Goal: Information Seeking & Learning: Learn about a topic

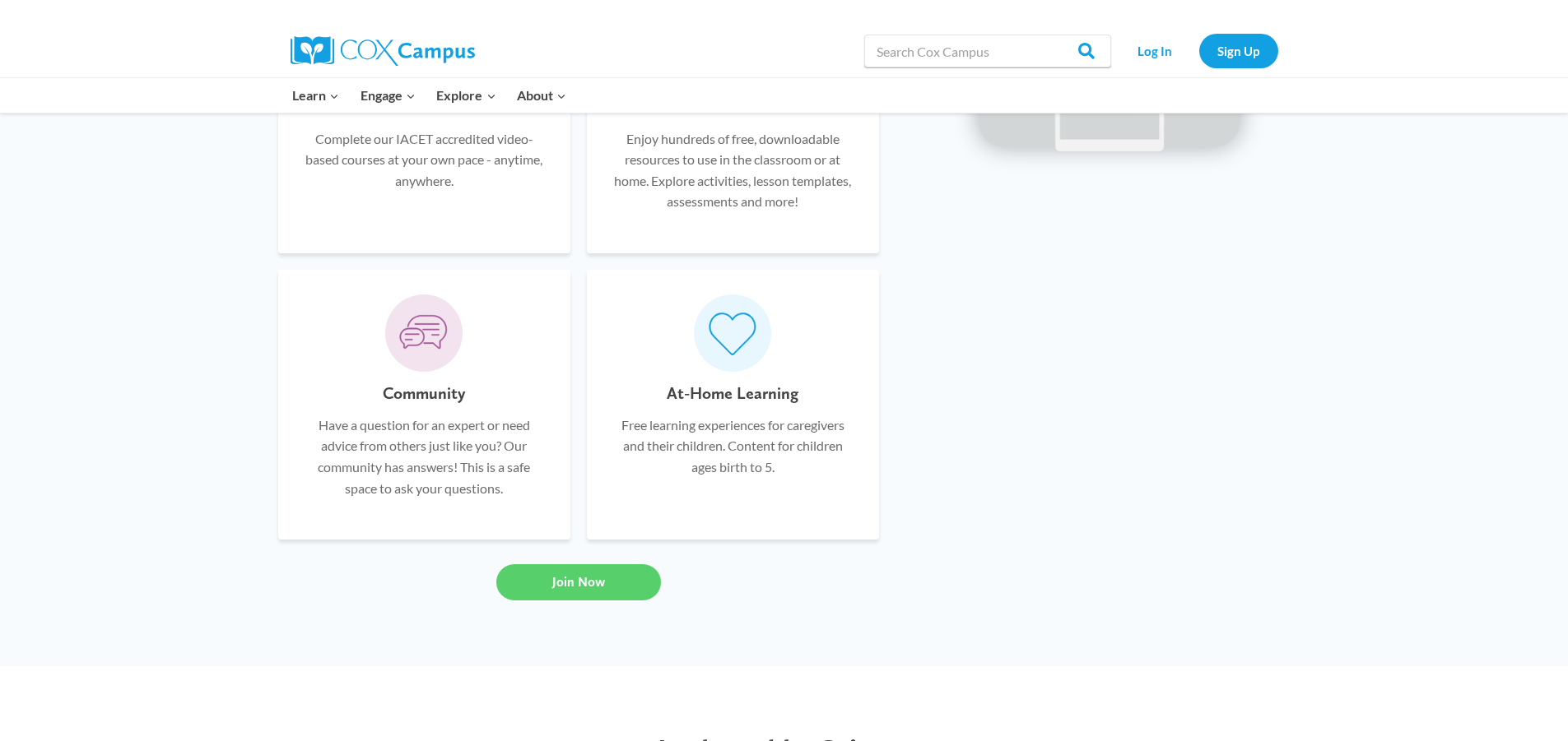
scroll to position [1152, 0]
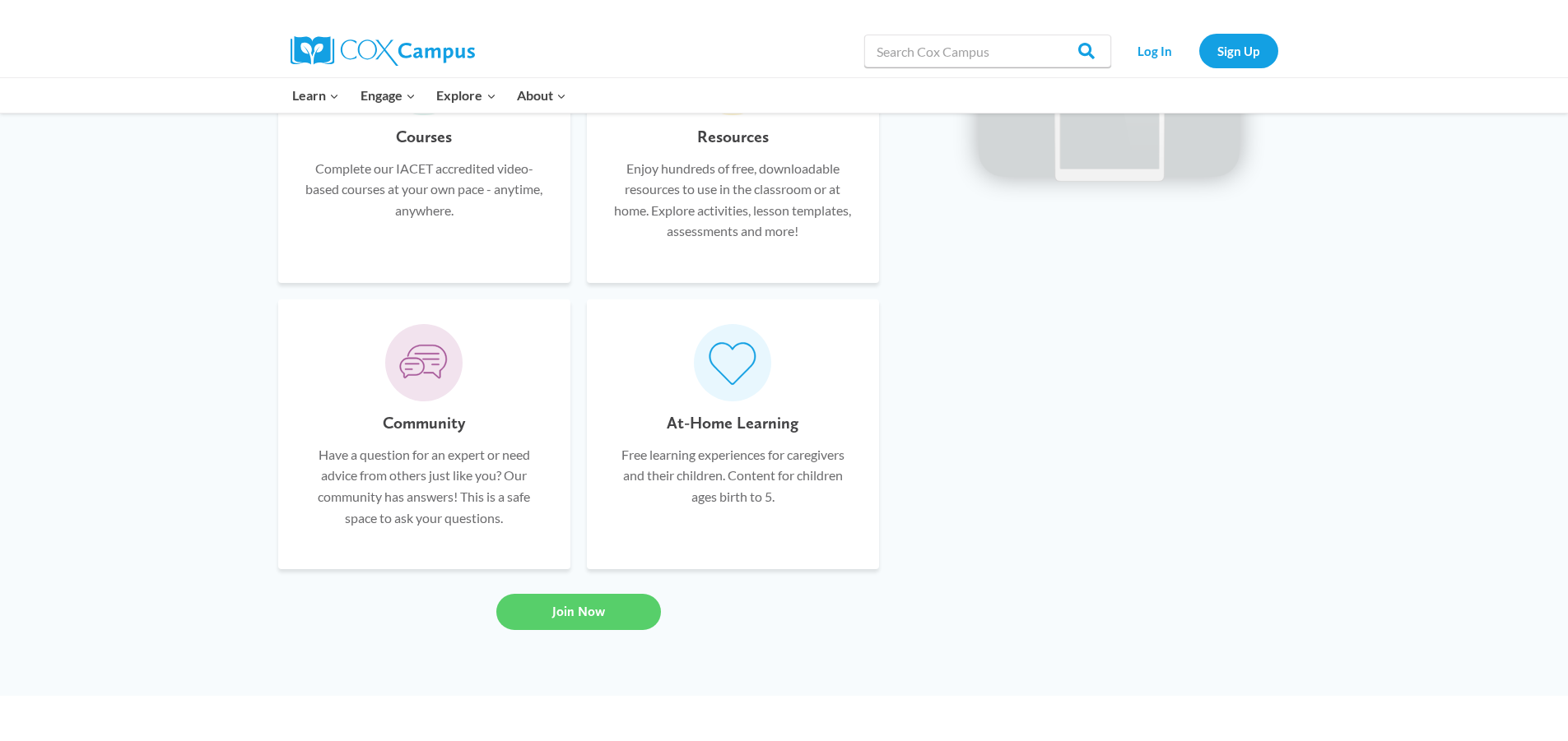
click at [718, 426] on h6 "At-Home Learning" at bounding box center [733, 422] width 132 height 26
click at [724, 366] on icon at bounding box center [732, 362] width 49 height 47
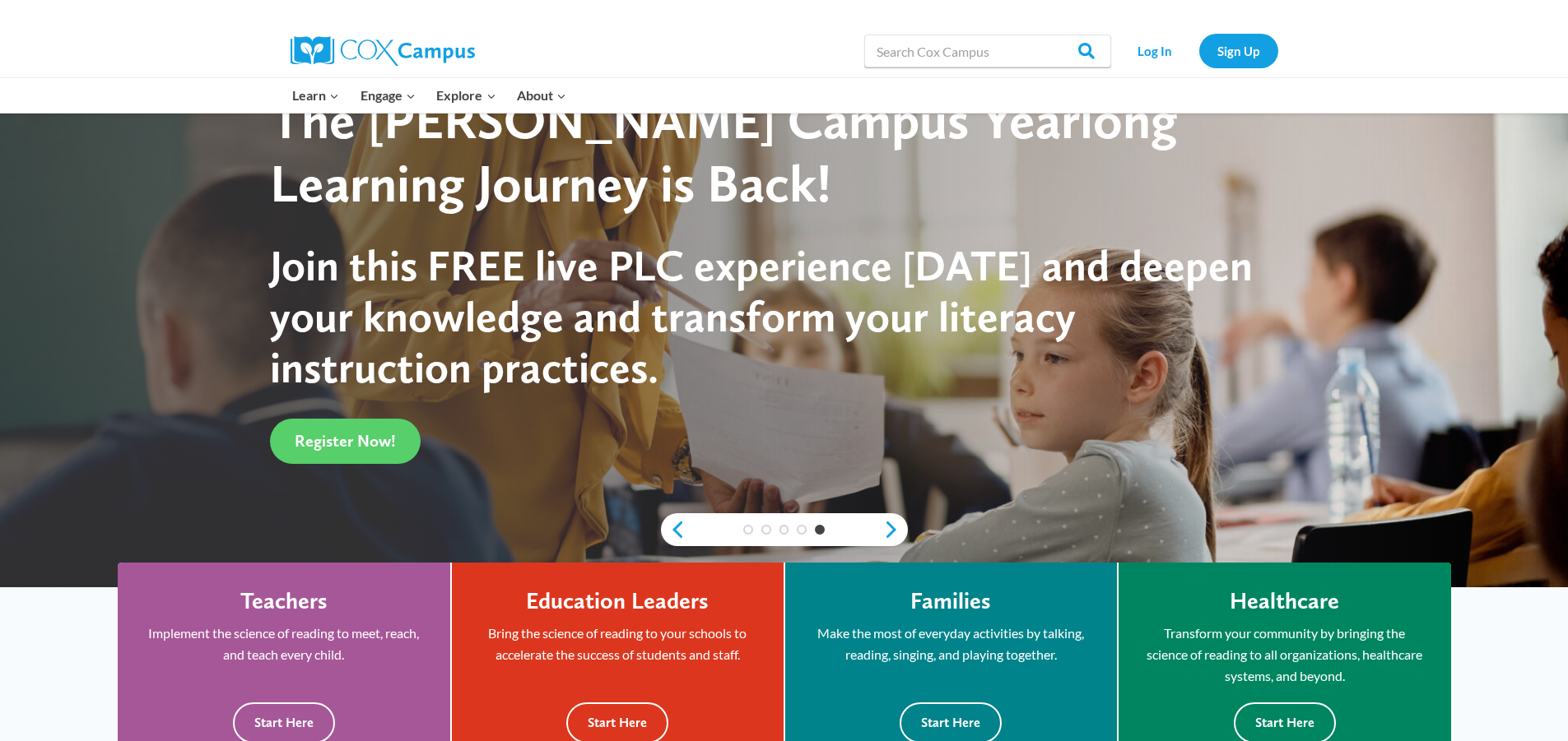
scroll to position [0, 0]
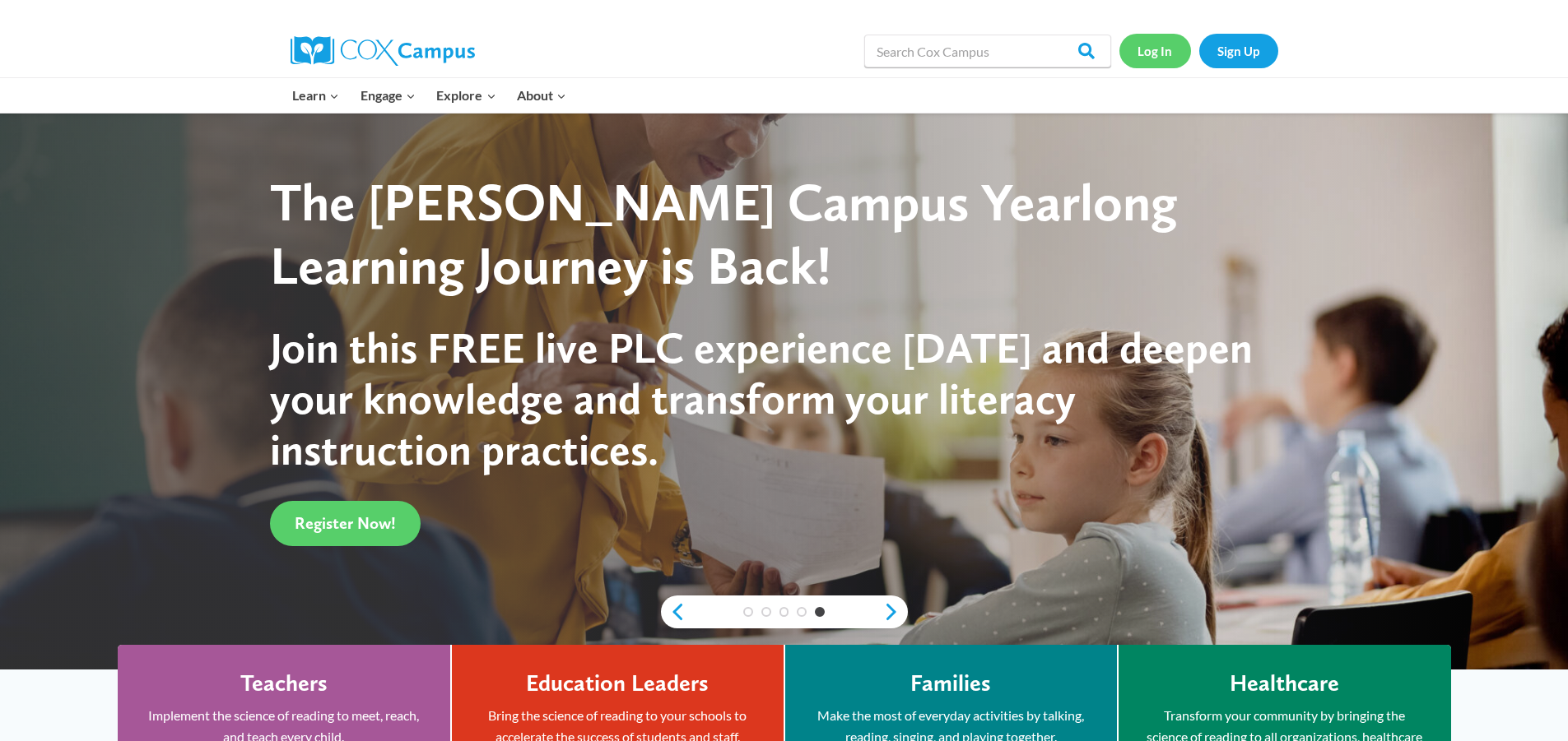
click at [1159, 51] on link "Log In" at bounding box center [1155, 51] width 72 height 34
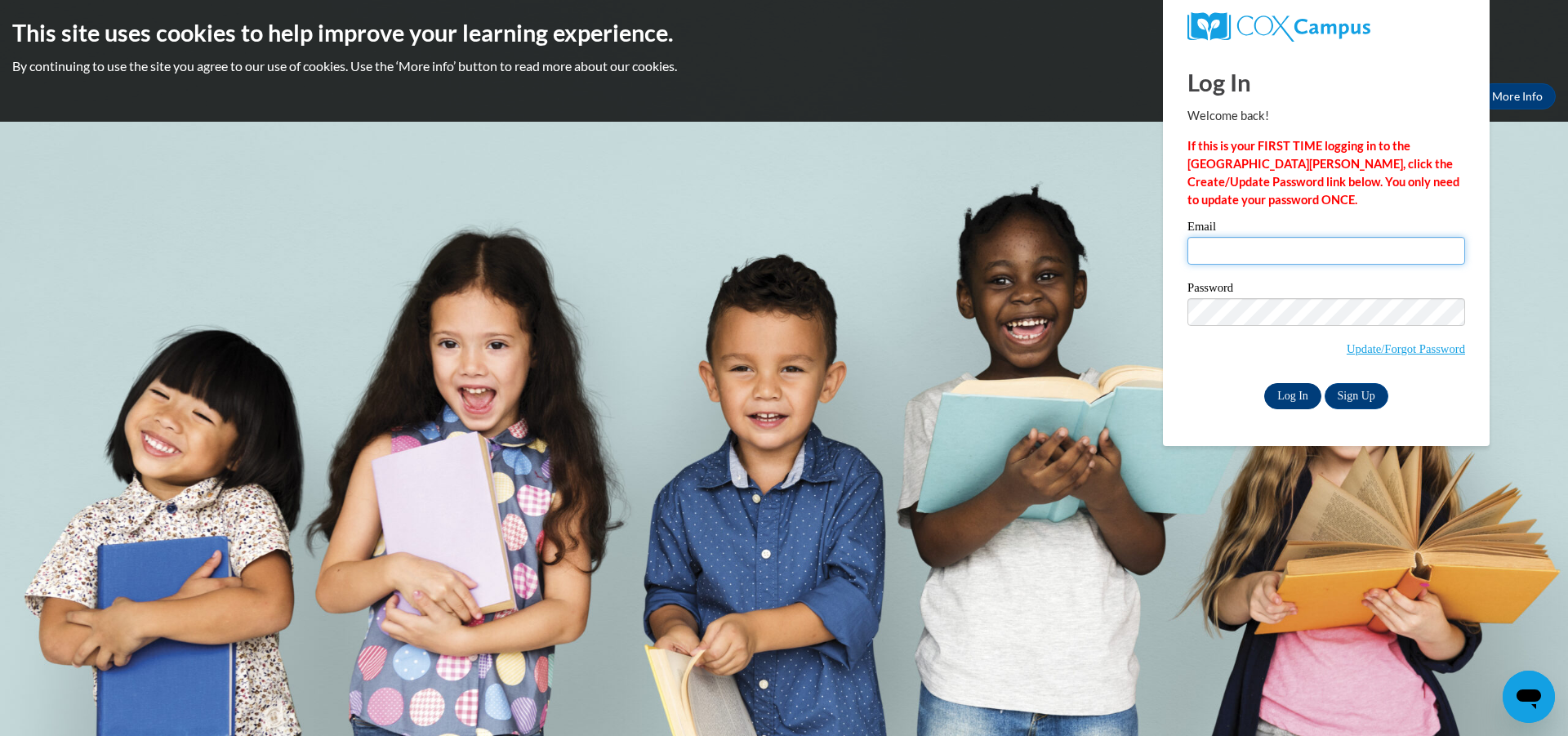
type input "karon.edwards@getwellchurch.org"
click at [1288, 391] on input "Log In" at bounding box center [1293, 396] width 57 height 26
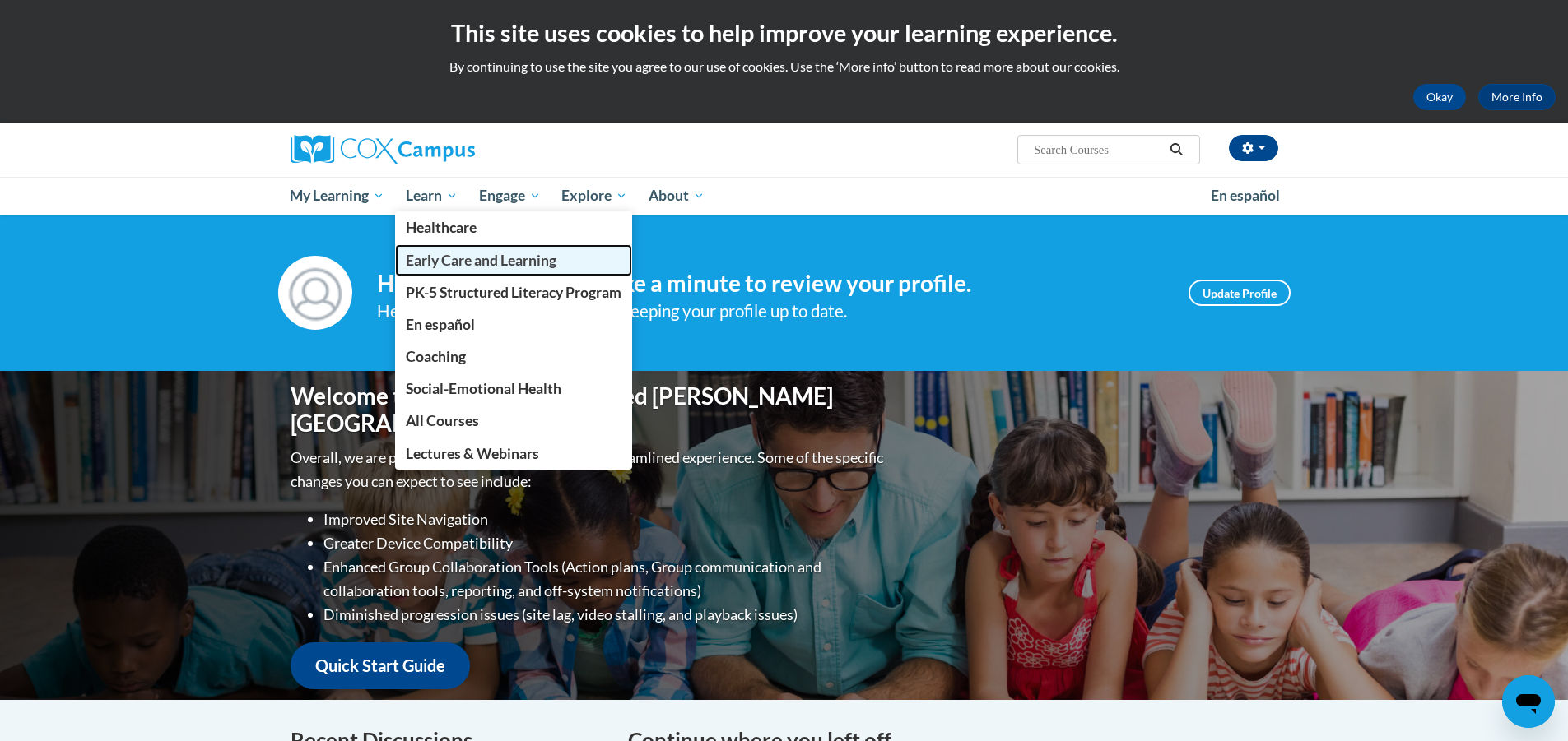
click at [426, 261] on span "Early Care and Learning" at bounding box center [481, 260] width 150 height 17
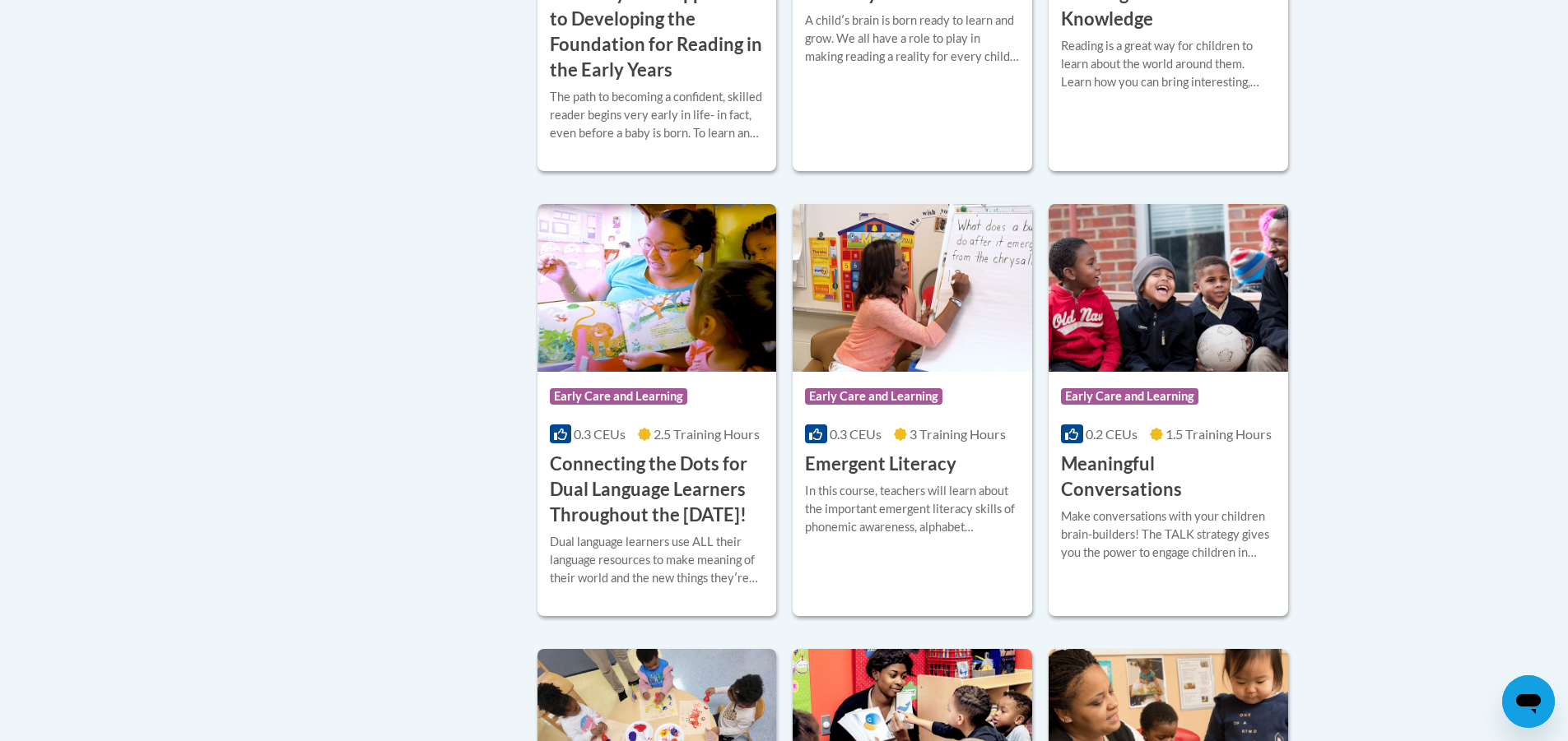
scroll to position [905, 0]
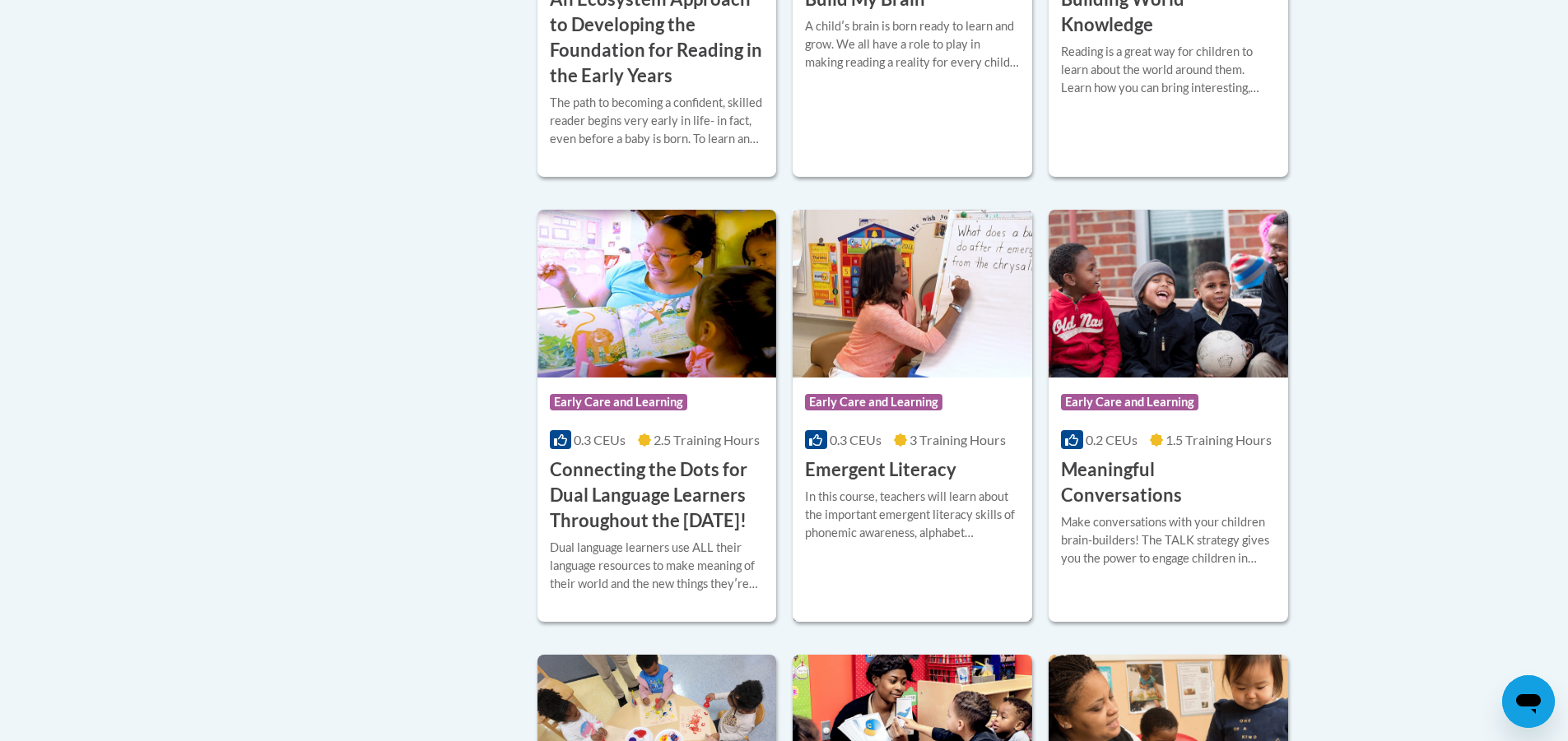
click at [903, 515] on div "In this course, teachers will learn about the important emergent literacy skill…" at bounding box center [913, 515] width 215 height 55
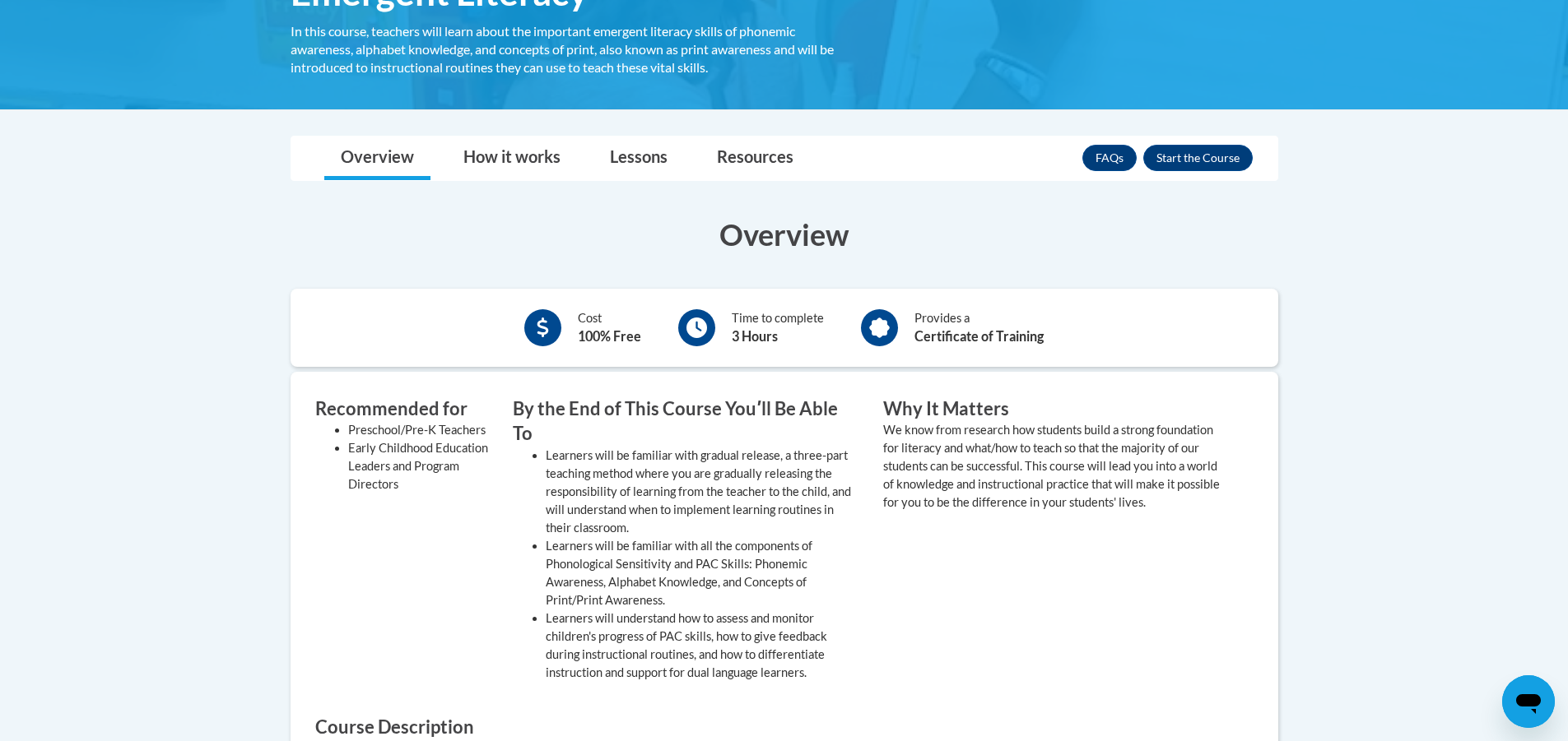
scroll to position [165, 0]
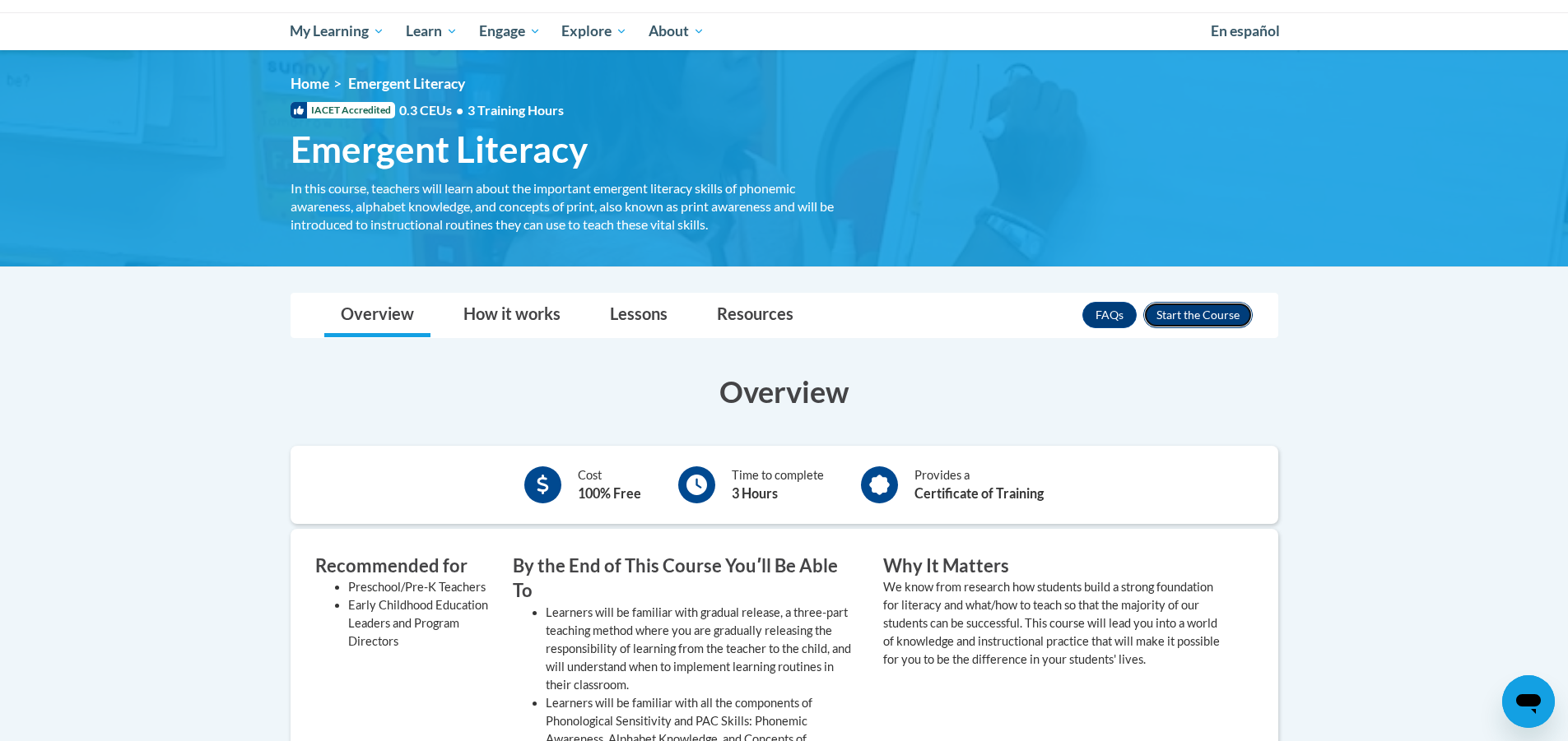
click at [1186, 314] on button "Enroll" at bounding box center [1198, 314] width 109 height 26
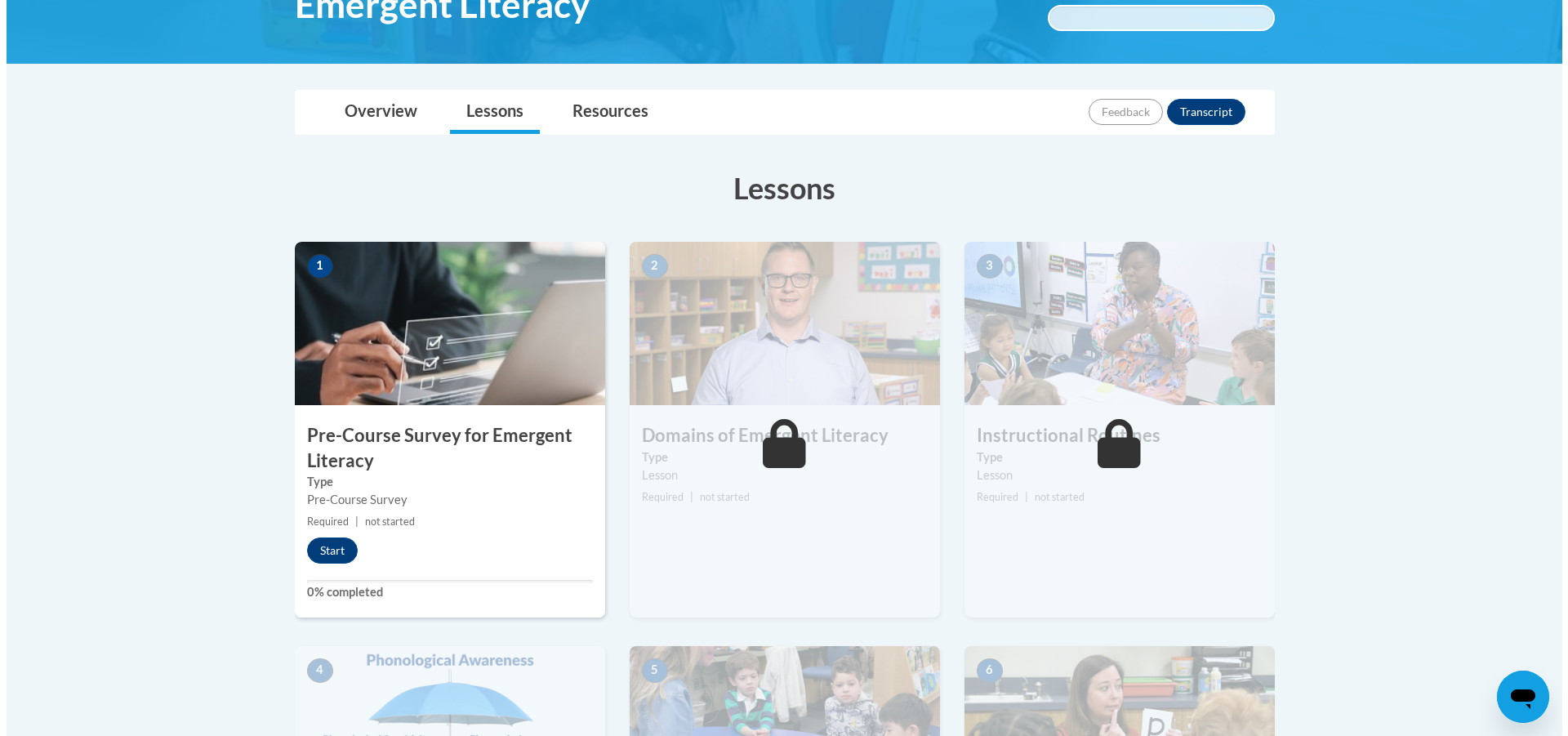
scroll to position [327, 0]
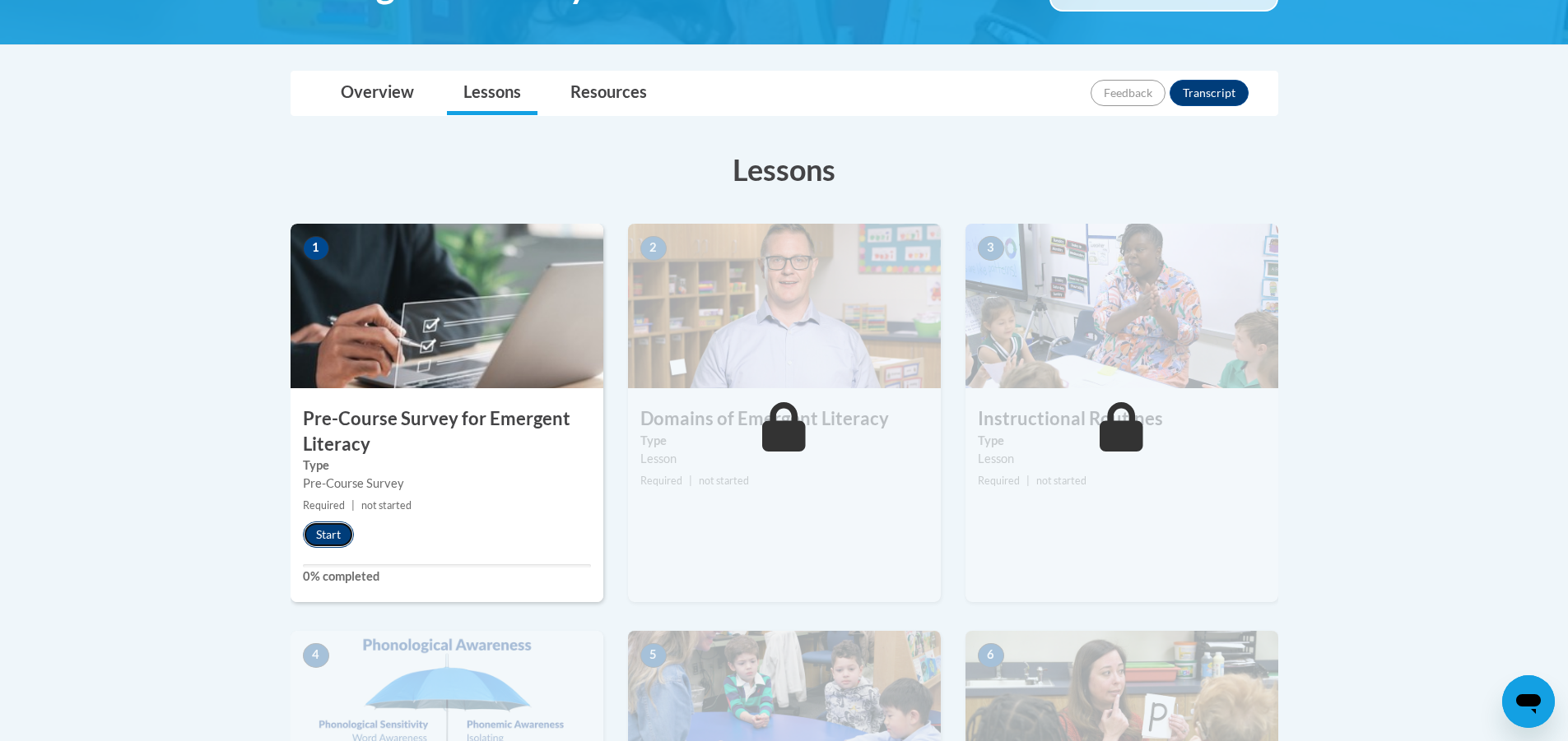
click at [325, 535] on button "Start" at bounding box center [328, 534] width 51 height 26
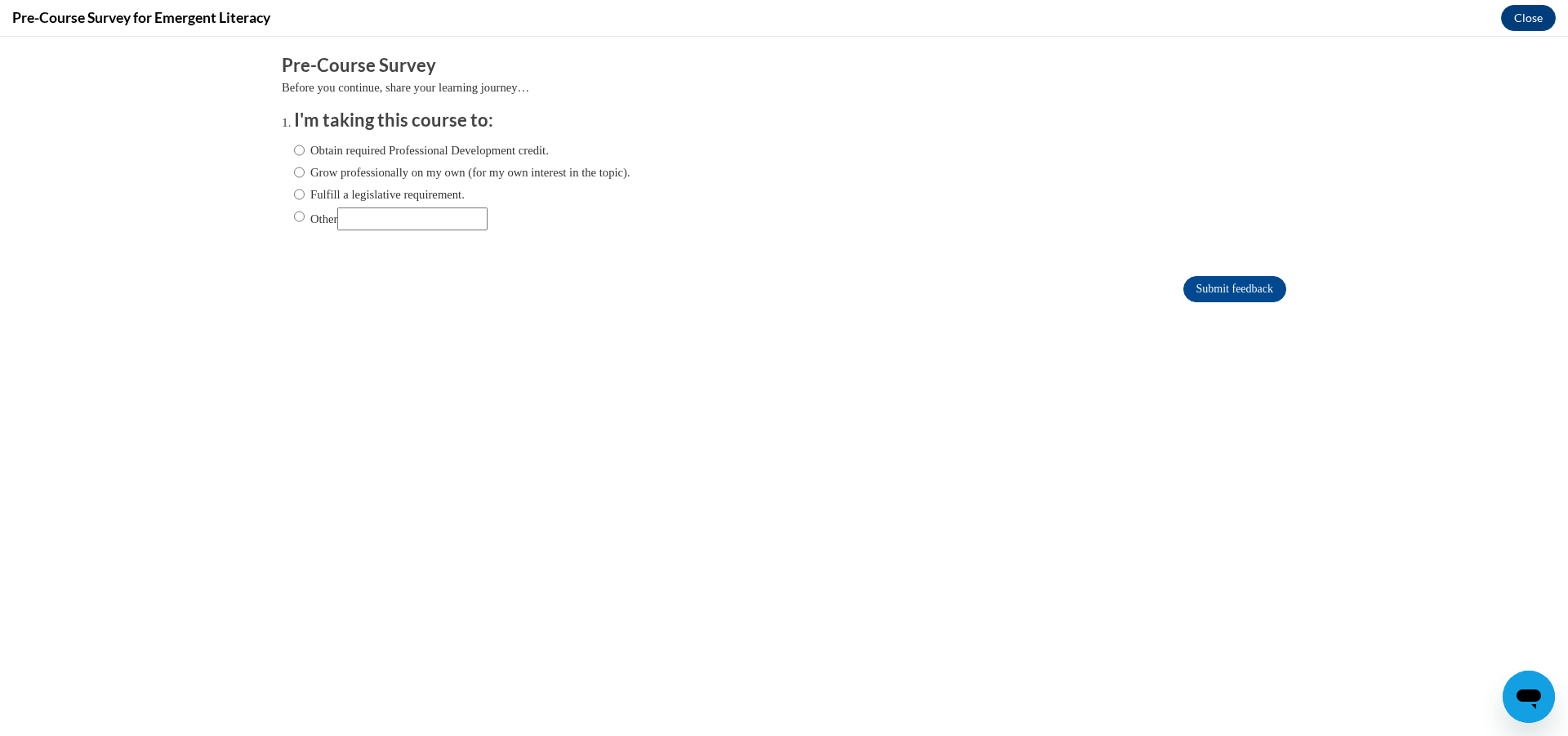
scroll to position [0, 0]
click at [294, 152] on input "Obtain required Professional Development credit." at bounding box center [299, 150] width 11 height 18
radio input "true"
click at [1183, 295] on input "Submit feedback" at bounding box center [1235, 289] width 103 height 26
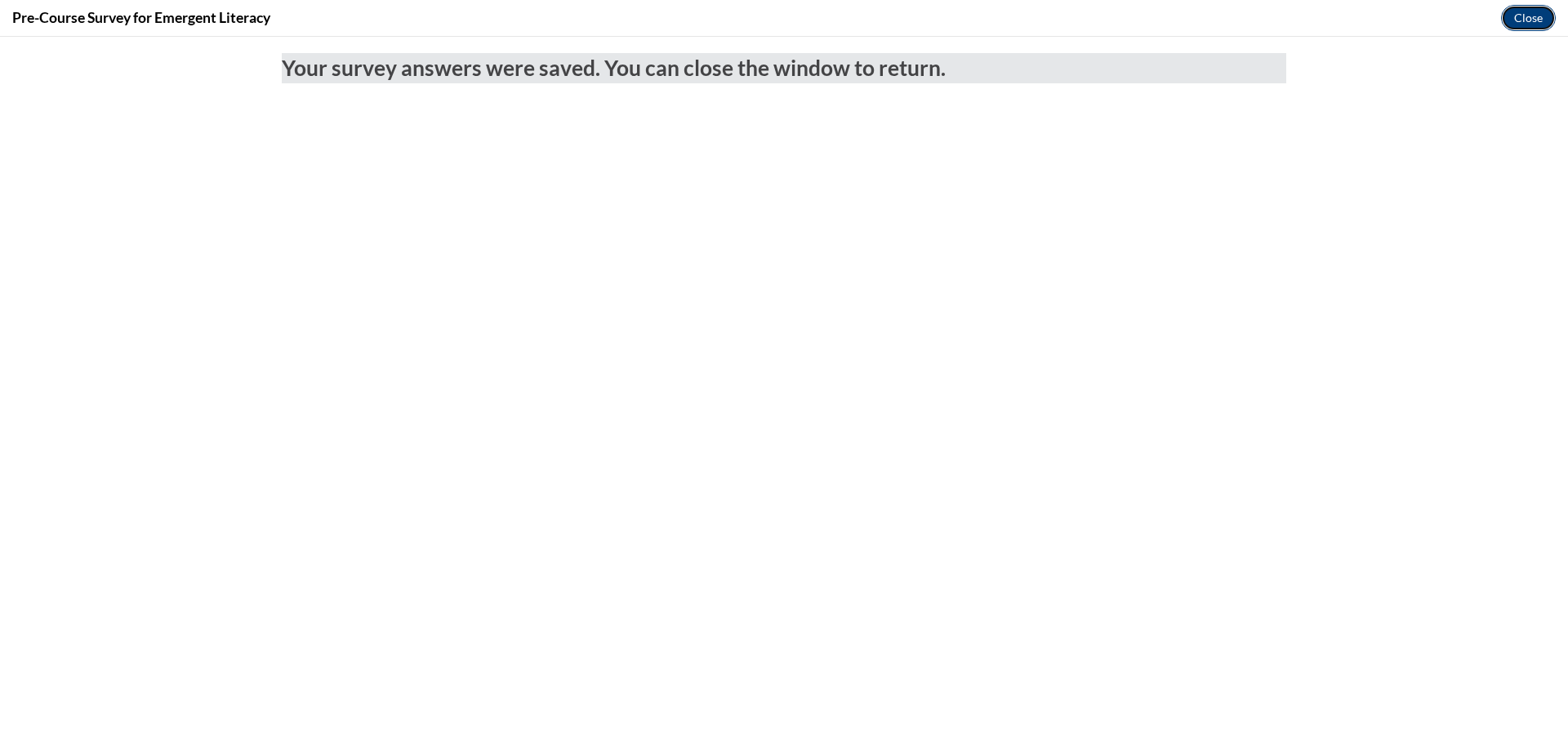
click at [1519, 10] on button "Close" at bounding box center [1528, 18] width 55 height 26
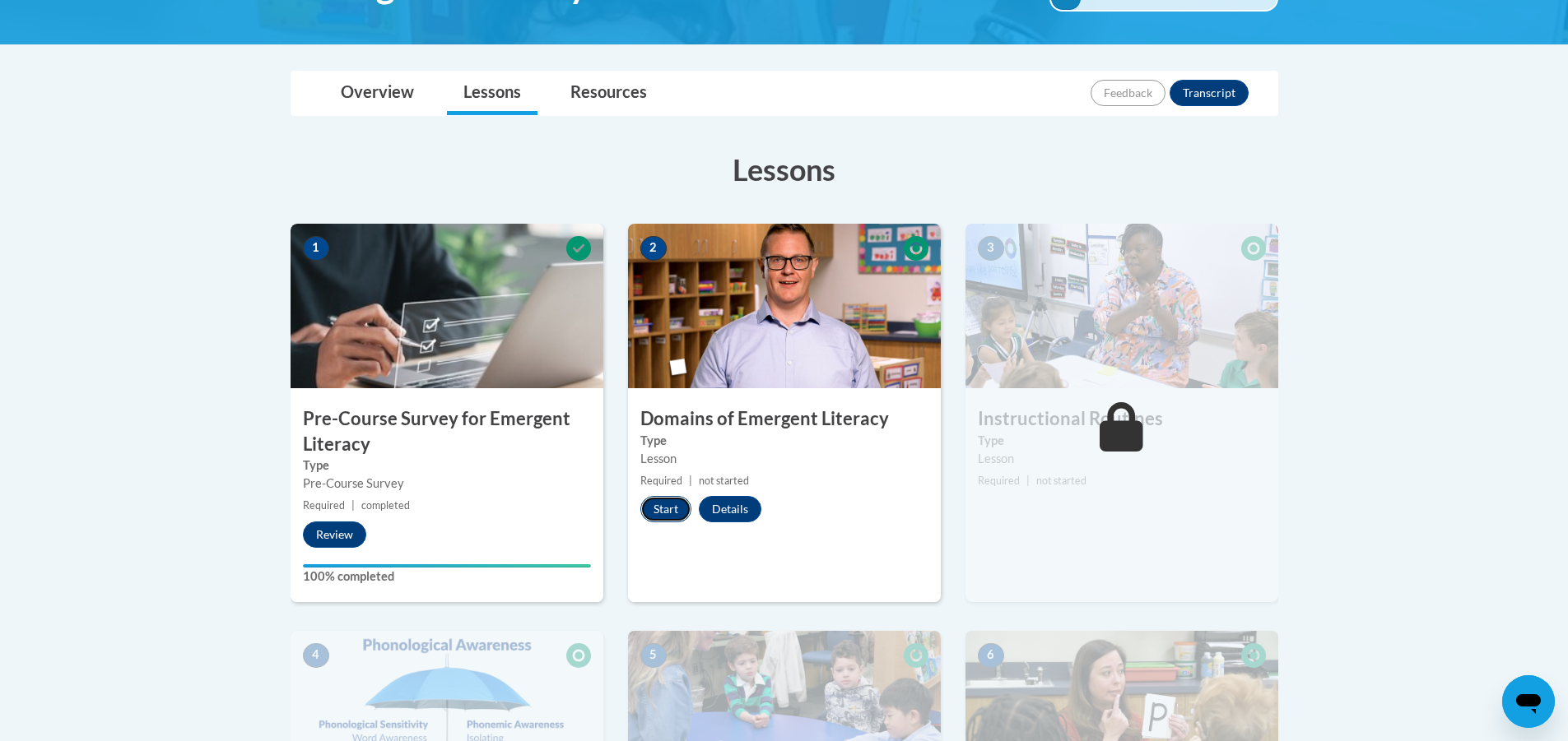
click at [658, 512] on button "Start" at bounding box center [665, 508] width 51 height 26
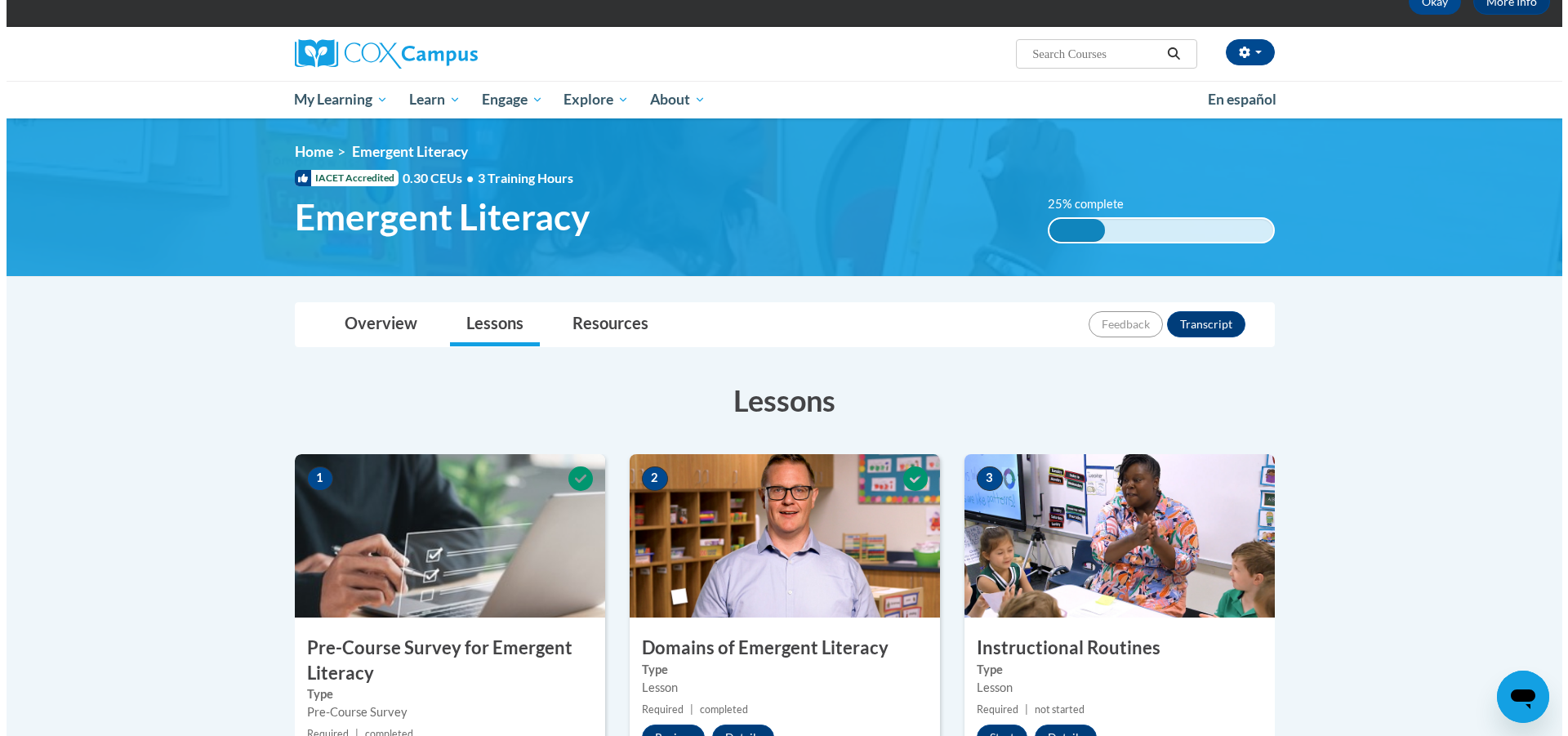
scroll to position [327, 0]
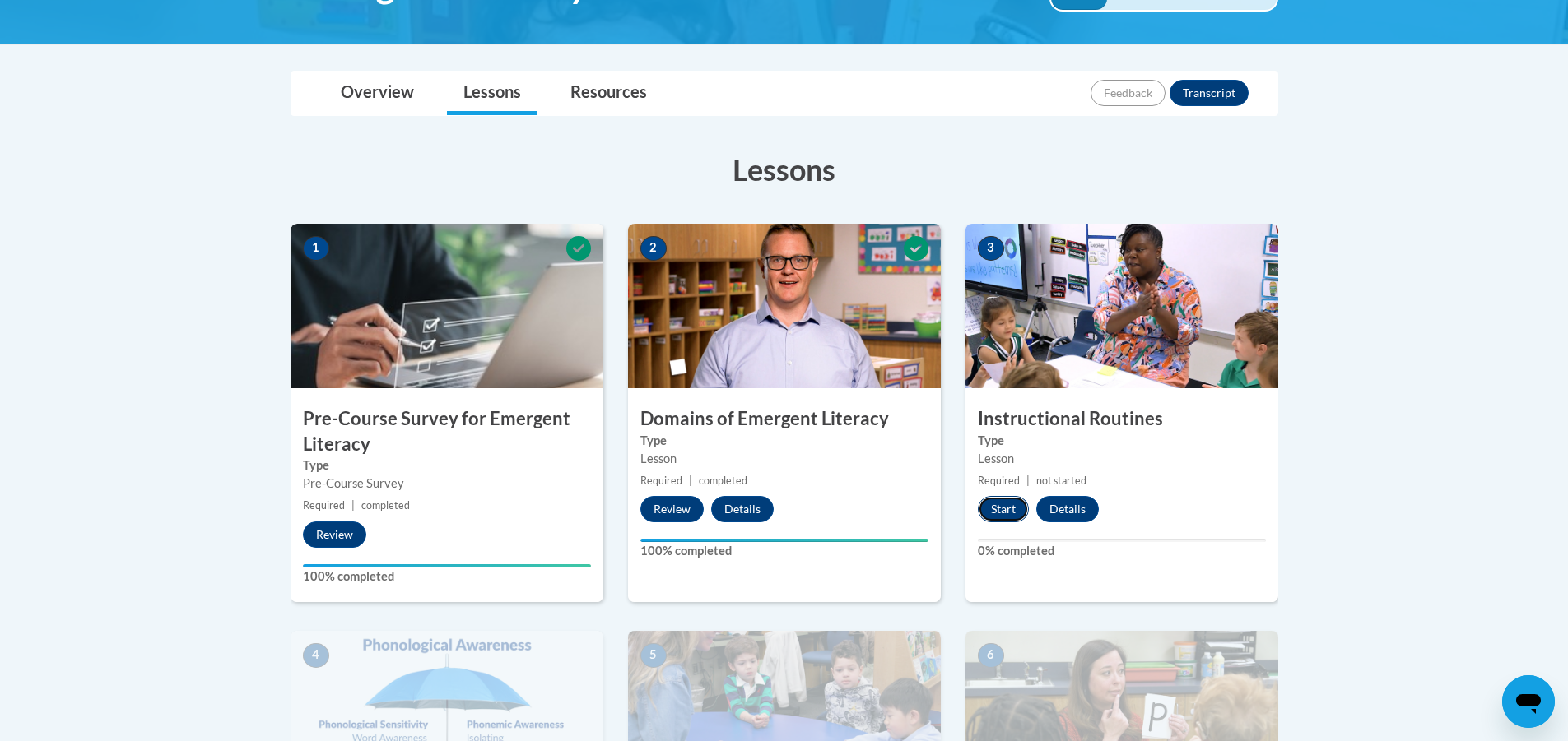
click at [1000, 511] on button "Start" at bounding box center [1003, 508] width 51 height 26
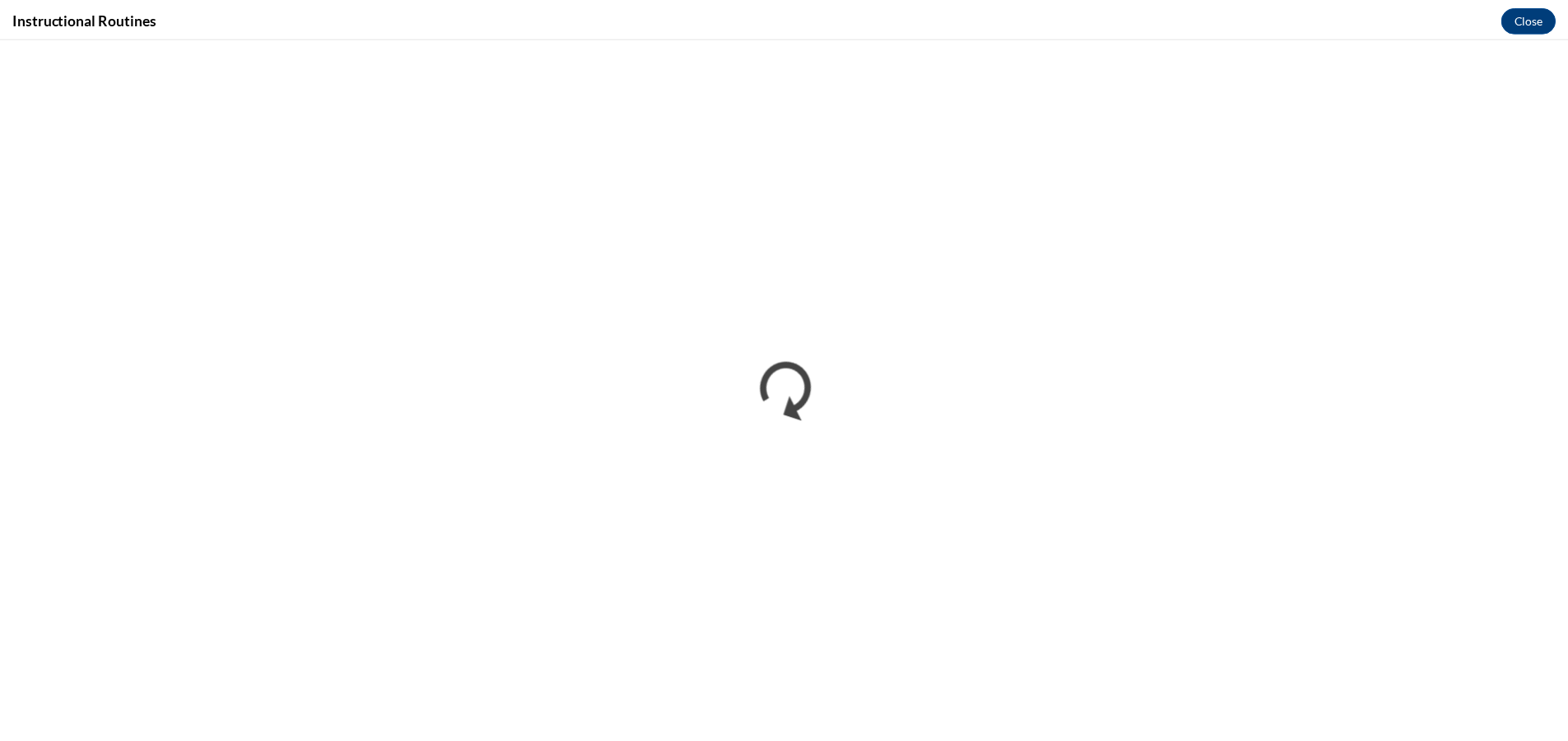
scroll to position [0, 0]
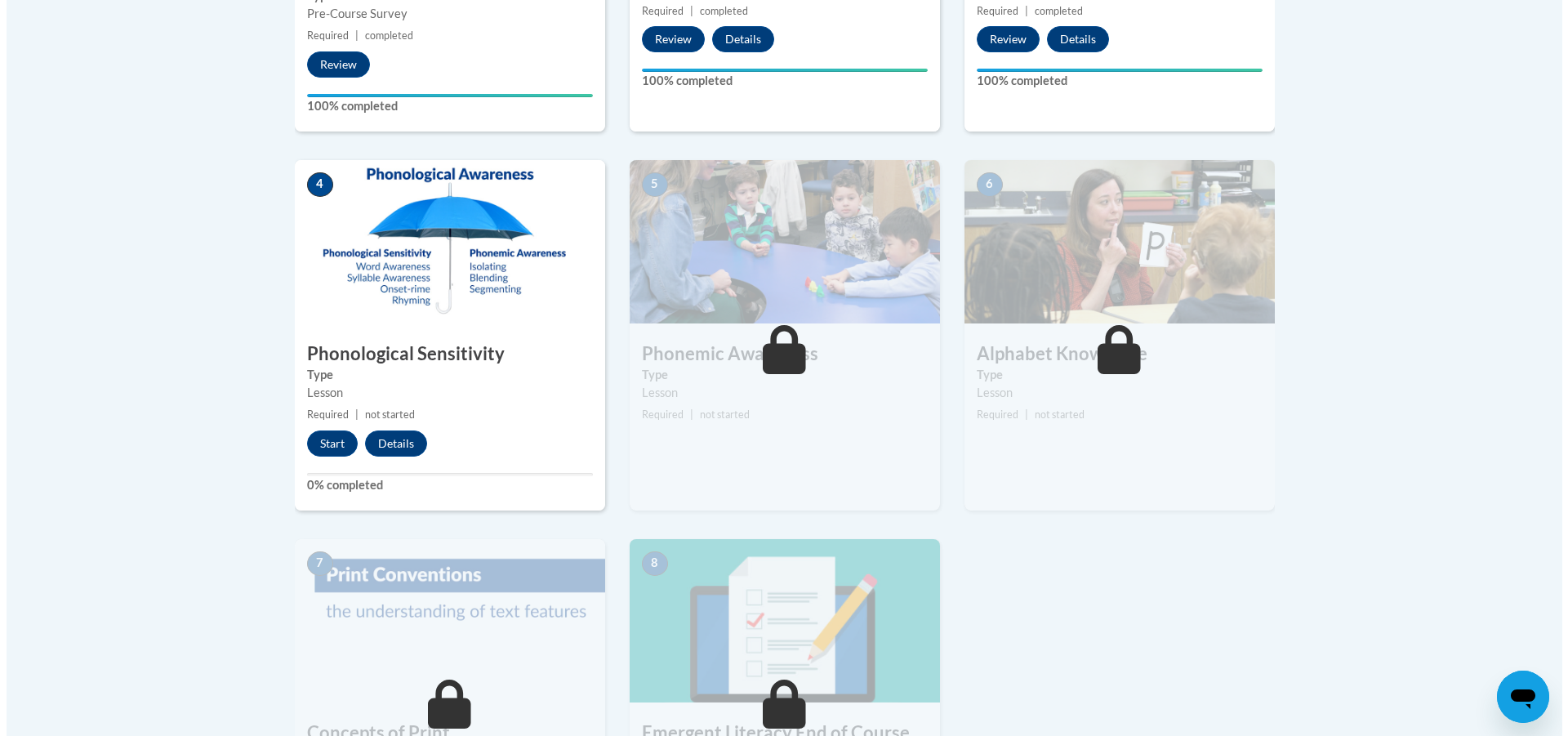
scroll to position [817, 0]
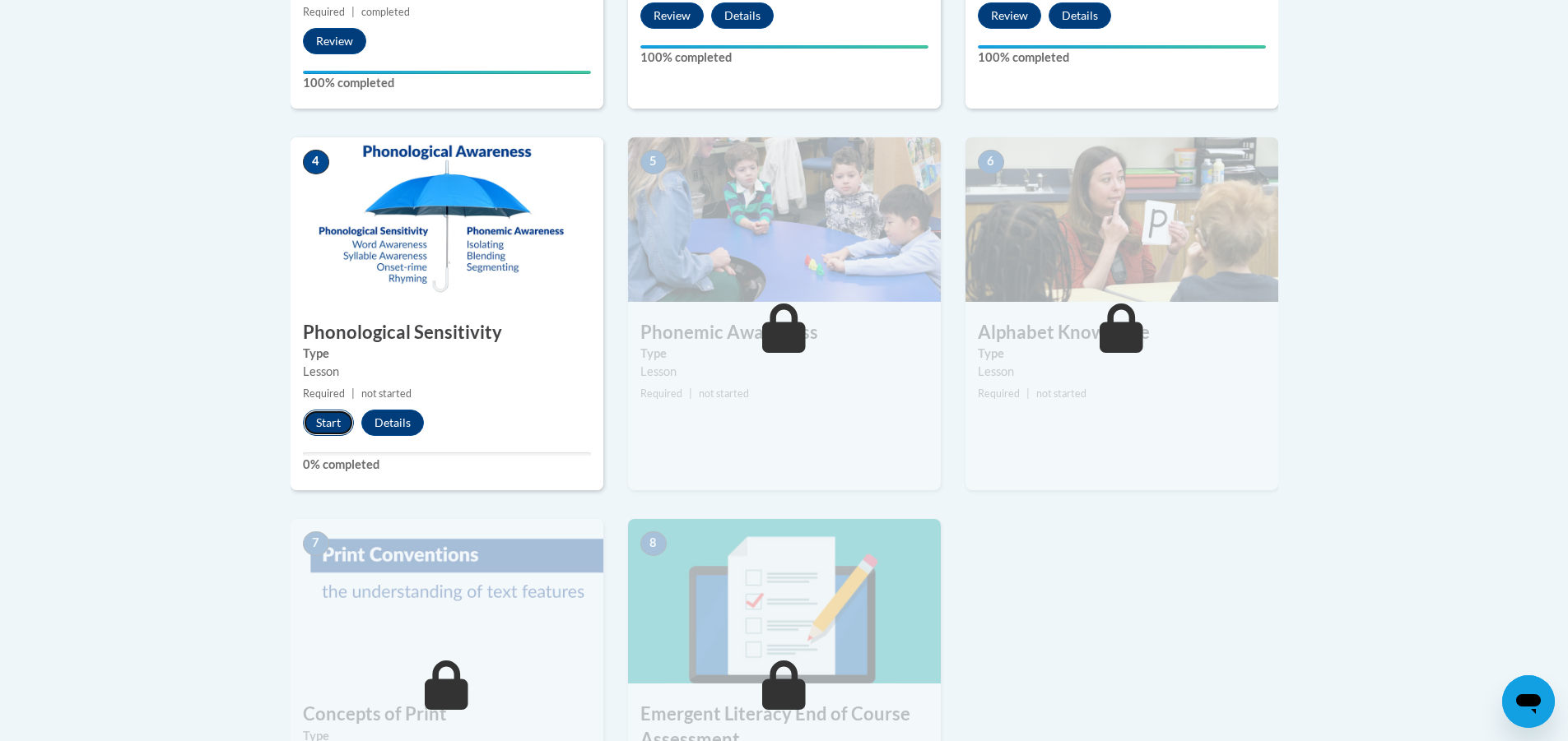
click at [321, 422] on button "Start" at bounding box center [328, 422] width 51 height 26
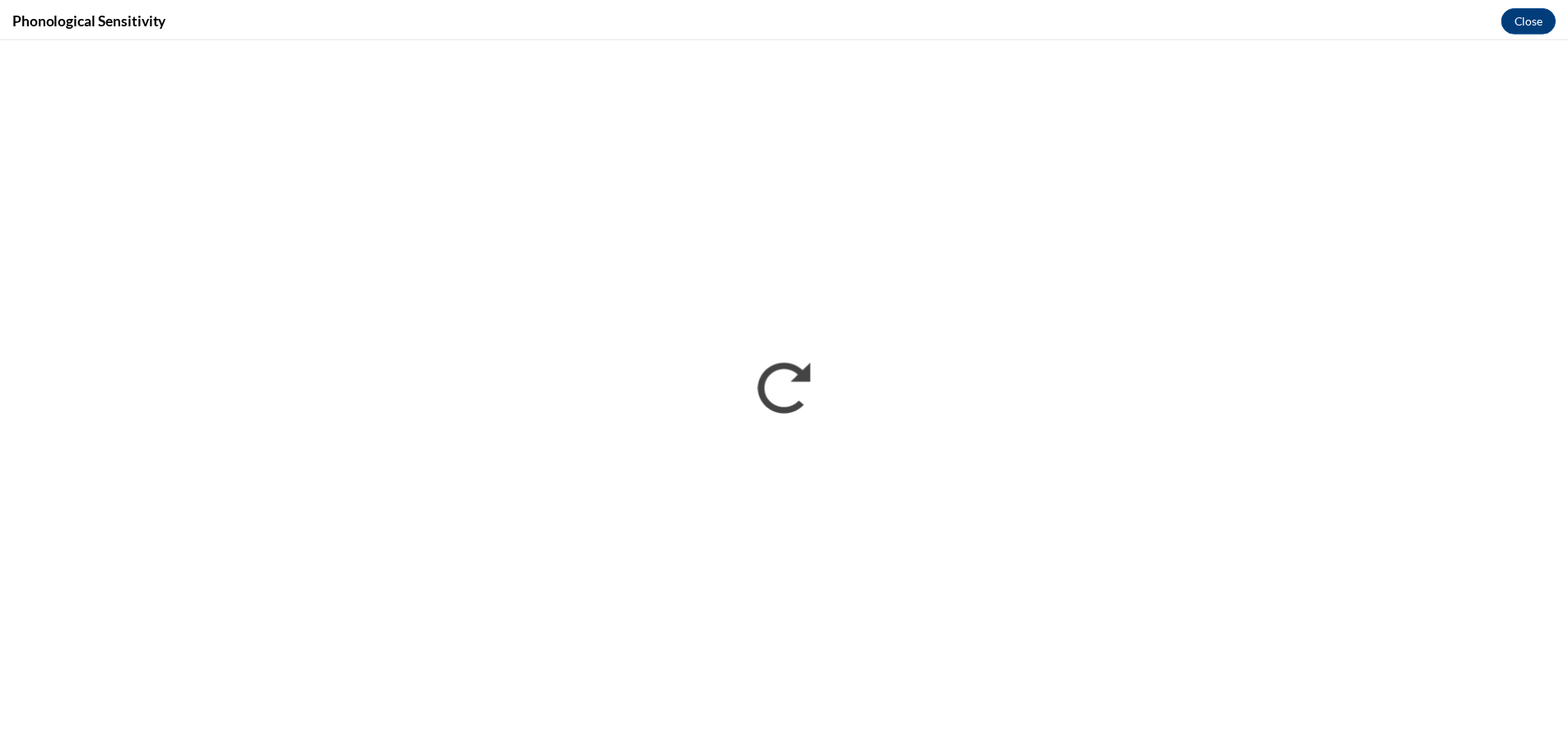
scroll to position [0, 0]
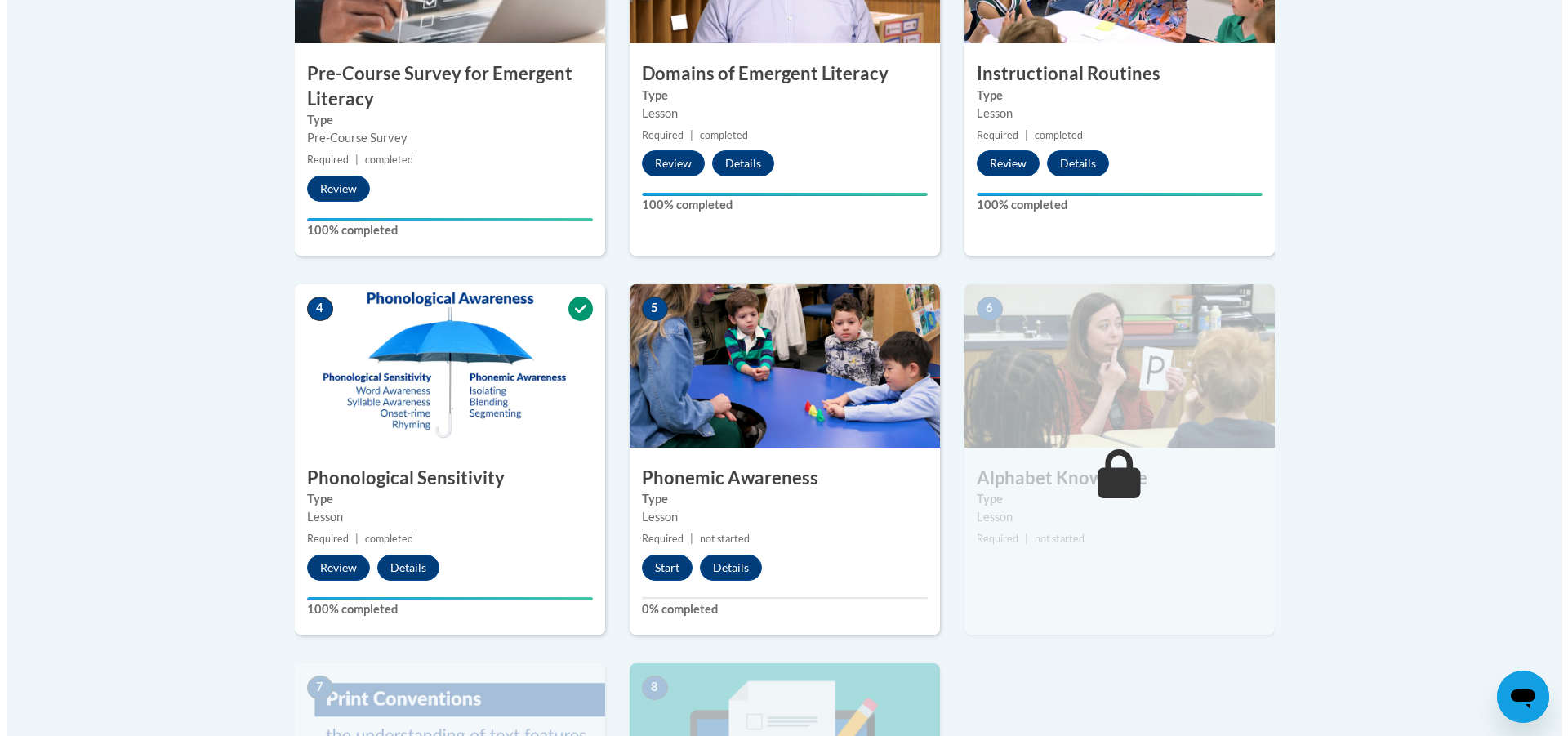
scroll to position [735, 0]
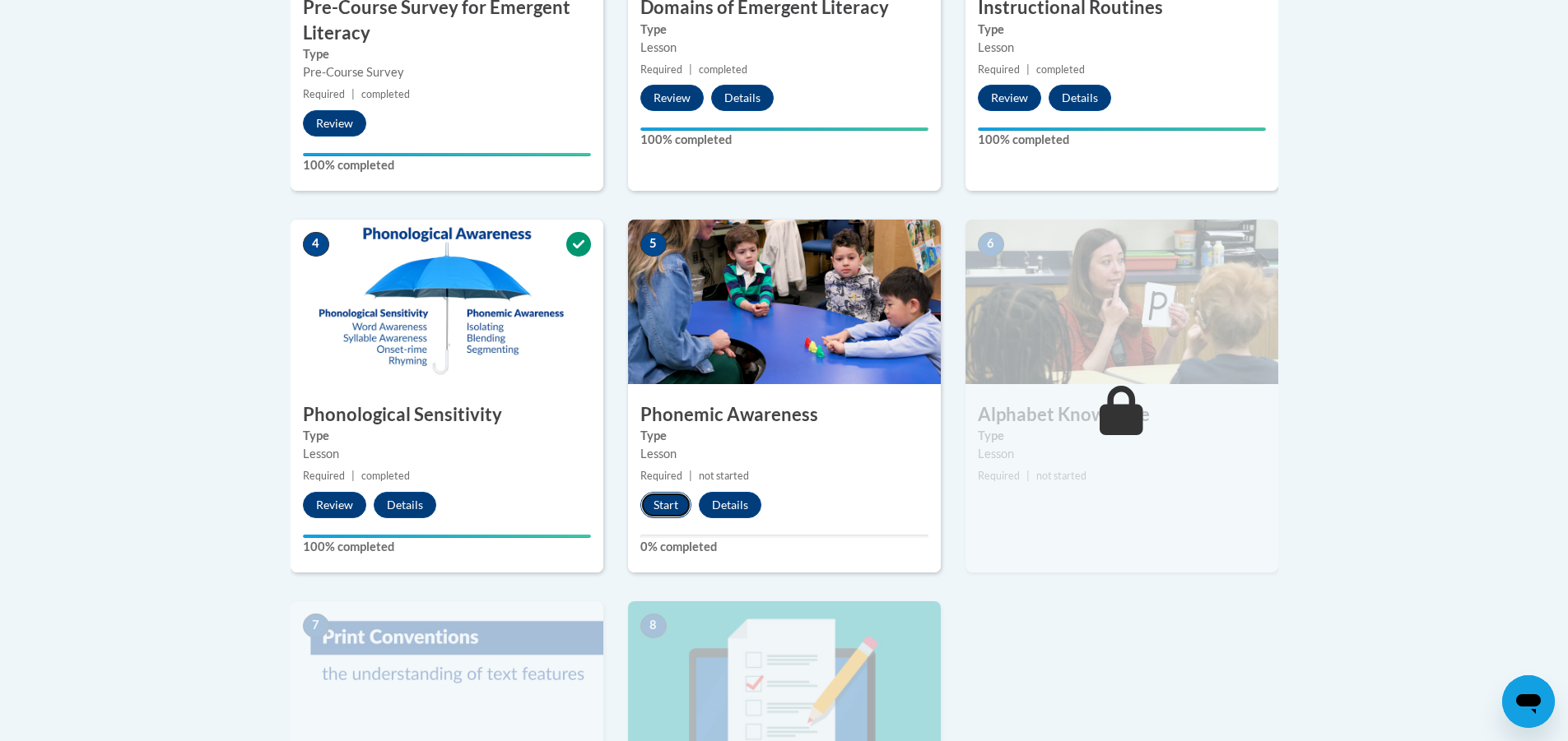
click at [660, 509] on button "Start" at bounding box center [665, 505] width 51 height 26
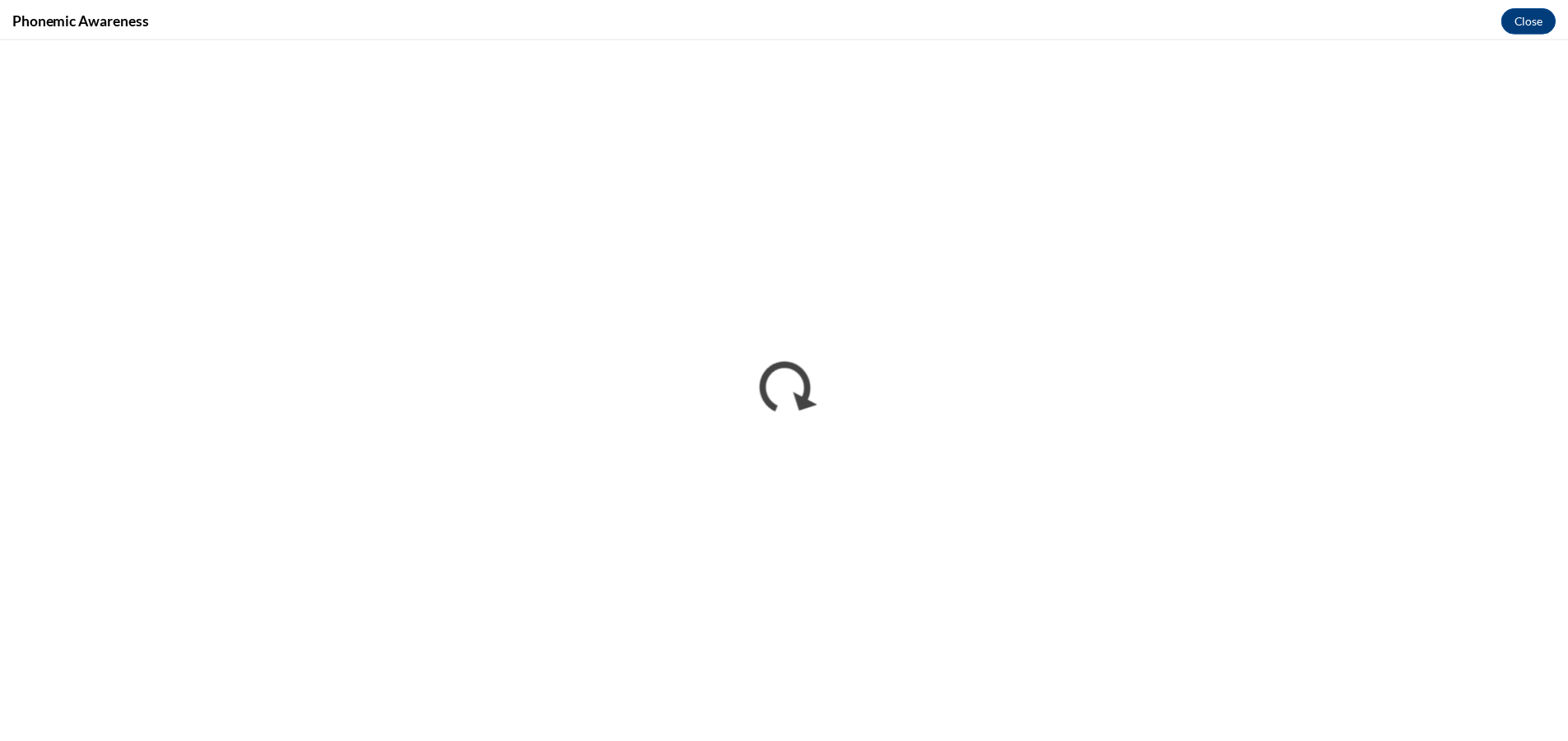
scroll to position [0, 0]
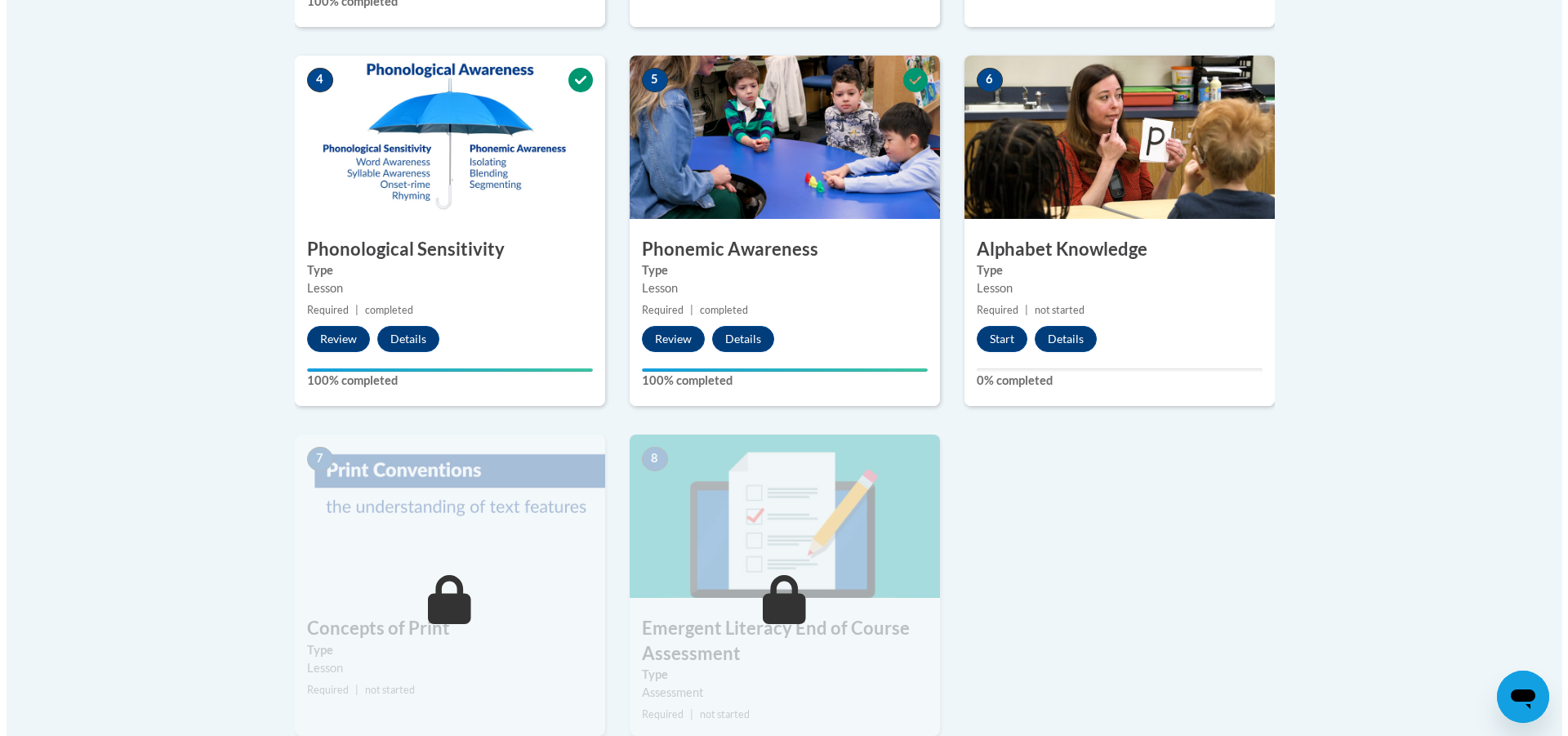
scroll to position [980, 0]
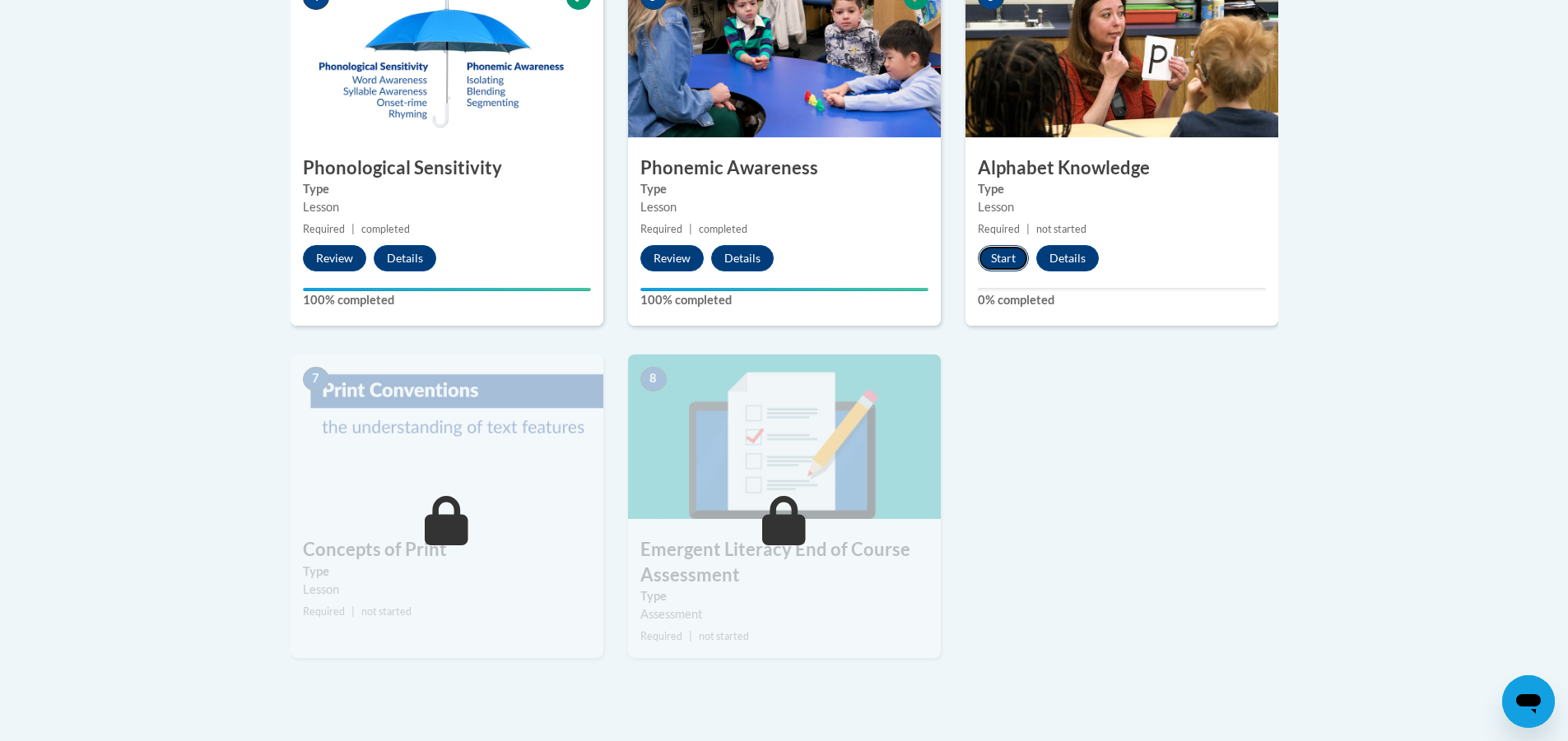
click at [1003, 260] on button "Start" at bounding box center [1003, 258] width 51 height 26
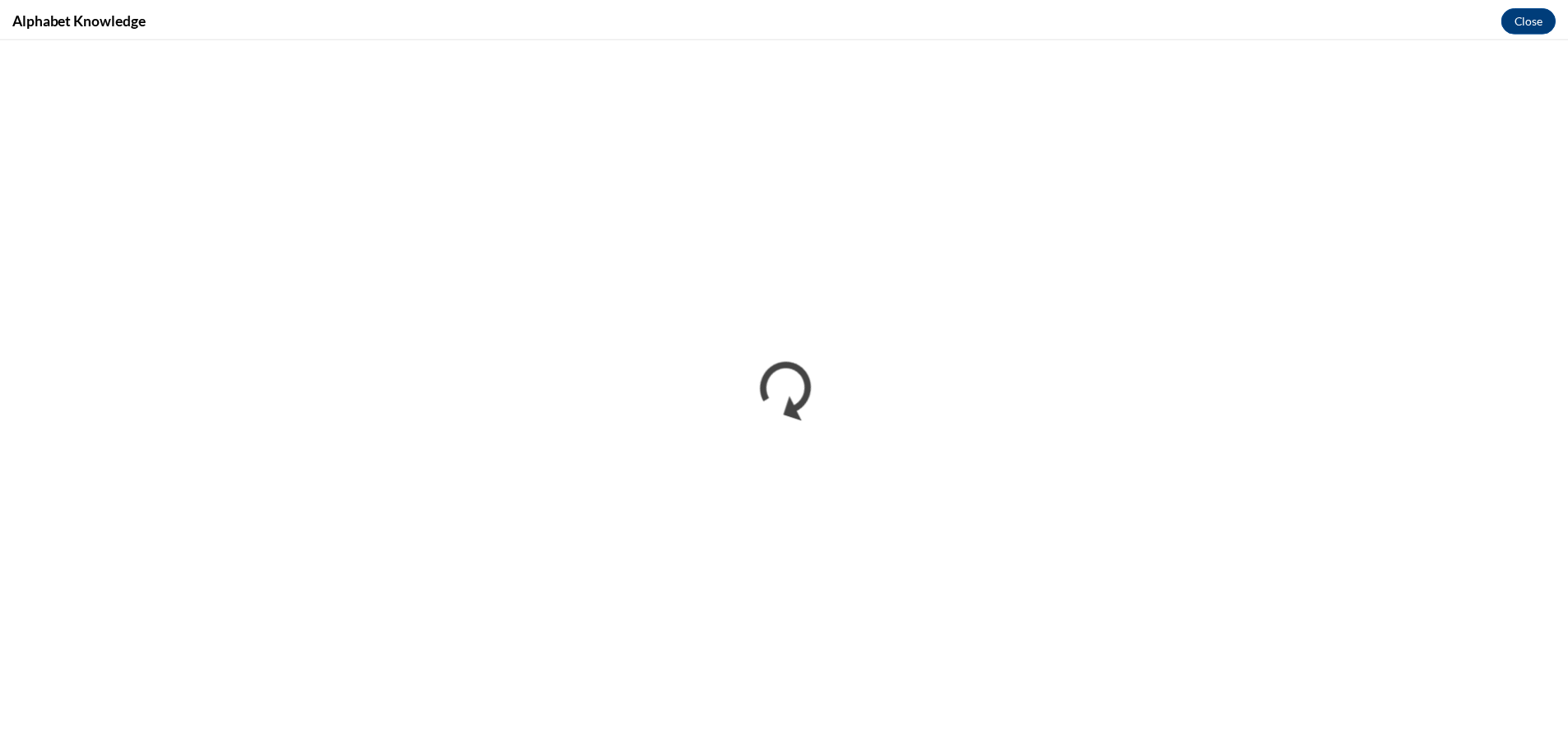
scroll to position [0, 0]
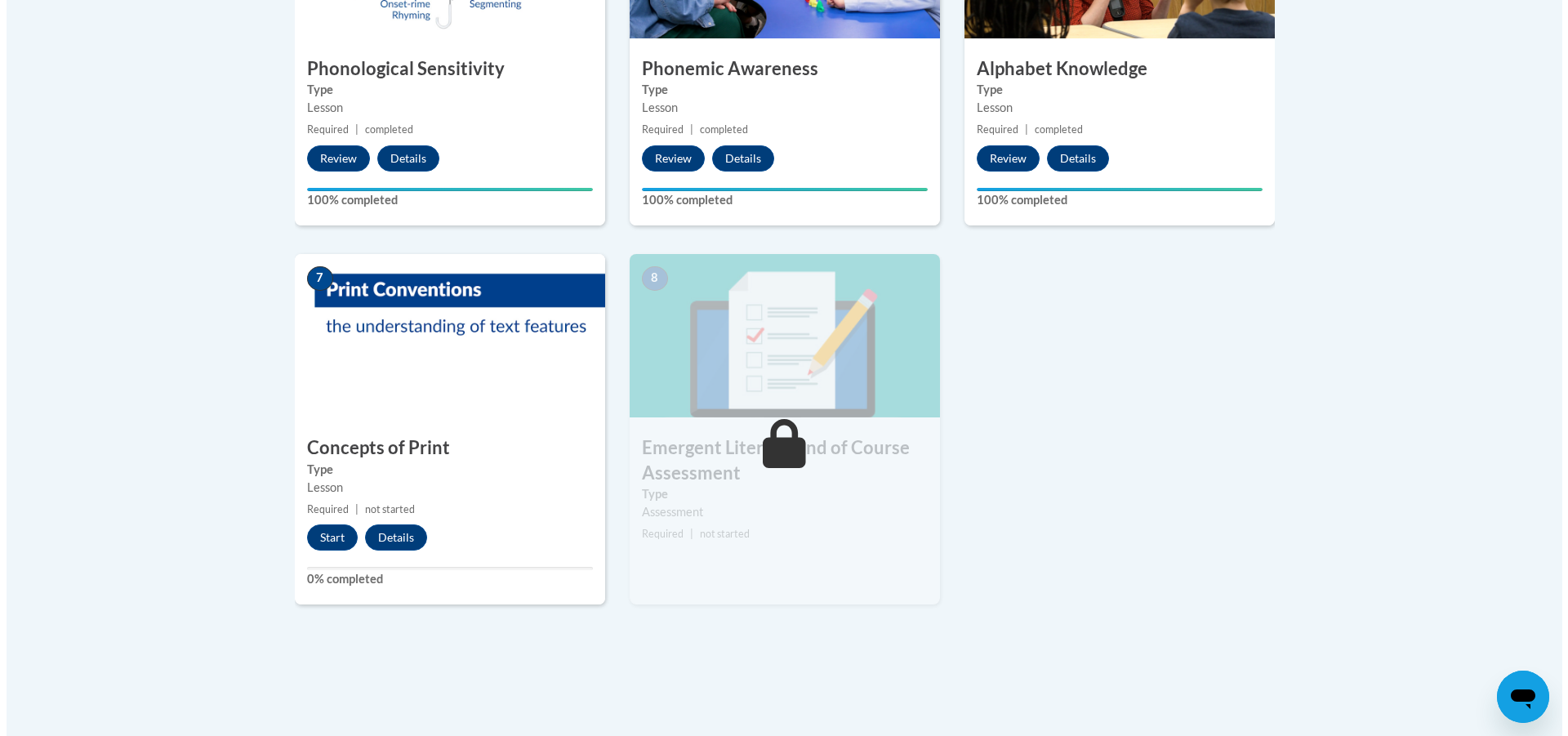
scroll to position [1144, 0]
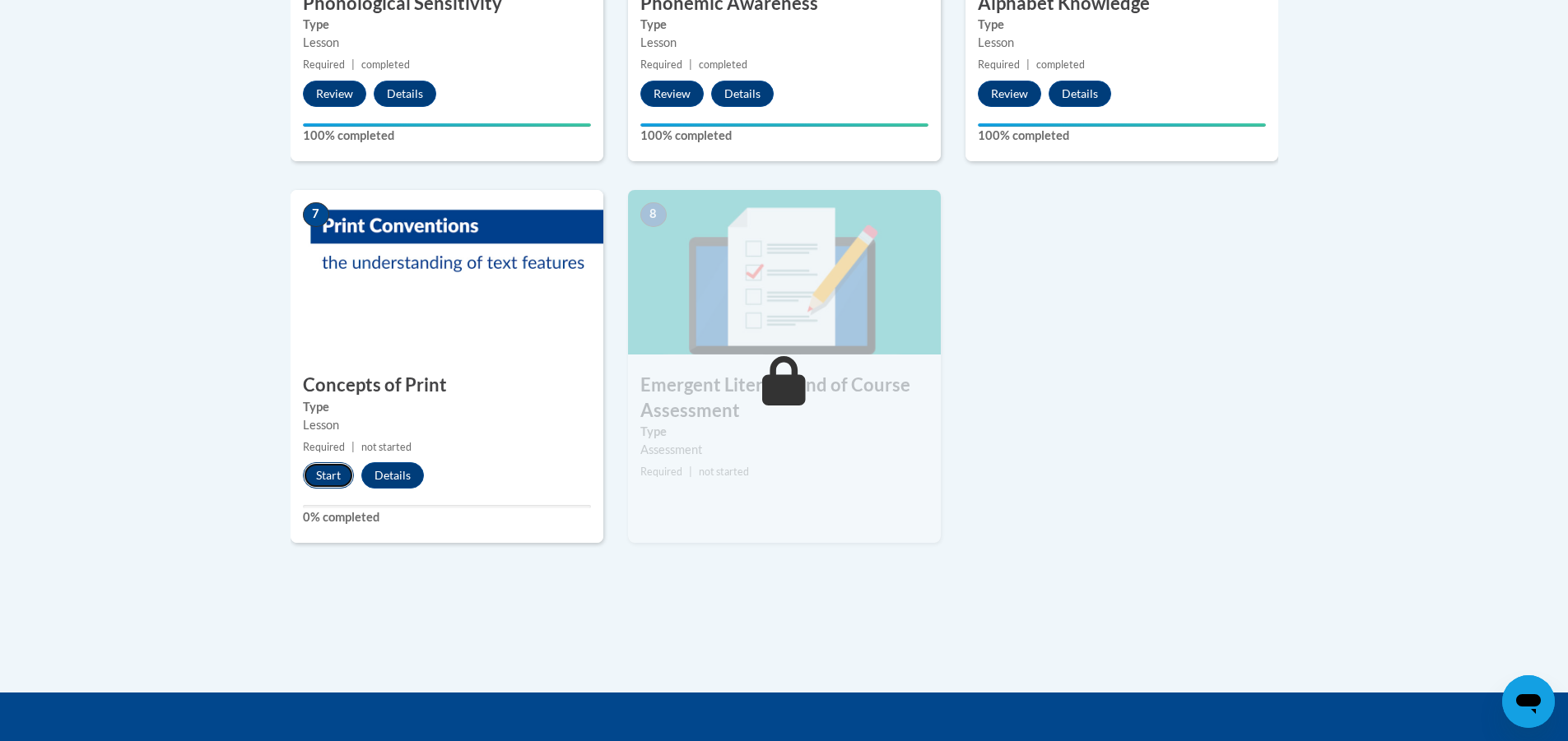
click at [331, 477] on button "Start" at bounding box center [328, 475] width 51 height 26
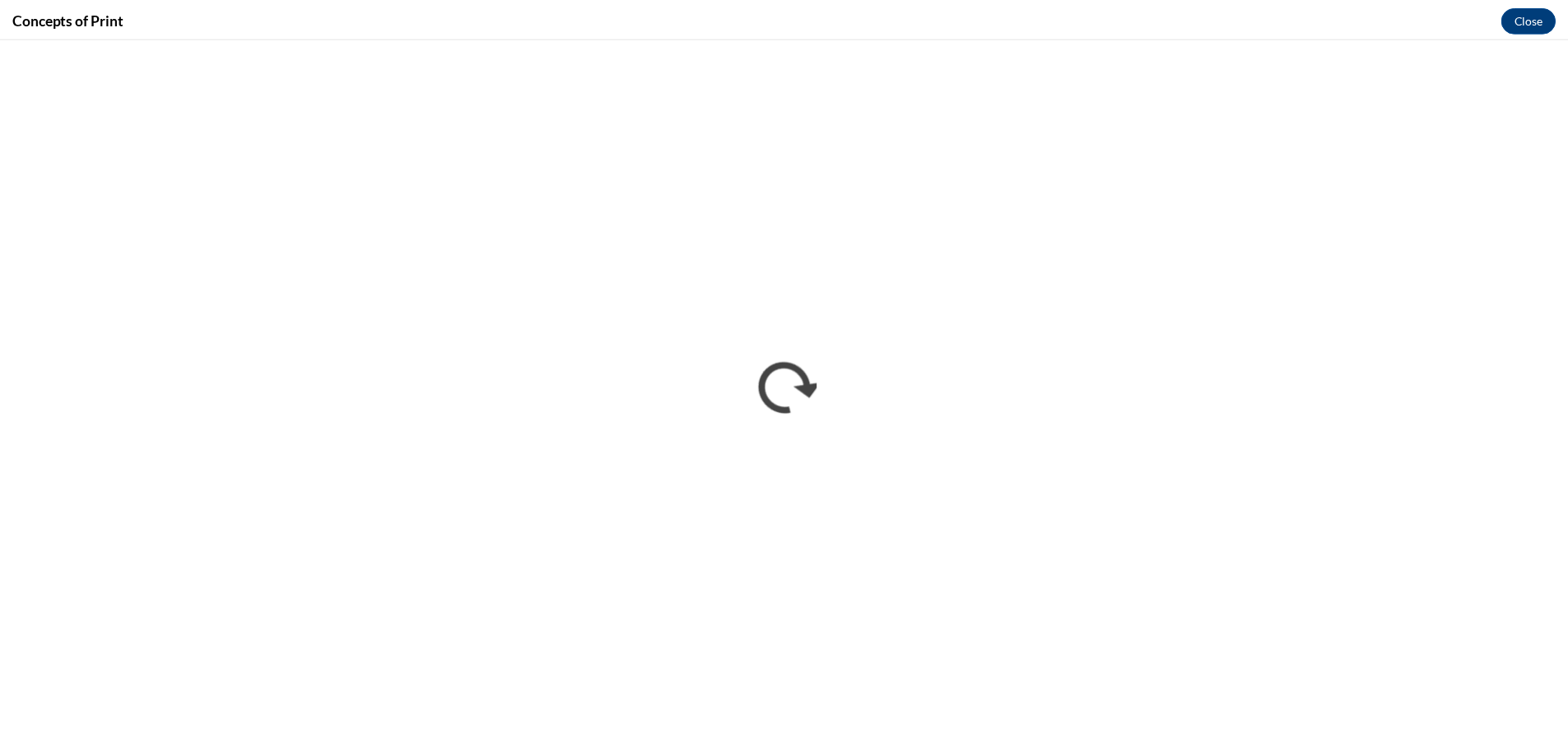
scroll to position [0, 0]
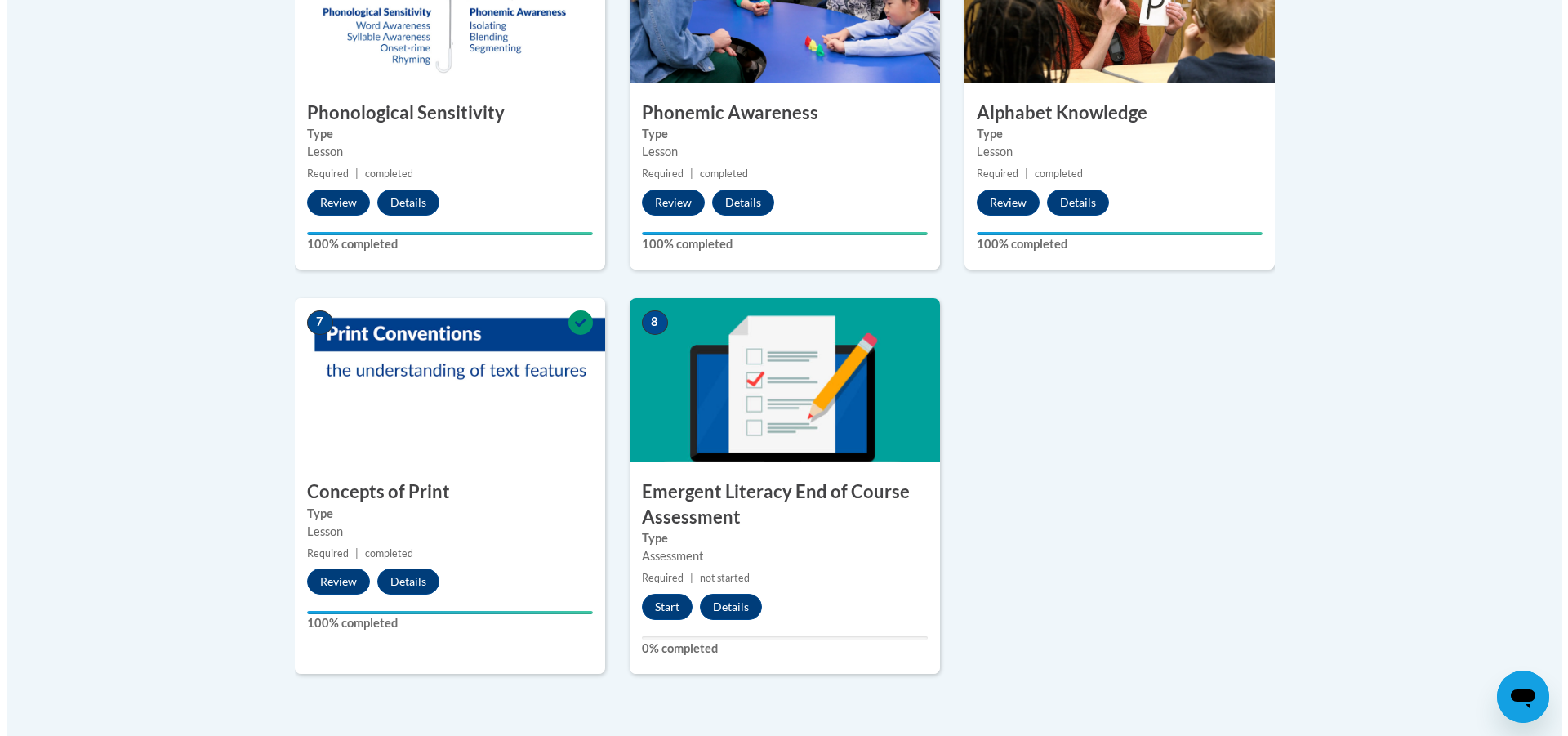
scroll to position [1144, 0]
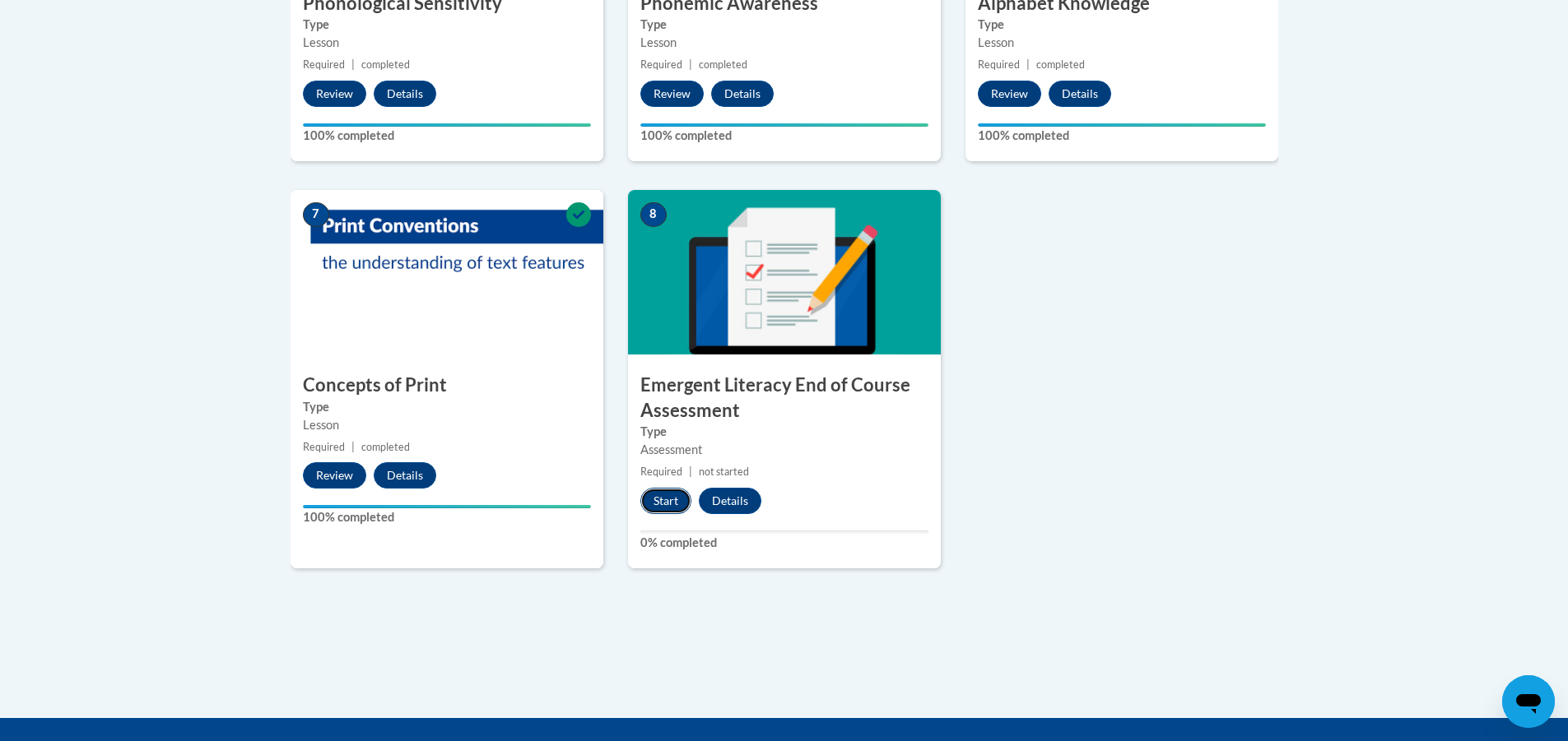
click at [667, 497] on button "Start" at bounding box center [665, 500] width 51 height 26
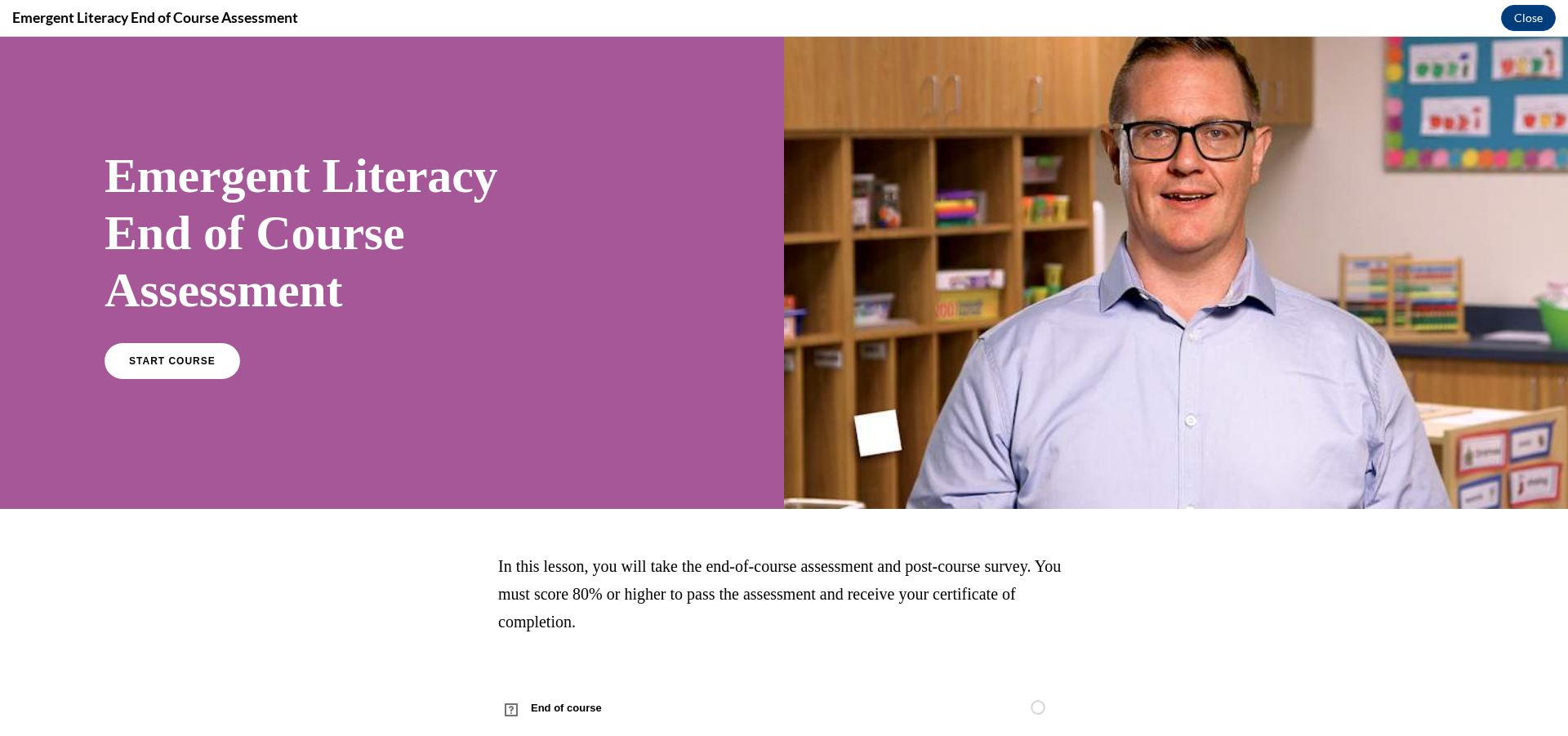
scroll to position [61, 0]
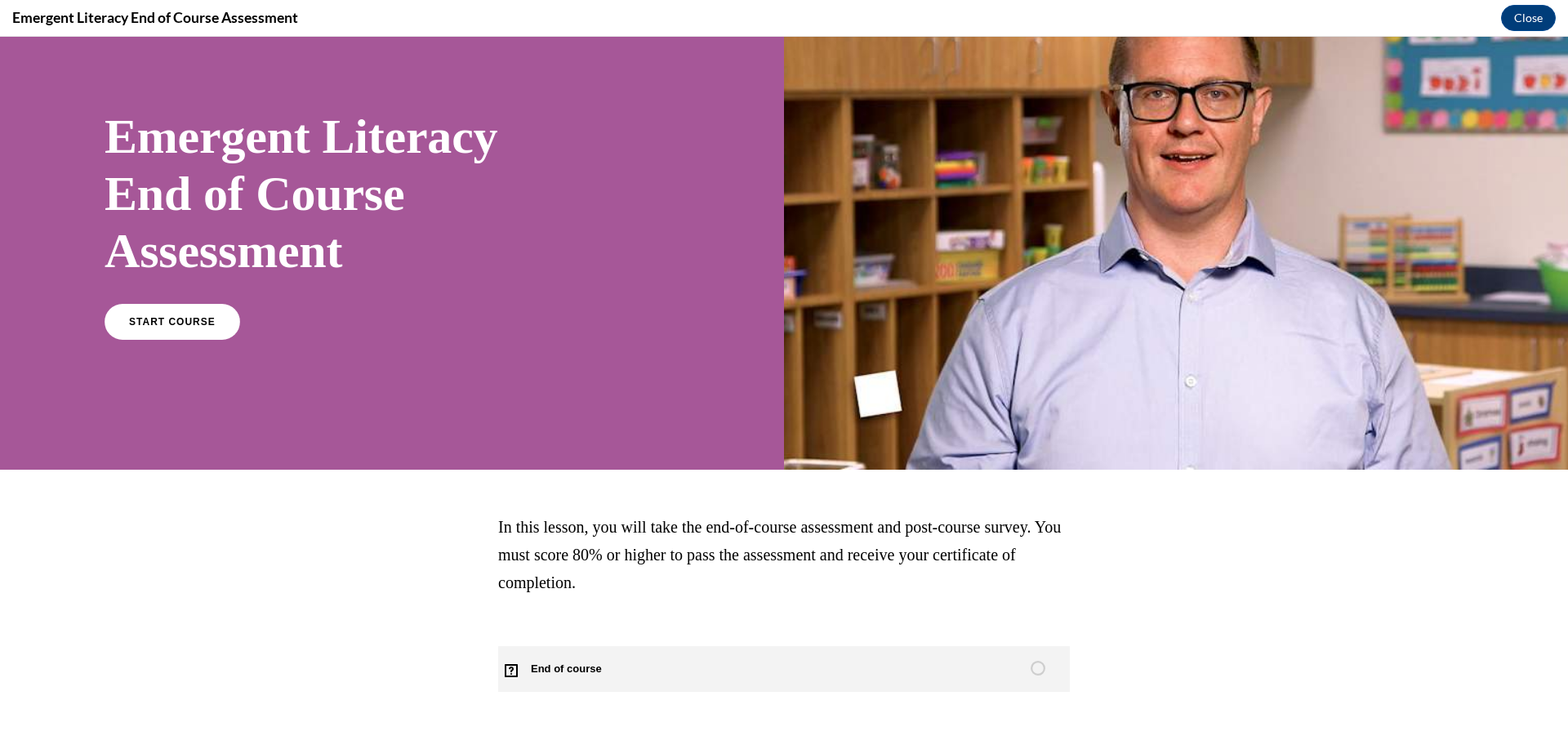
click at [542, 672] on span "End of course" at bounding box center [576, 668] width 155 height 45
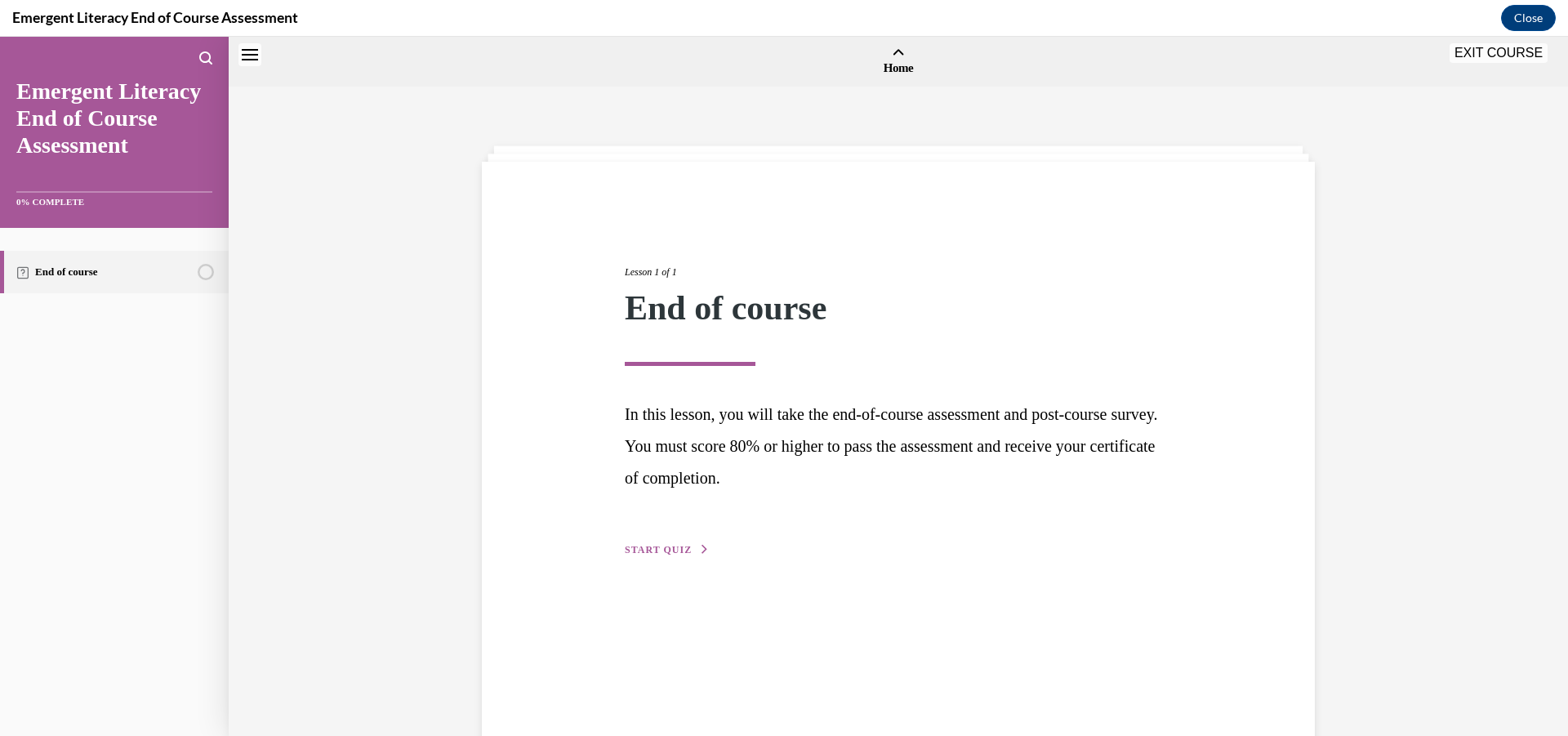
scroll to position [51, 0]
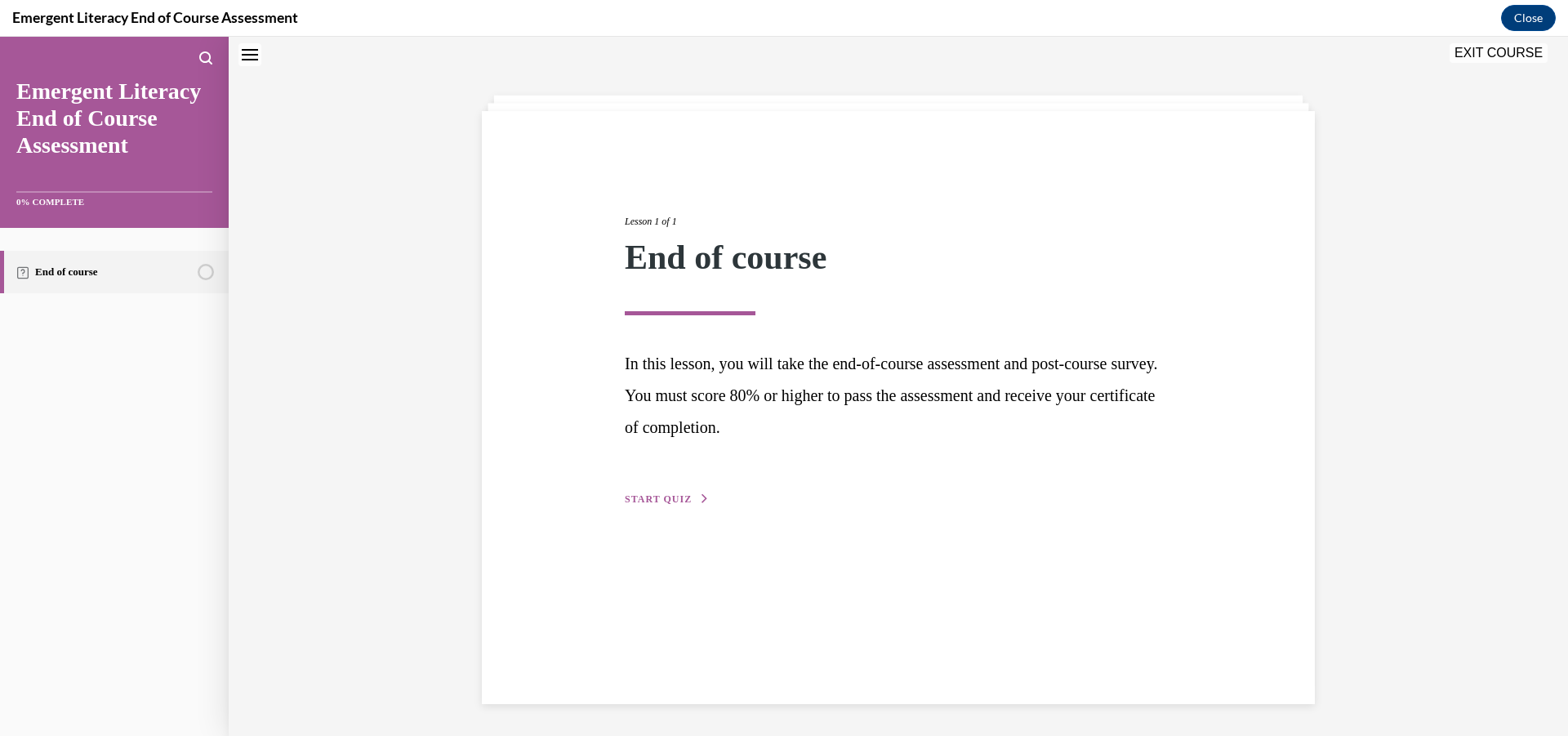
click at [641, 500] on span "START QUIZ" at bounding box center [657, 499] width 67 height 12
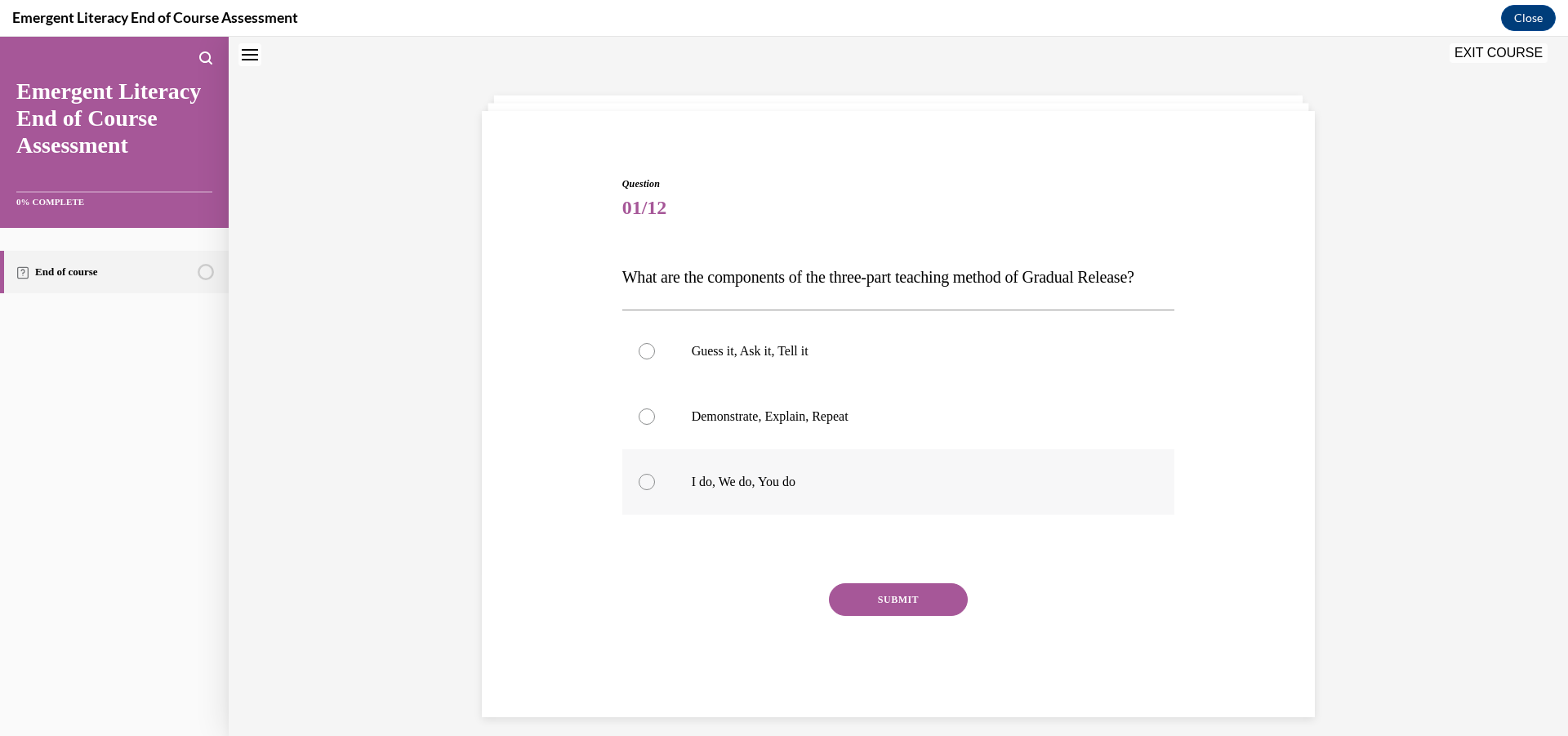
click at [641, 490] on div at bounding box center [647, 482] width 16 height 16
click at [641, 490] on input "I do, We do, You do" at bounding box center [647, 482] width 16 height 16
radio input "true"
click at [902, 616] on button "SUBMIT" at bounding box center [898, 599] width 139 height 33
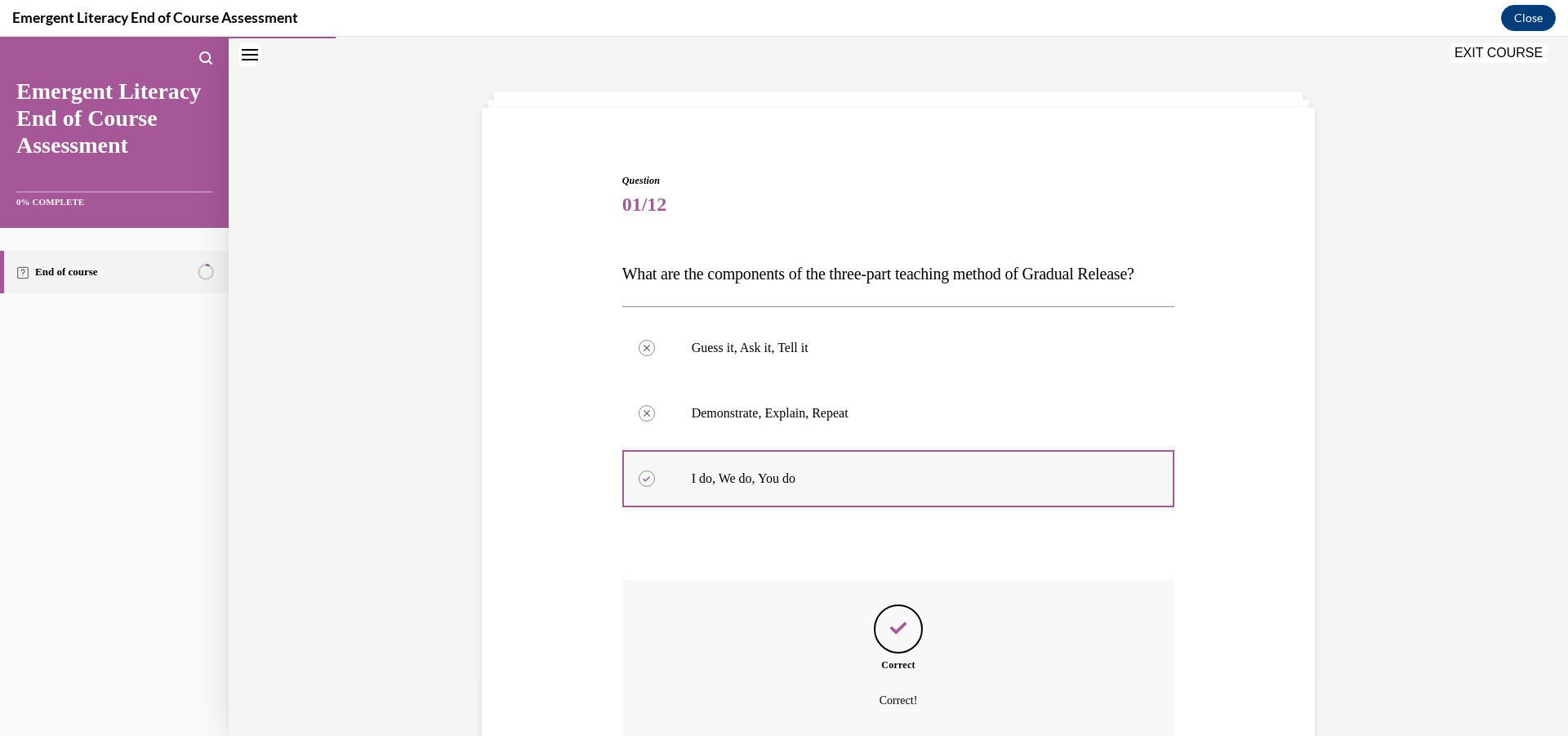
scroll to position [229, 0]
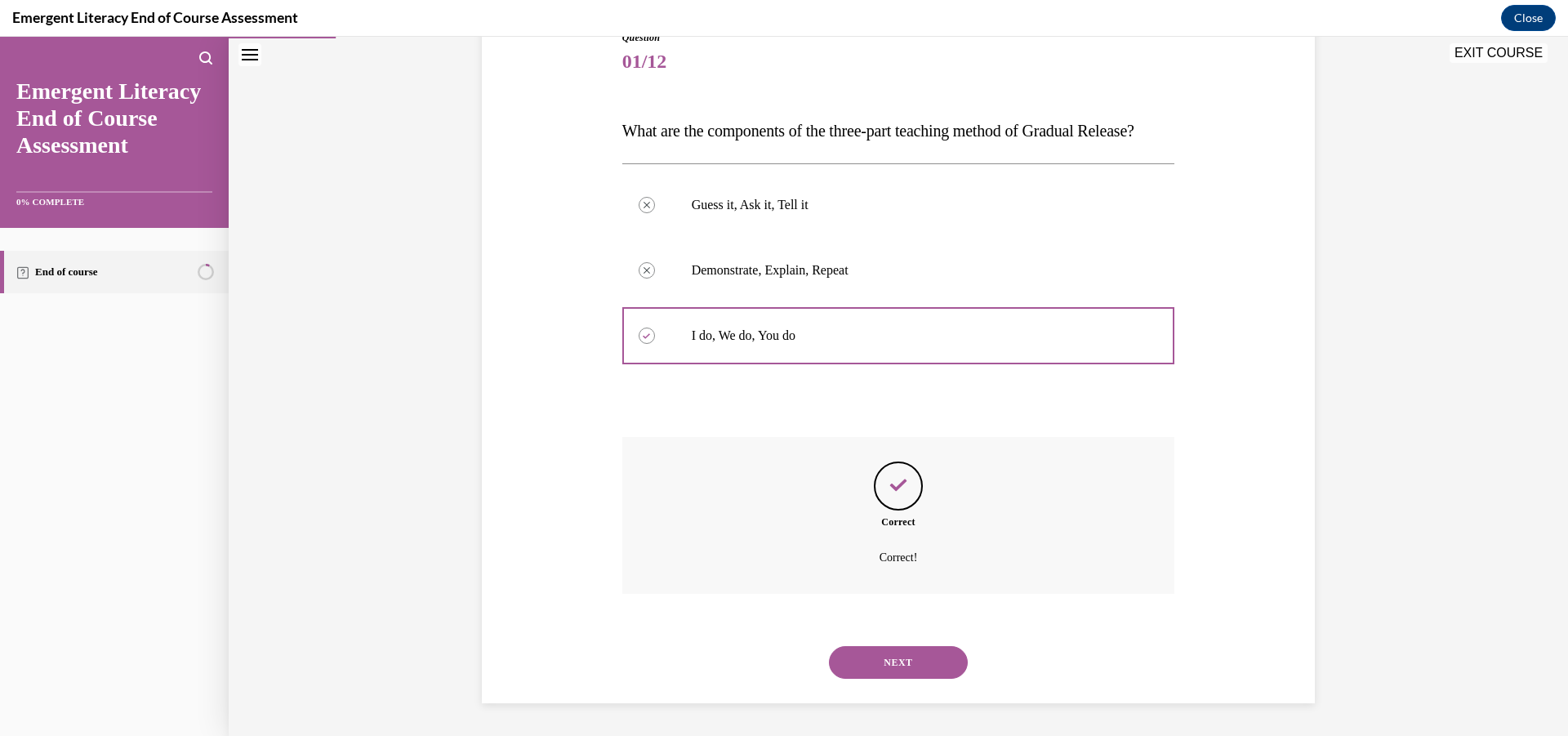
click at [900, 660] on button "NEXT" at bounding box center [898, 662] width 139 height 33
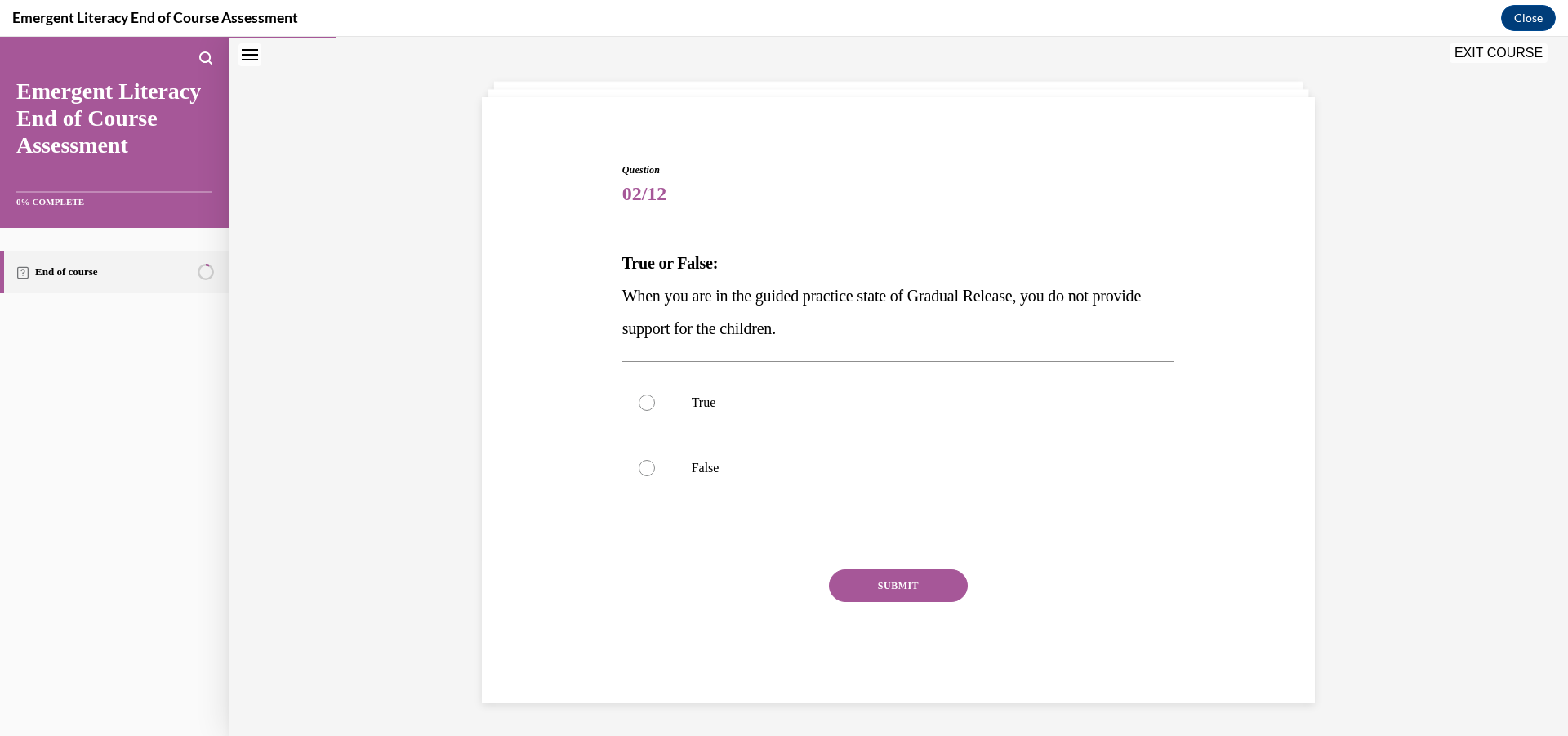
scroll to position [65, 0]
click at [639, 469] on div at bounding box center [647, 468] width 16 height 16
click at [639, 469] on input "False" at bounding box center [647, 468] width 16 height 16
radio input "true"
click at [903, 582] on button "SUBMIT" at bounding box center [898, 586] width 139 height 33
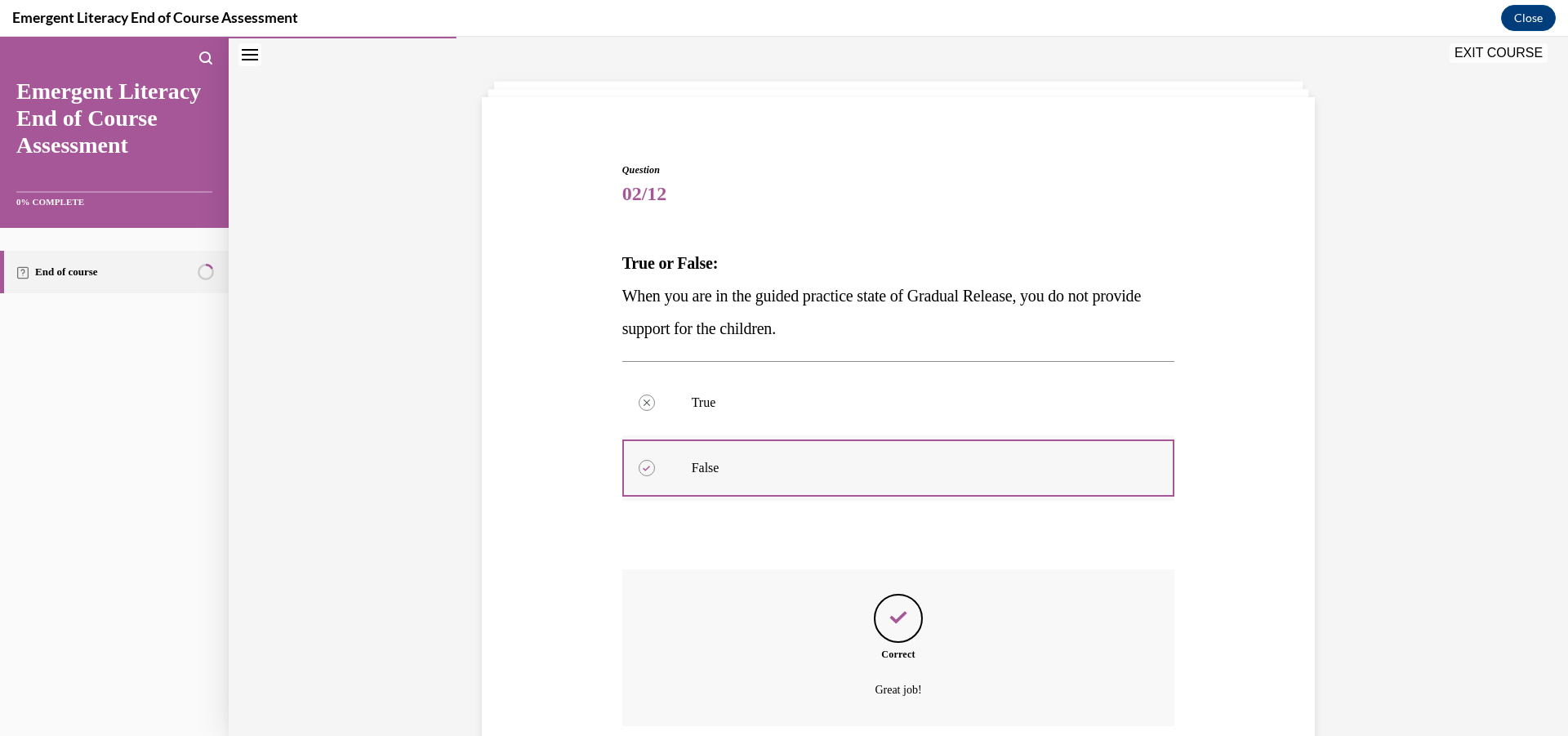
scroll to position [197, 0]
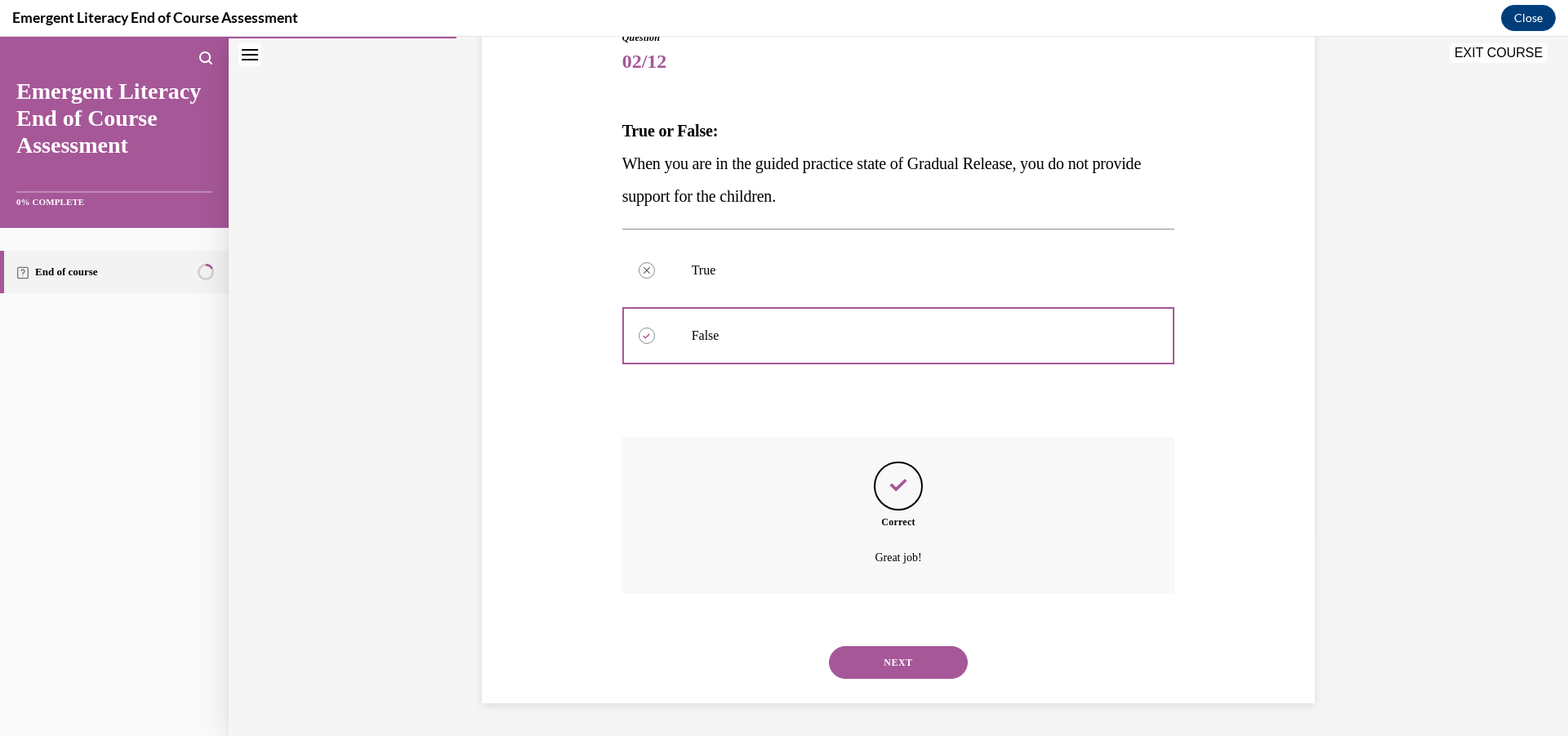
click at [904, 662] on button "NEXT" at bounding box center [898, 662] width 139 height 33
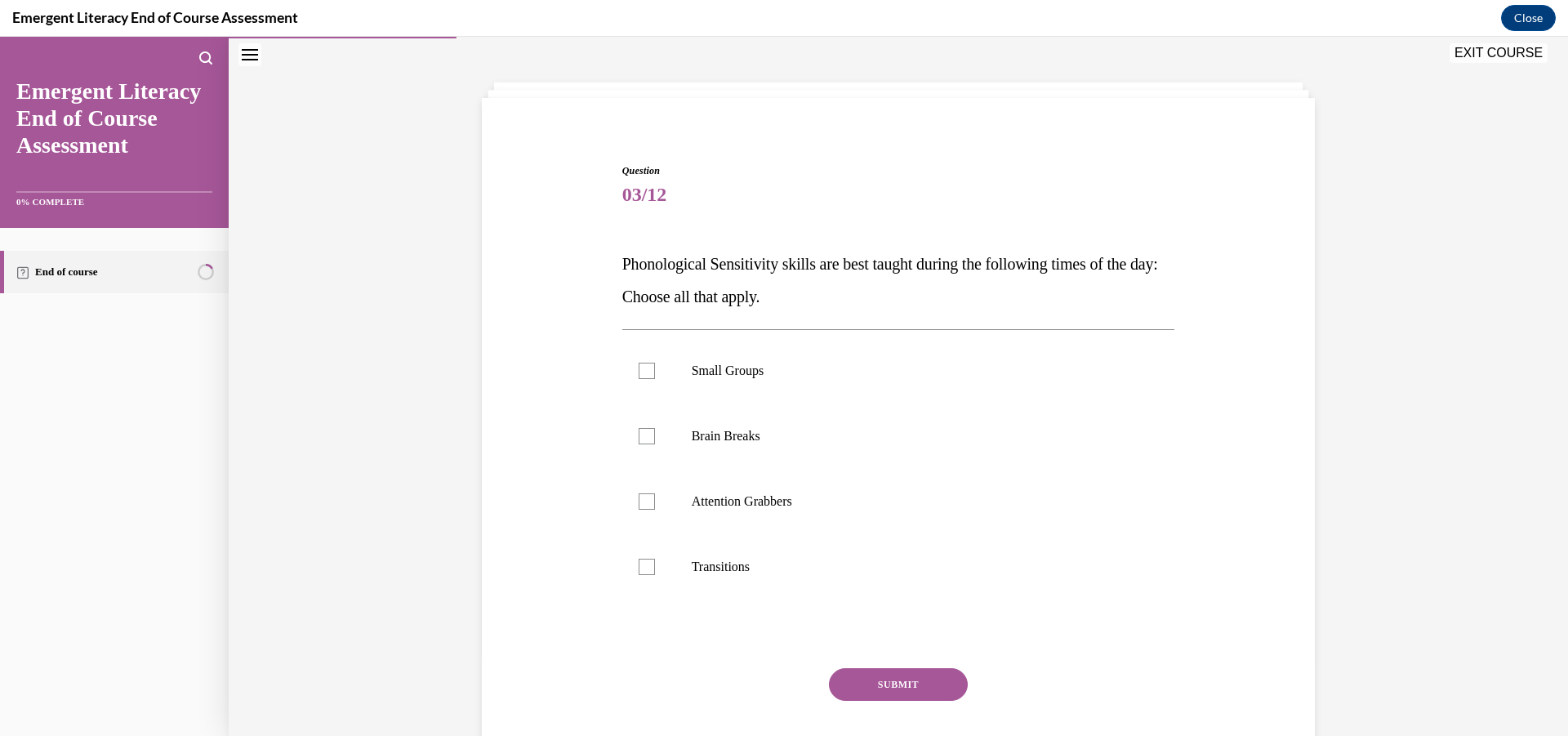
scroll to position [65, 0]
click at [639, 563] on div at bounding box center [647, 566] width 16 height 16
click at [639, 563] on input "Transitions" at bounding box center [647, 566] width 16 height 16
checkbox input "true"
click at [641, 497] on div at bounding box center [647, 500] width 16 height 16
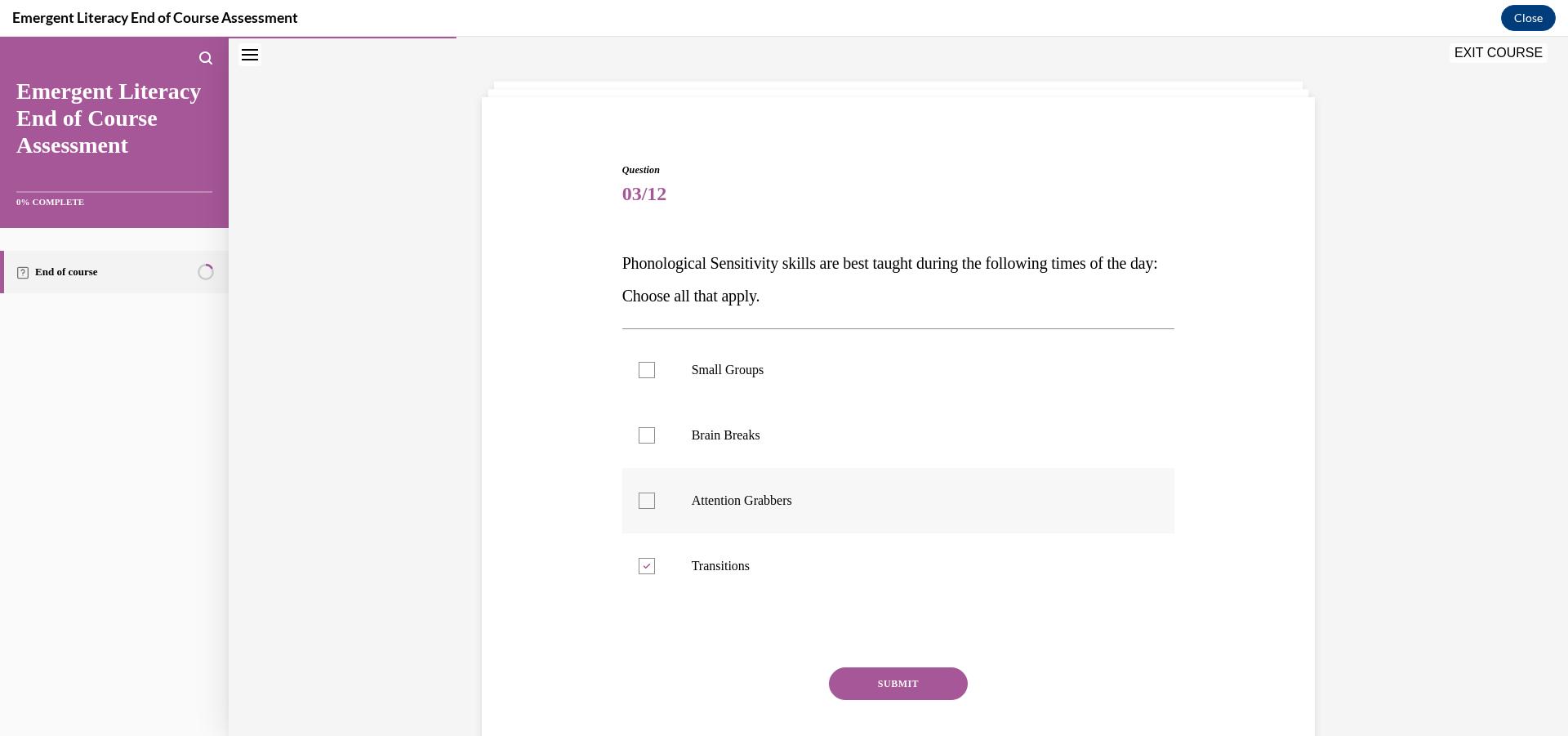
click at [641, 497] on input "Attention Grabbers" at bounding box center [647, 500] width 16 height 16
checkbox input "true"
click at [641, 429] on div at bounding box center [647, 436] width 16 height 16
click at [641, 429] on input "Brain Breaks" at bounding box center [647, 436] width 16 height 16
checkbox input "true"
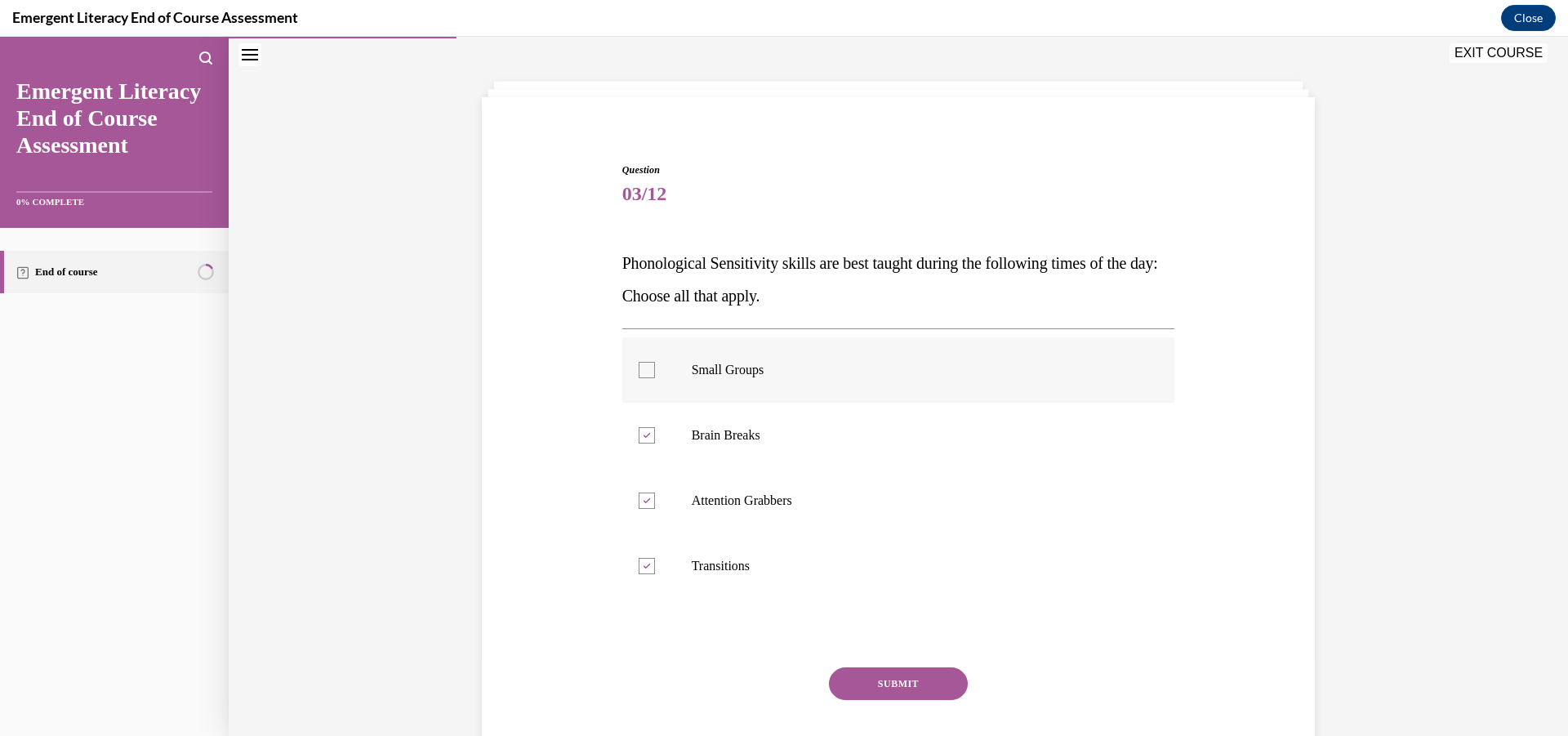
click at [640, 375] on div at bounding box center [647, 370] width 16 height 16
click at [640, 375] on input "Small Groups" at bounding box center [647, 370] width 16 height 16
checkbox input "true"
click at [903, 688] on button "SUBMIT" at bounding box center [898, 684] width 139 height 33
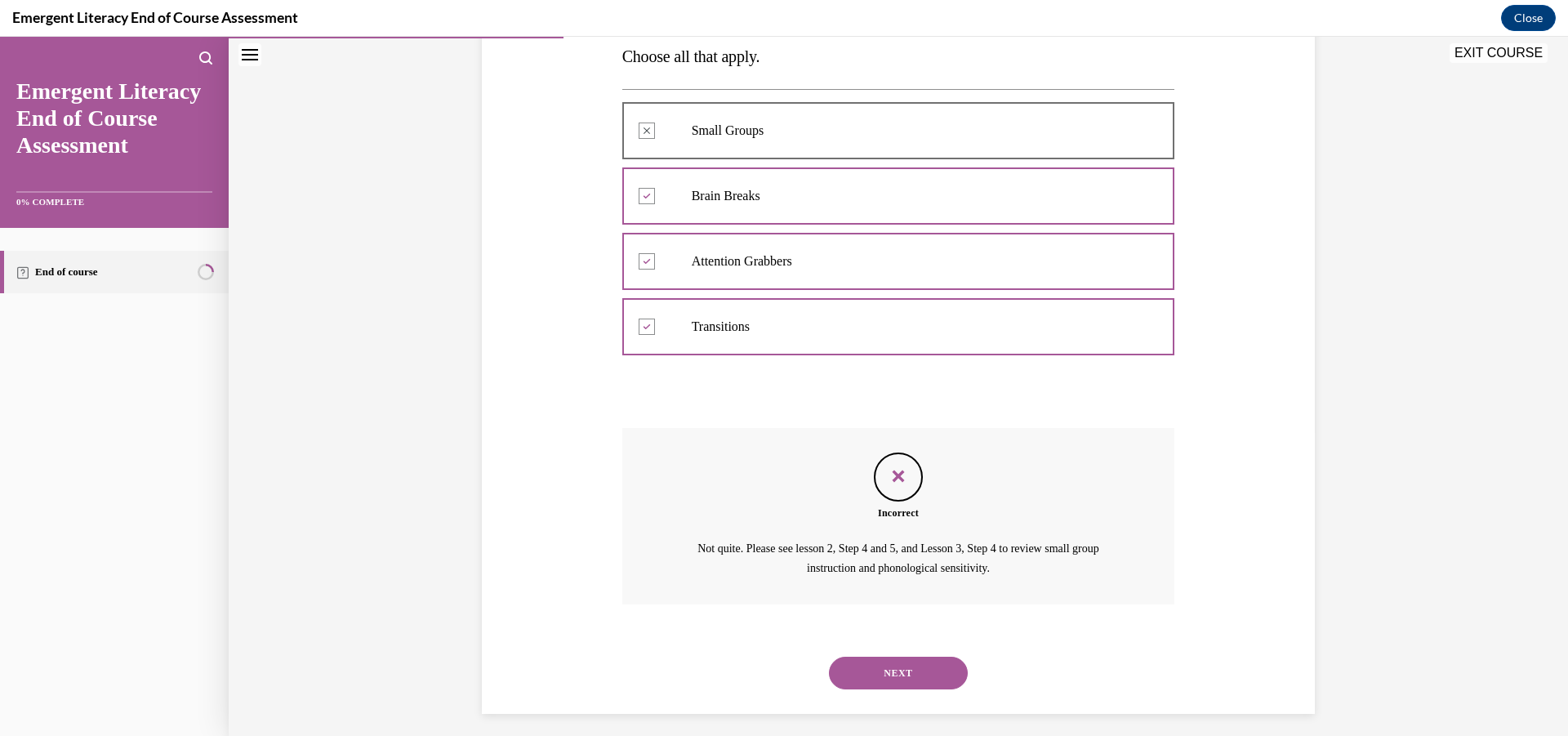
scroll to position [315, 0]
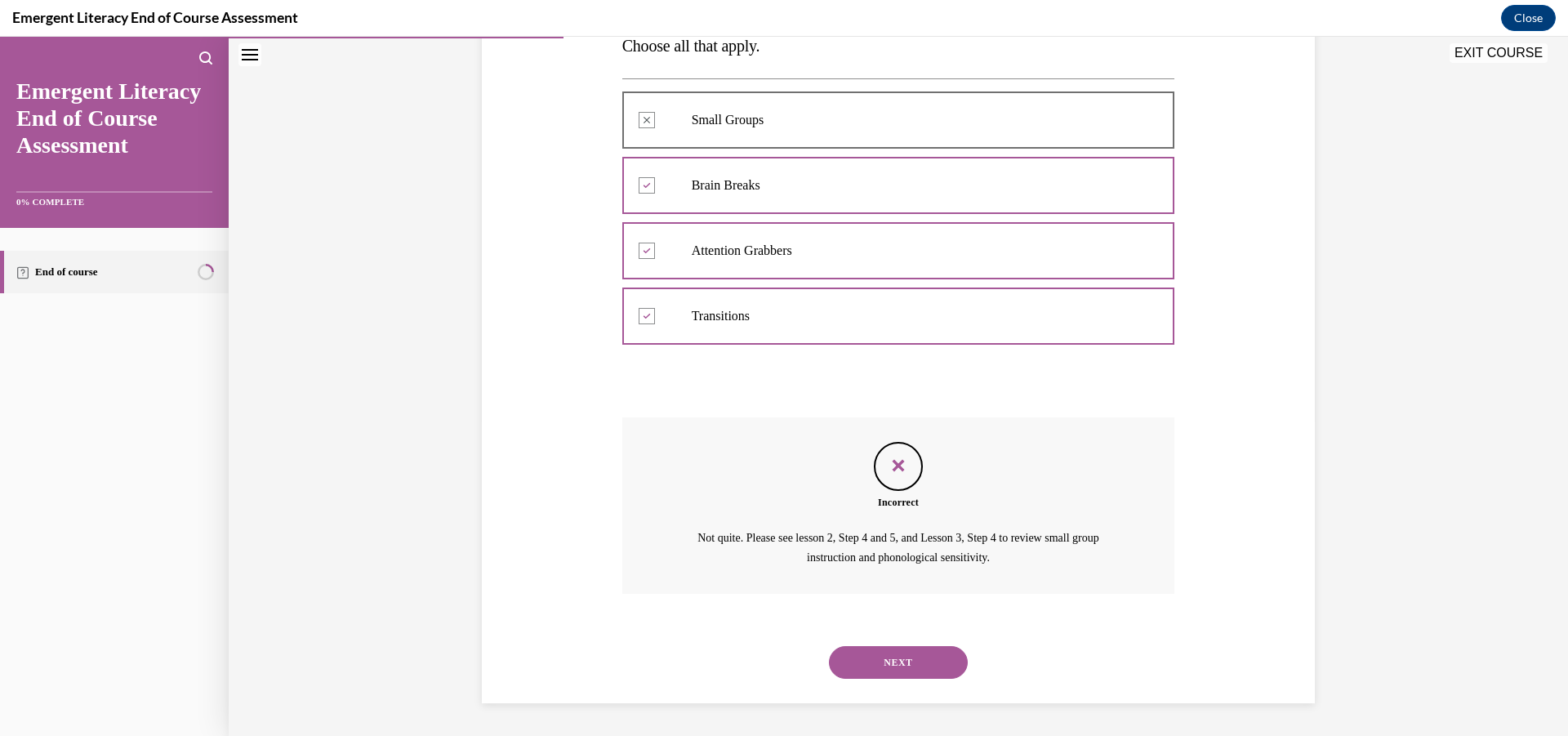
click at [908, 665] on button "NEXT" at bounding box center [898, 662] width 139 height 33
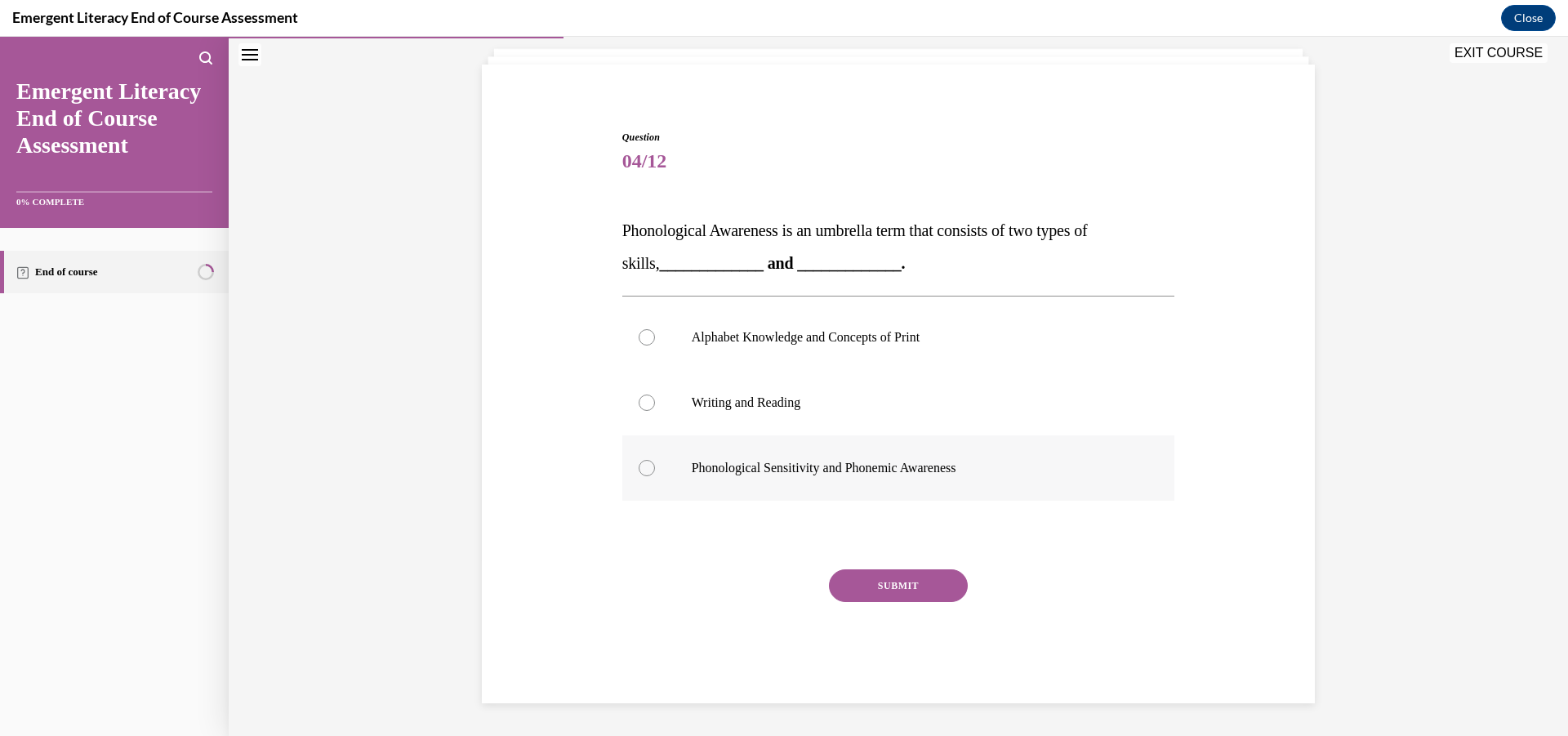
click at [641, 469] on div at bounding box center [647, 468] width 16 height 16
click at [641, 469] on input "Phonological Sensitivity and Phonemic Awareness" at bounding box center [647, 468] width 16 height 16
radio input "true"
click at [886, 585] on button "SUBMIT" at bounding box center [898, 586] width 139 height 33
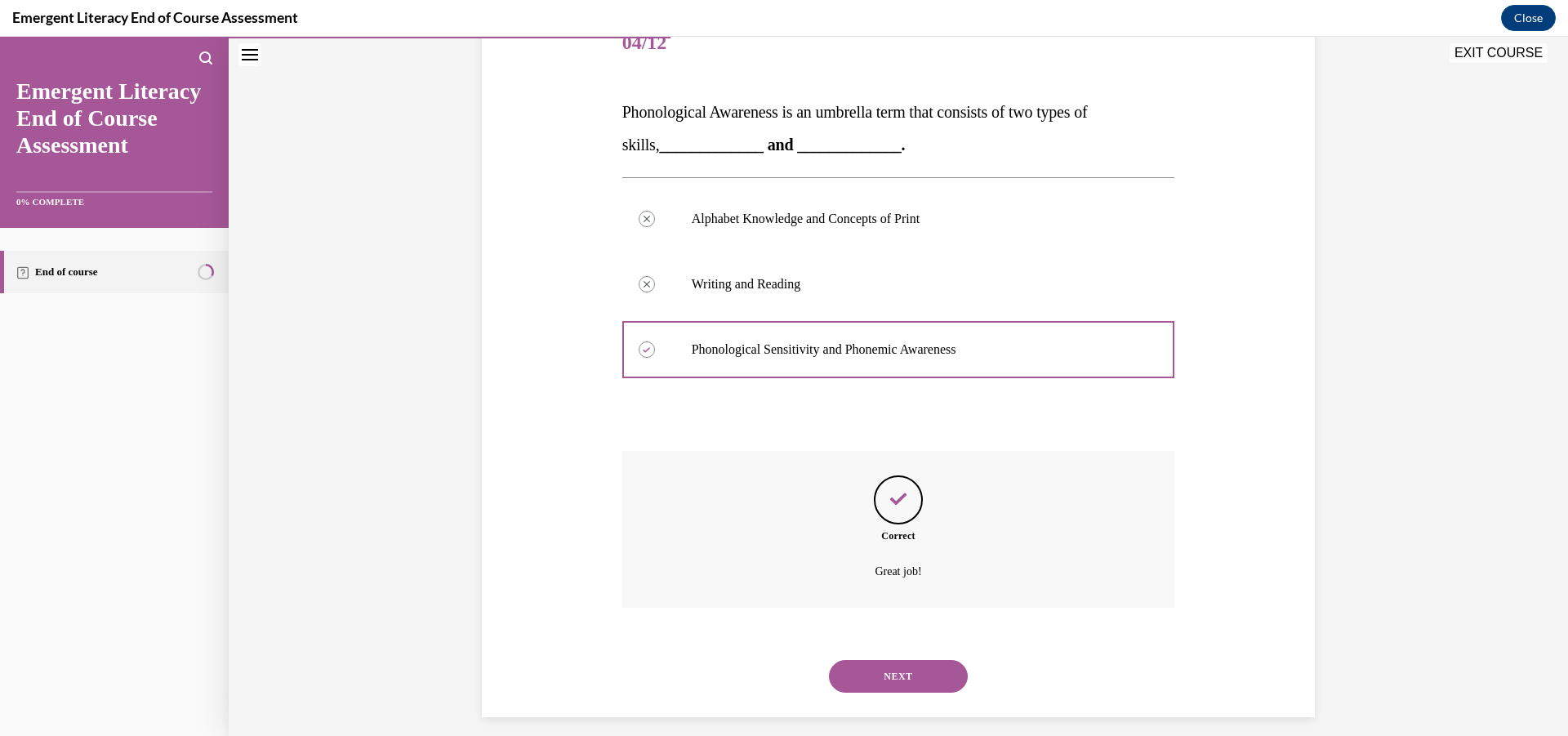
scroll to position [229, 0]
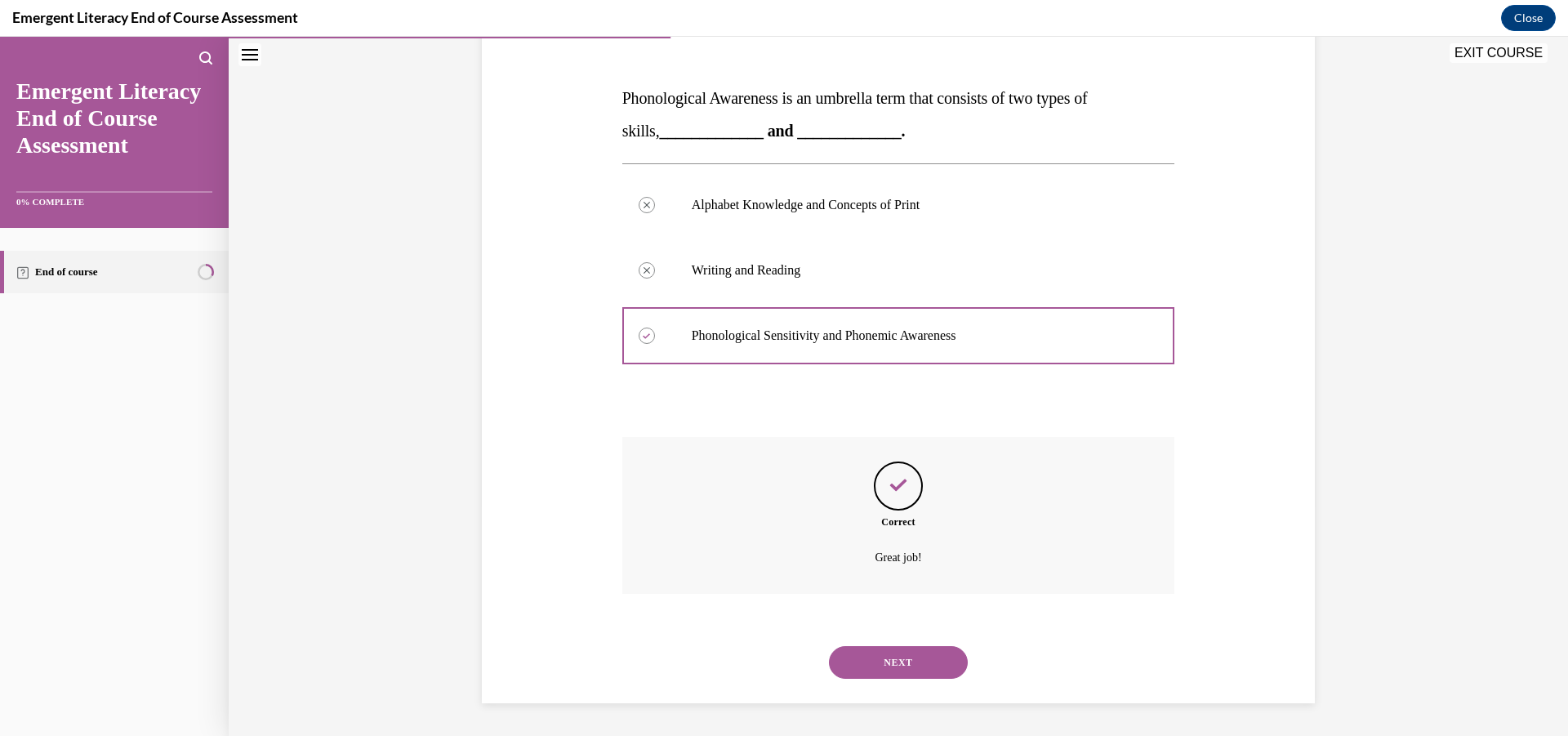
click at [914, 658] on button "NEXT" at bounding box center [898, 662] width 139 height 33
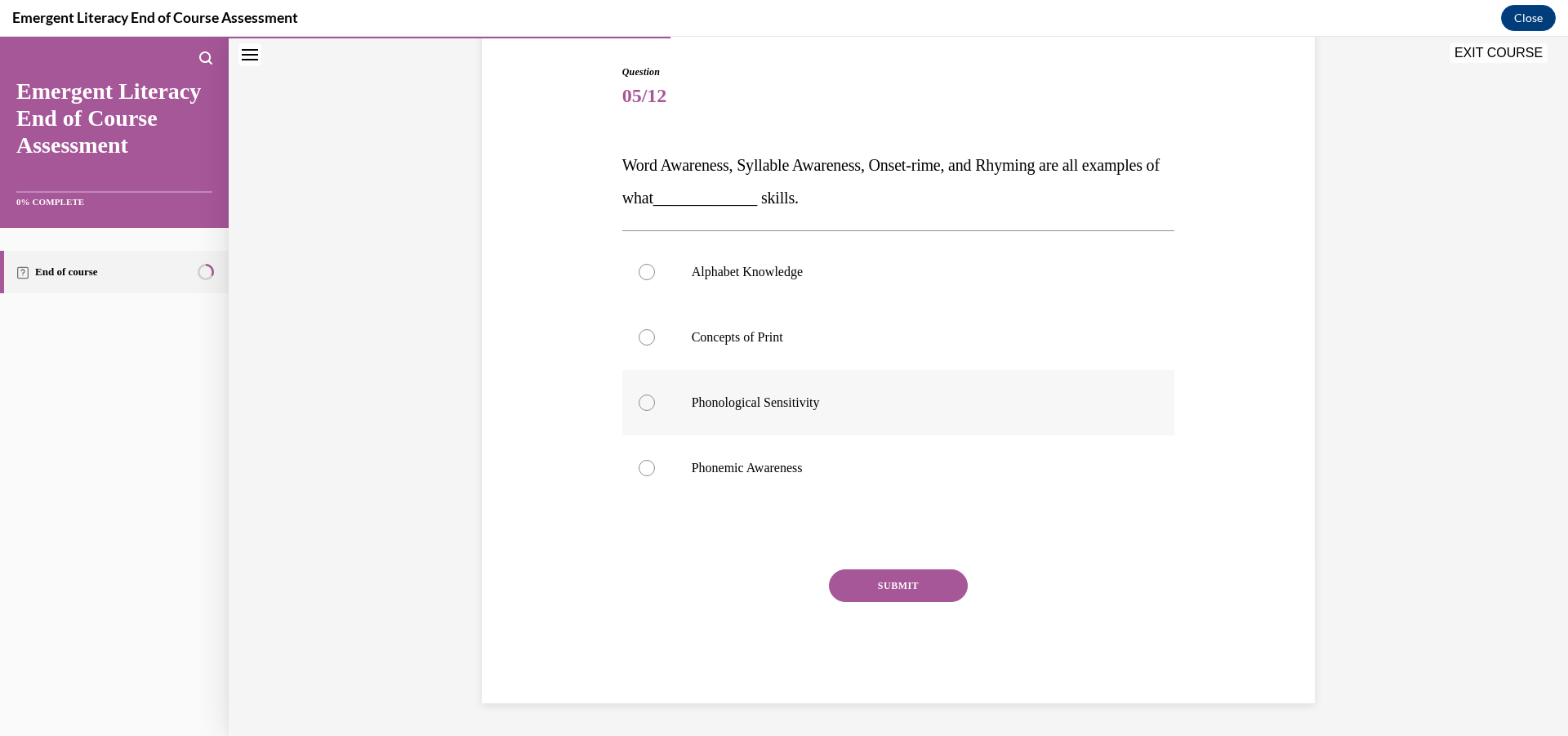
click at [639, 399] on div at bounding box center [647, 403] width 16 height 16
click at [639, 399] on input "Phonological Sensitivity" at bounding box center [647, 403] width 16 height 16
radio input "true"
click at [893, 582] on button "SUBMIT" at bounding box center [898, 586] width 139 height 33
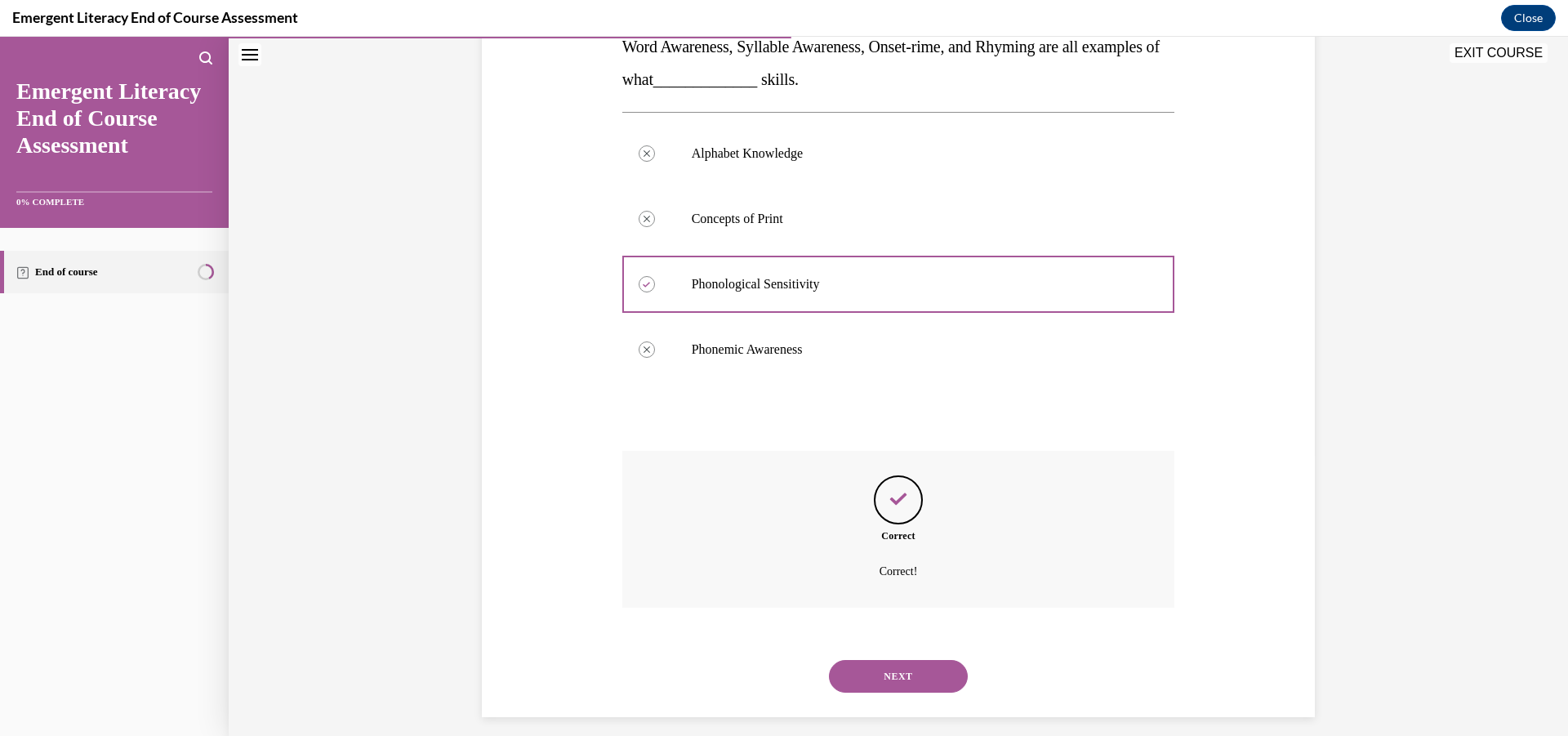
scroll to position [295, 0]
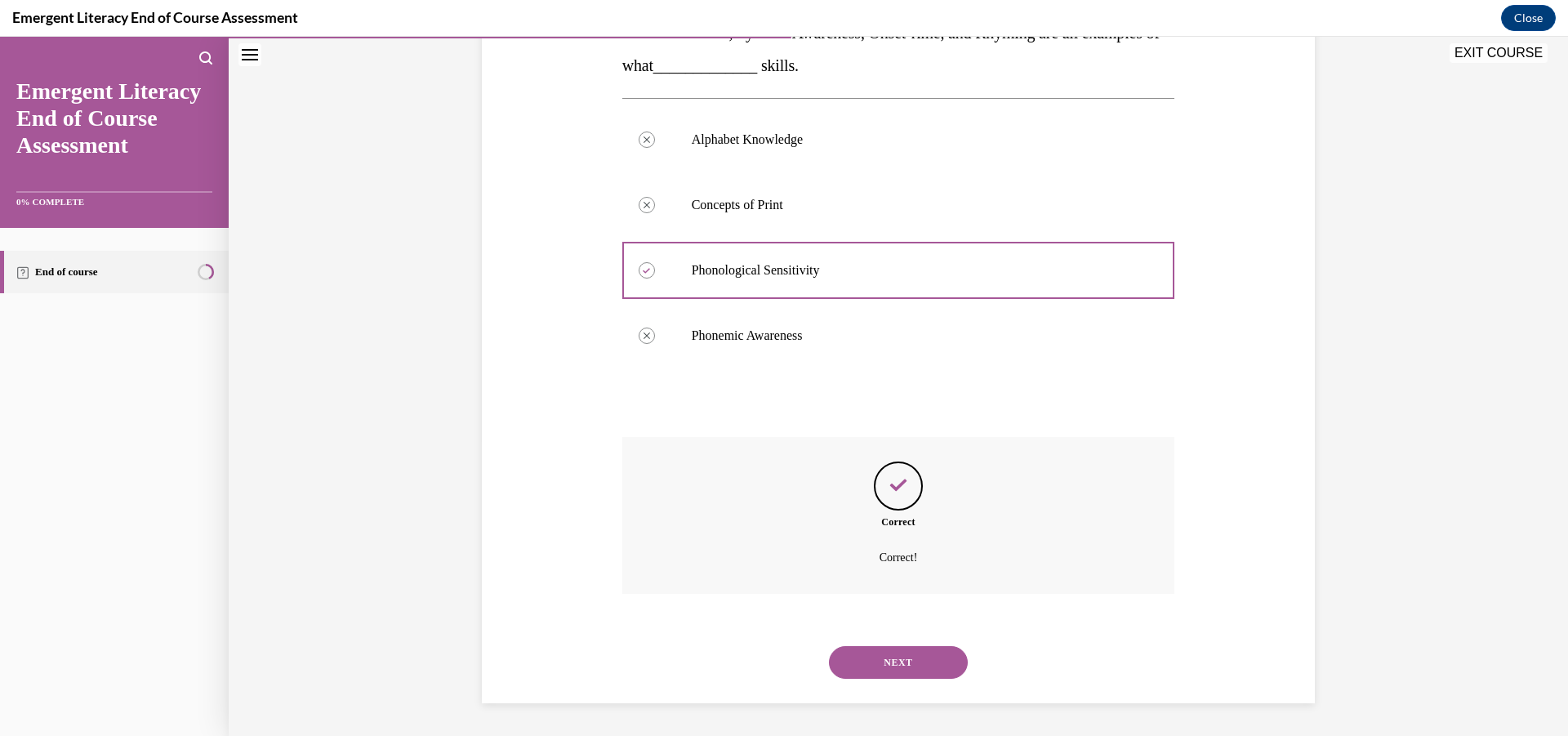
click at [848, 675] on button "NEXT" at bounding box center [898, 662] width 139 height 33
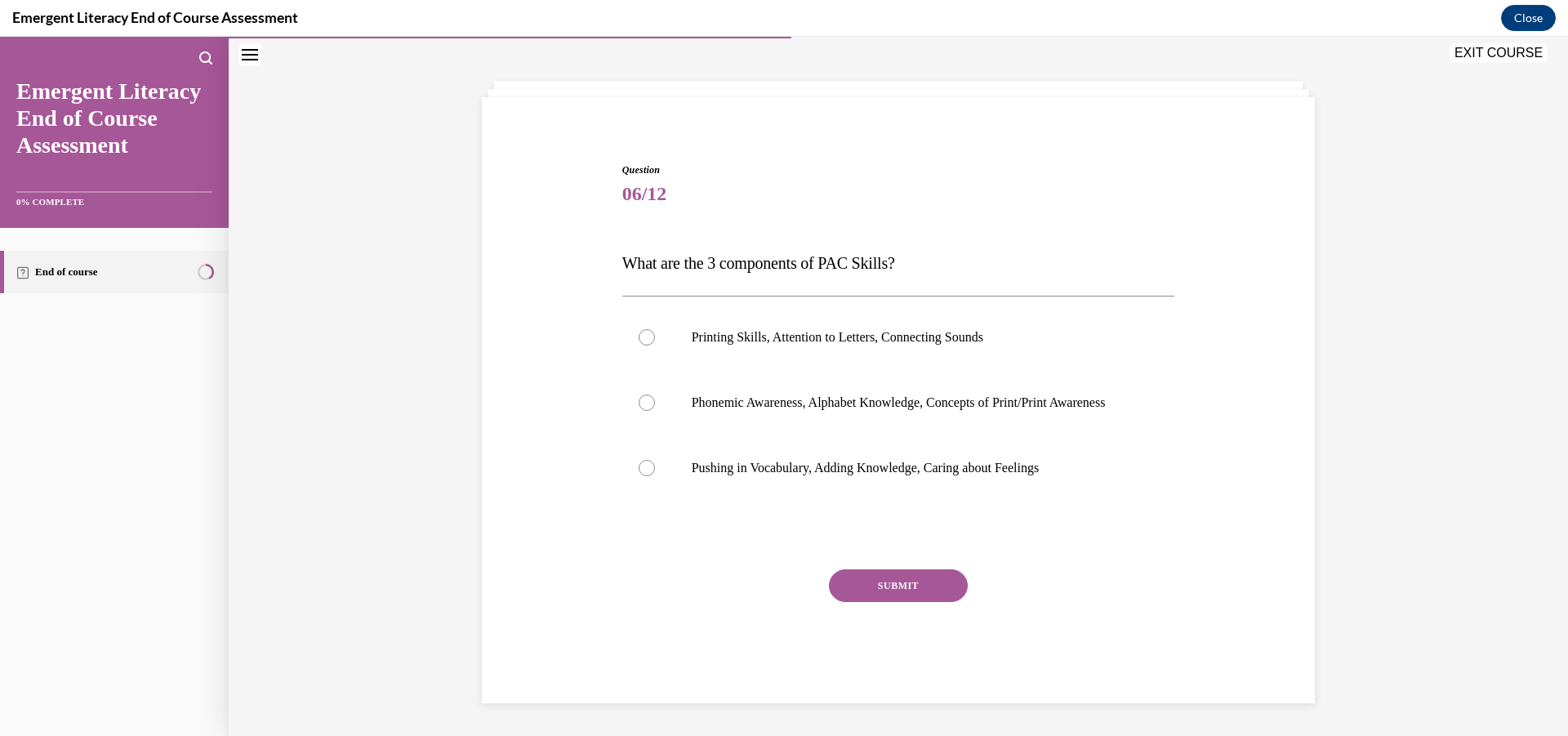
scroll to position [81, 0]
click at [639, 397] on div at bounding box center [647, 403] width 16 height 16
click at [639, 397] on input "Phonemic Awareness, Alphabet Knowledge, Concepts of Print/Print Awareness" at bounding box center [647, 403] width 16 height 16
radio input "true"
click at [903, 592] on button "SUBMIT" at bounding box center [898, 586] width 139 height 33
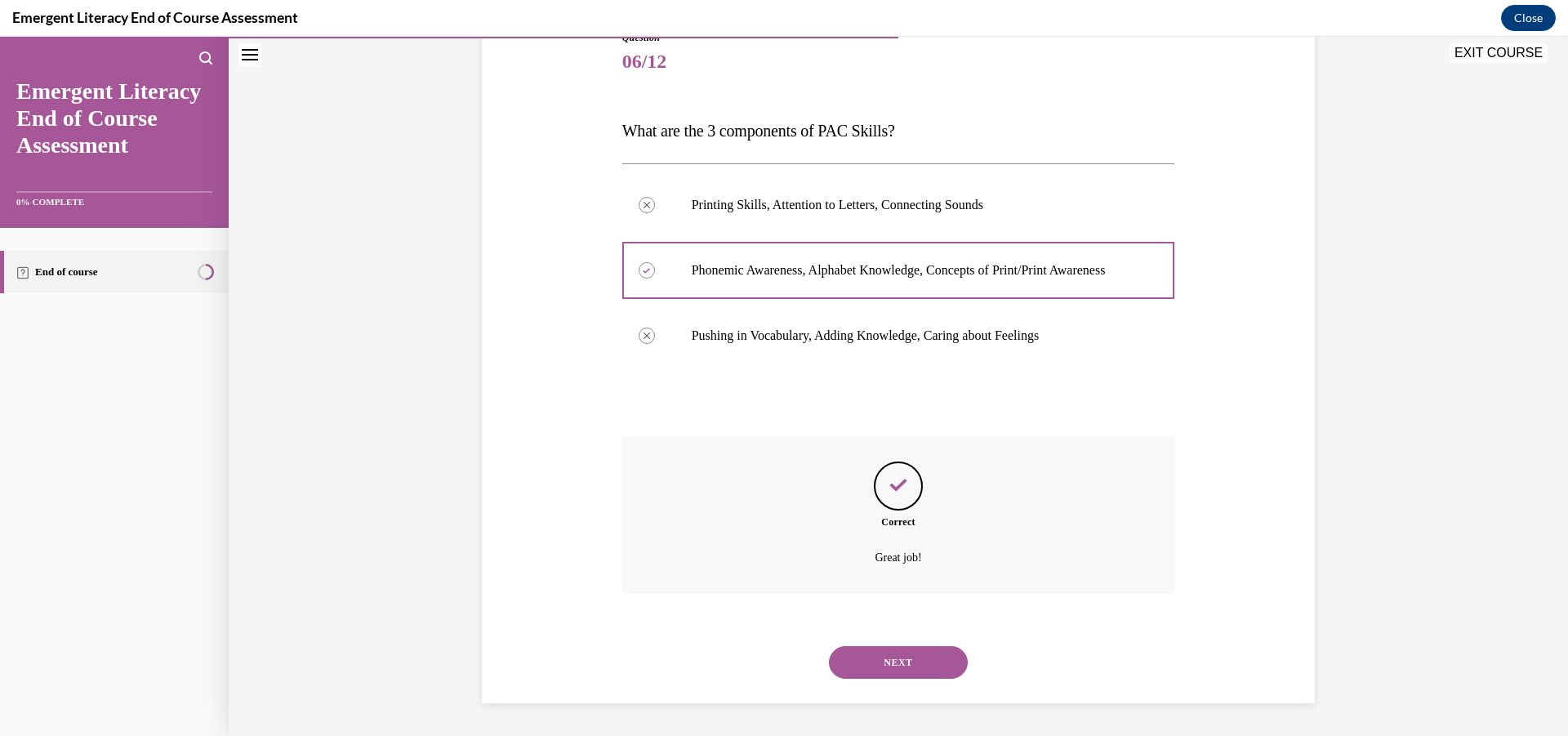
scroll to position [213, 0]
click at [906, 663] on button "NEXT" at bounding box center [898, 662] width 139 height 33
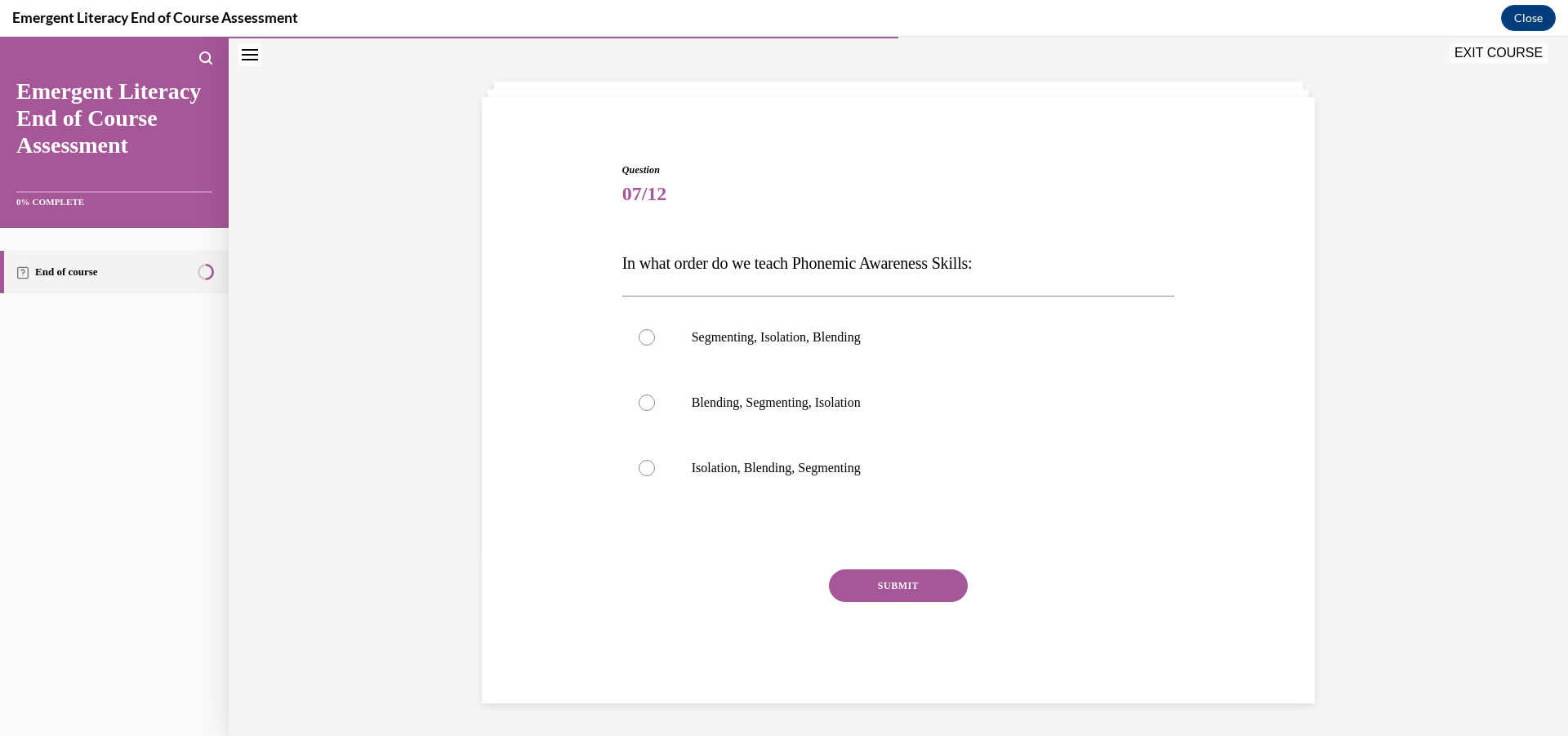
scroll to position [65, 0]
click at [641, 469] on div at bounding box center [647, 468] width 16 height 16
click at [641, 469] on input "Isolation, Blending, Segmenting" at bounding box center [647, 468] width 16 height 16
radio input "true"
click at [894, 591] on button "SUBMIT" at bounding box center [898, 586] width 139 height 33
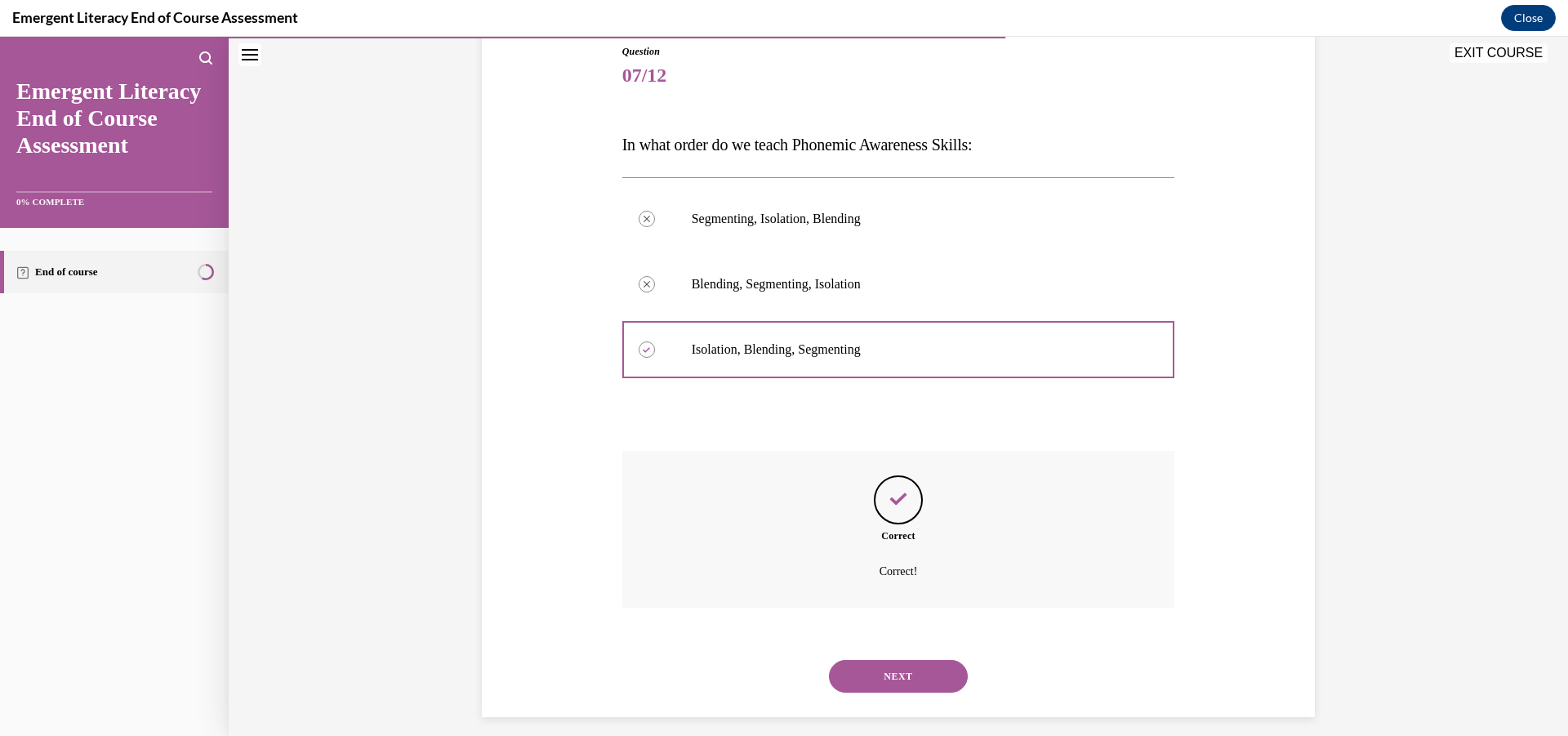
scroll to position [197, 0]
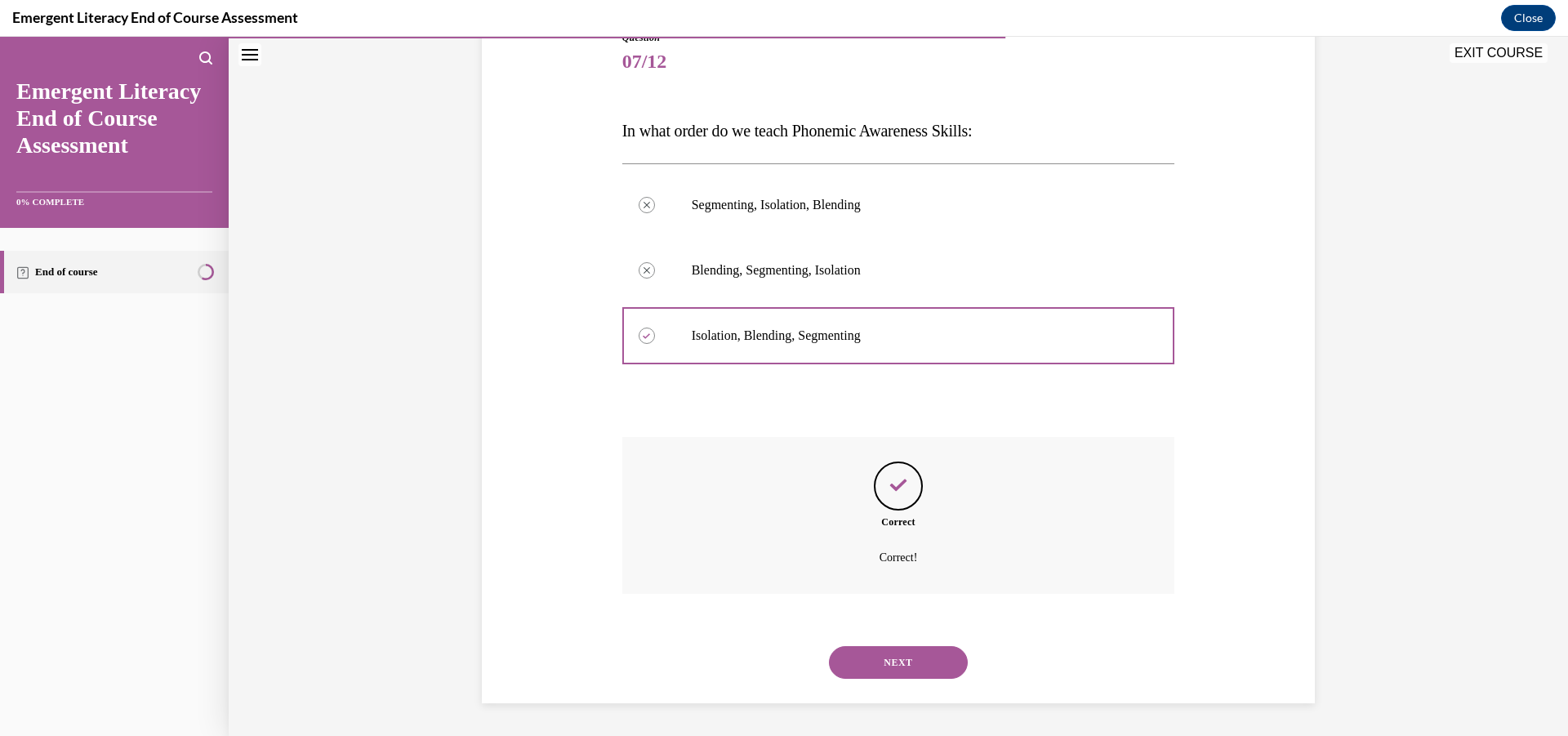
click at [878, 660] on button "NEXT" at bounding box center [898, 662] width 139 height 33
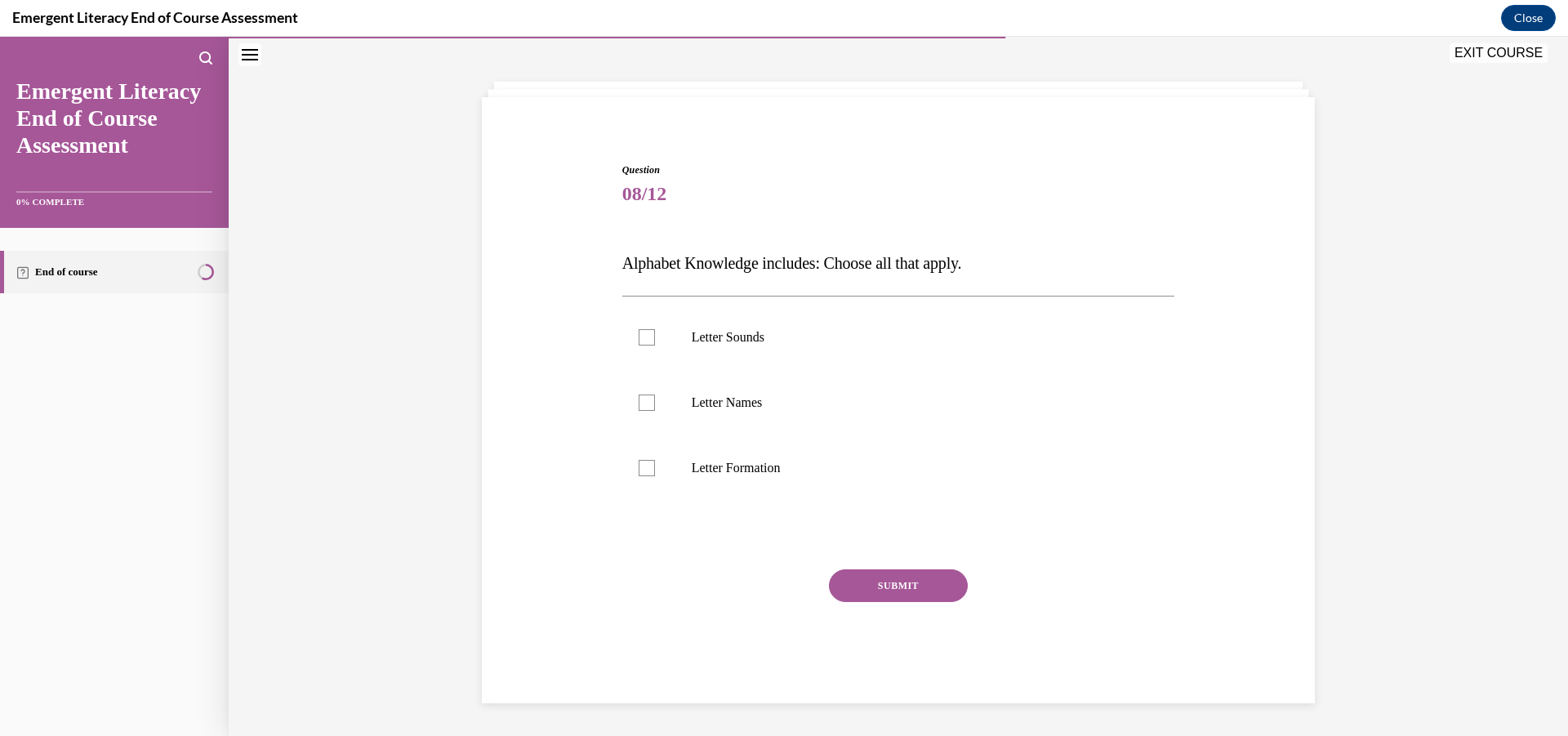
scroll to position [65, 0]
click at [641, 336] on div at bounding box center [647, 337] width 16 height 16
click at [641, 336] on input "Letter Sounds" at bounding box center [647, 337] width 16 height 16
checkbox input "true"
click at [639, 403] on div at bounding box center [647, 403] width 16 height 16
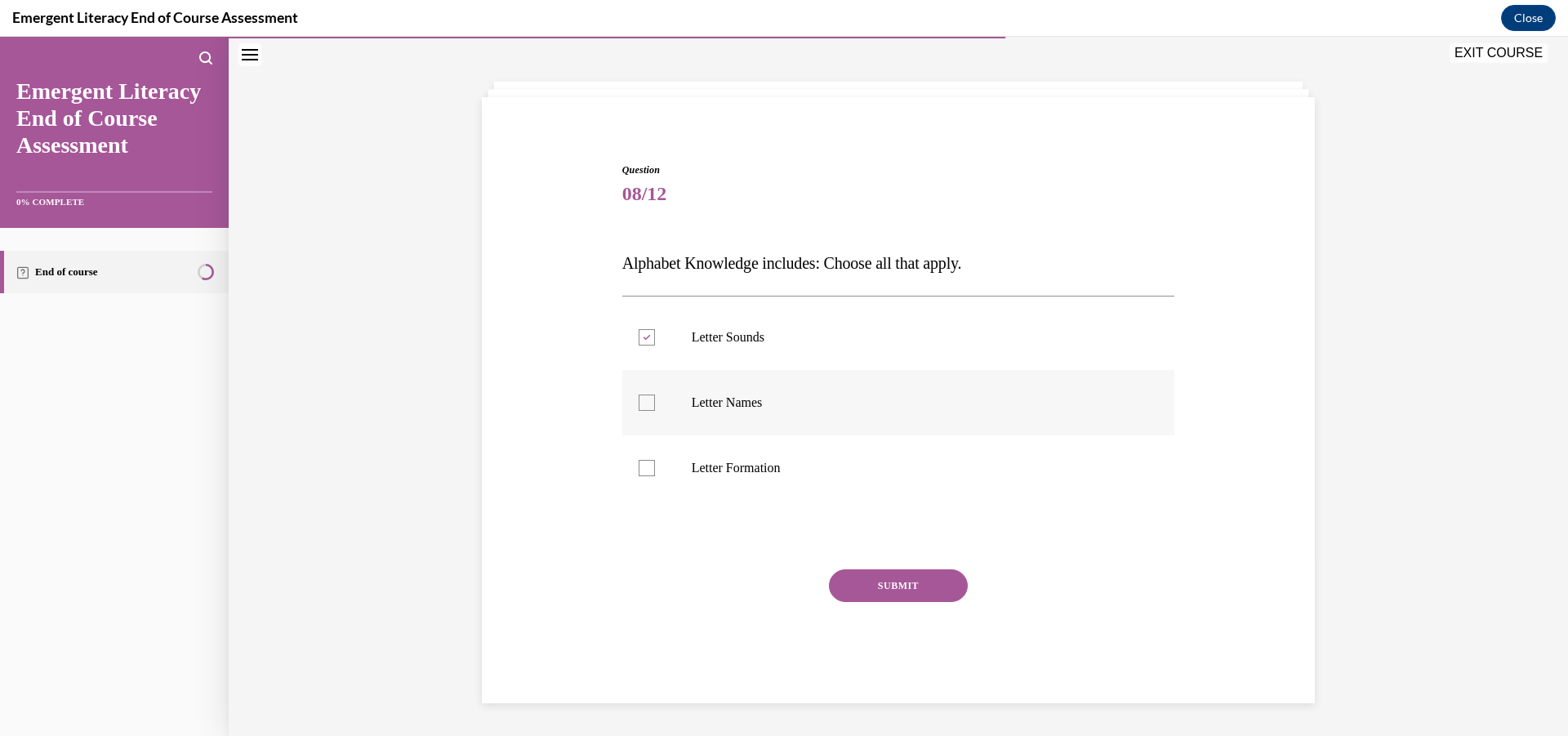
click at [639, 403] on input "Letter Names" at bounding box center [647, 403] width 16 height 16
checkbox input "true"
click at [639, 469] on div at bounding box center [647, 468] width 16 height 16
click at [639, 469] on input "Letter Formation" at bounding box center [647, 468] width 16 height 16
checkbox input "true"
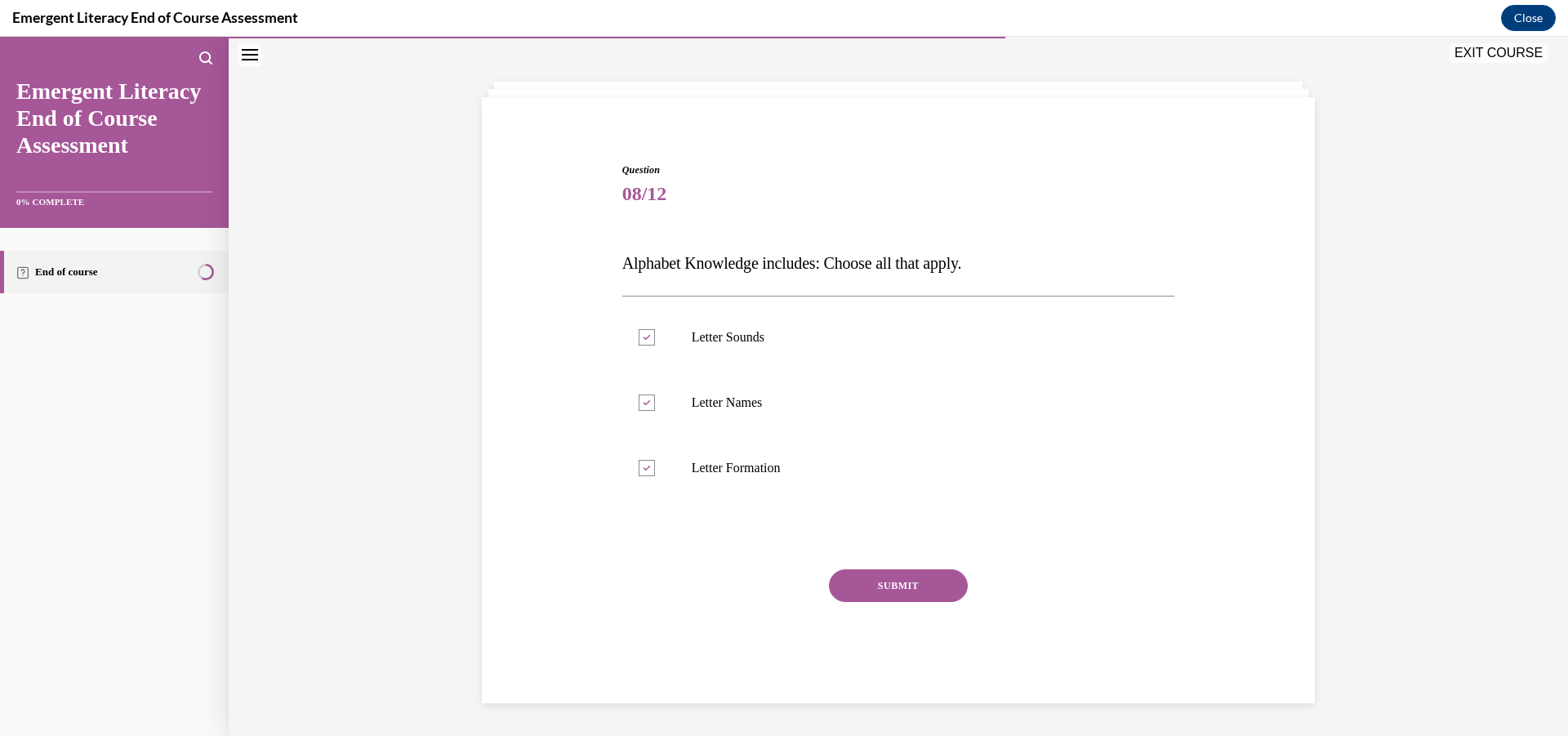
click at [903, 591] on button "SUBMIT" at bounding box center [898, 586] width 139 height 33
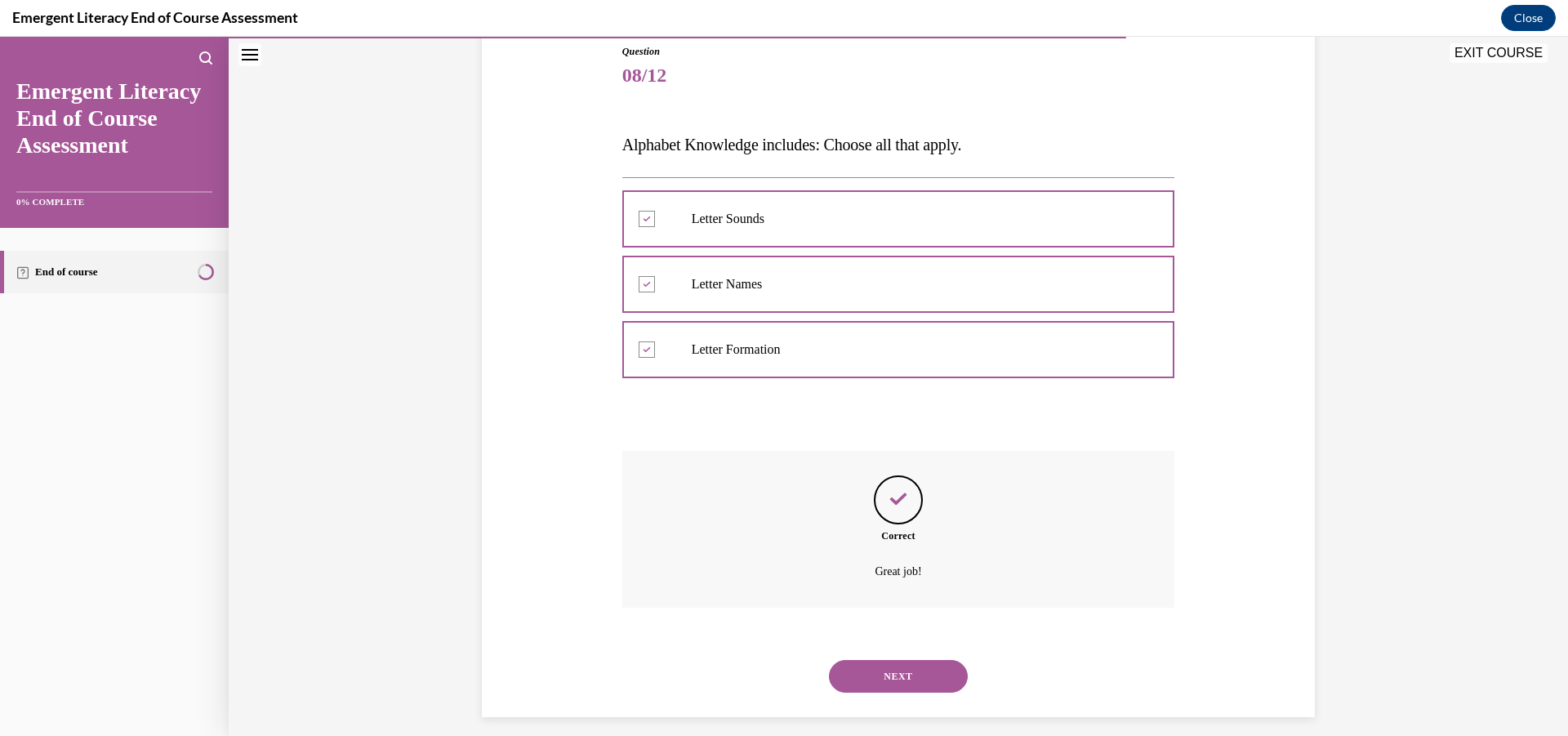
scroll to position [197, 0]
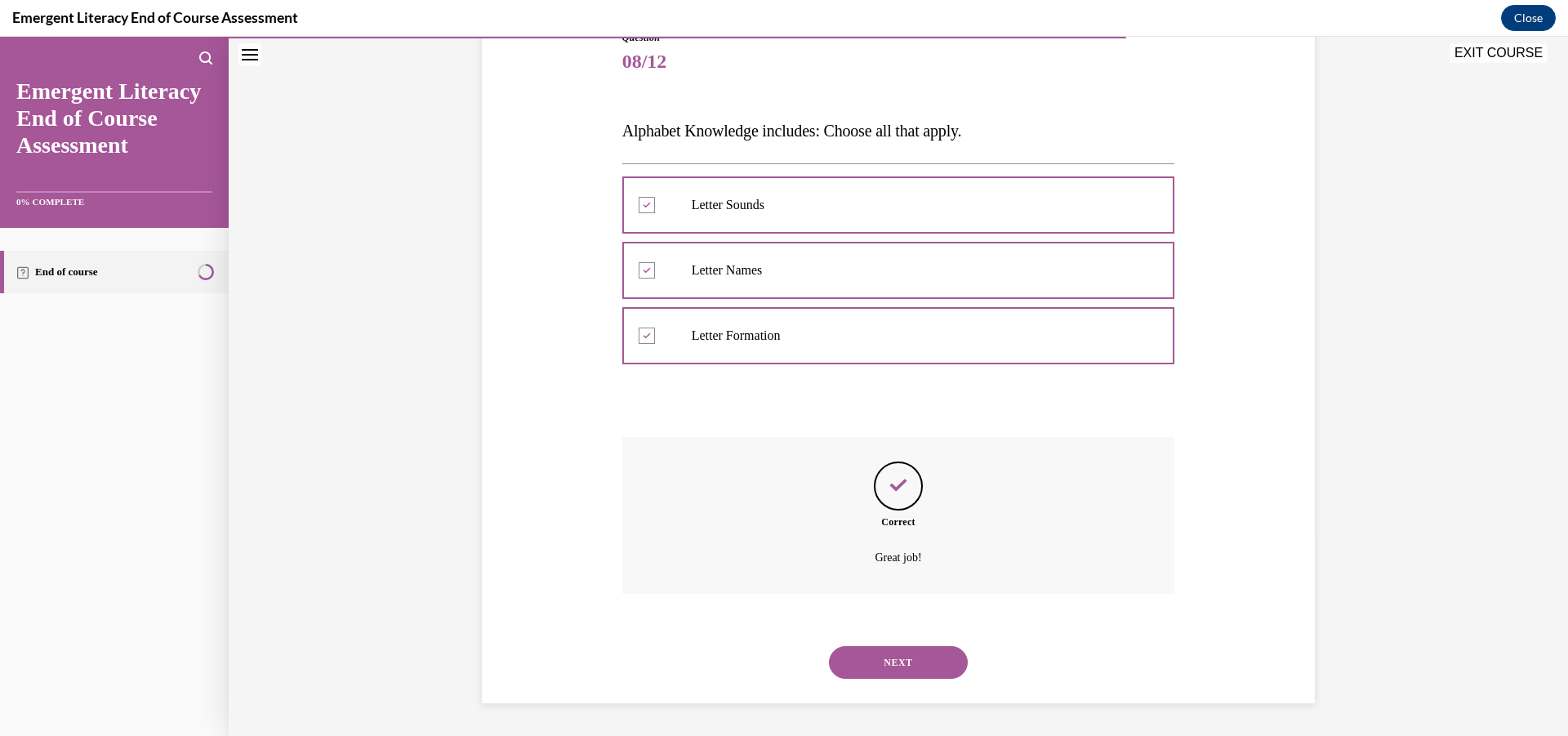
click at [903, 663] on button "NEXT" at bounding box center [898, 662] width 139 height 33
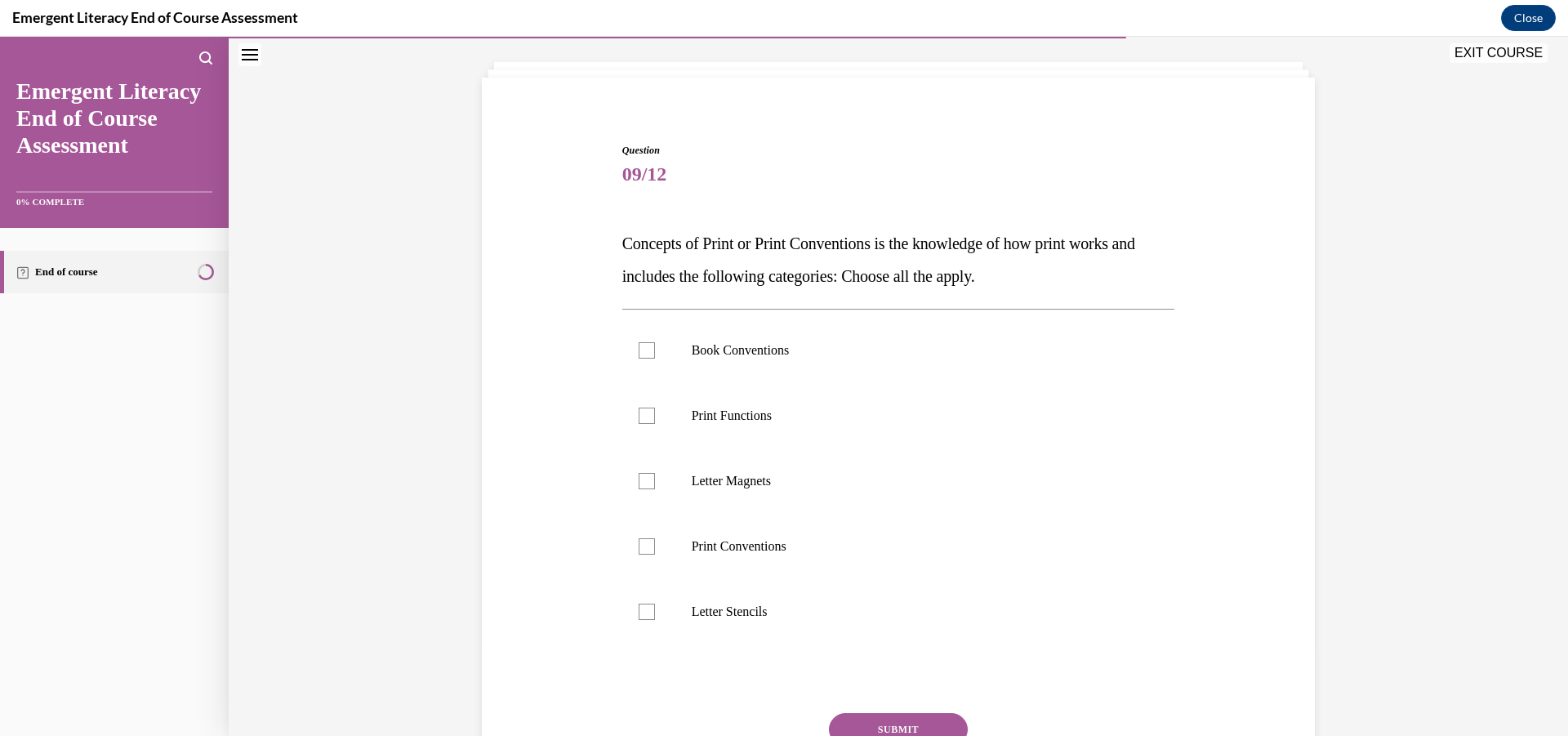
scroll to position [85, 0]
click at [640, 351] on div at bounding box center [647, 349] width 16 height 16
click at [640, 351] on input "Book Conventions" at bounding box center [647, 349] width 16 height 16
checkbox input "true"
click at [641, 415] on div at bounding box center [647, 415] width 16 height 16
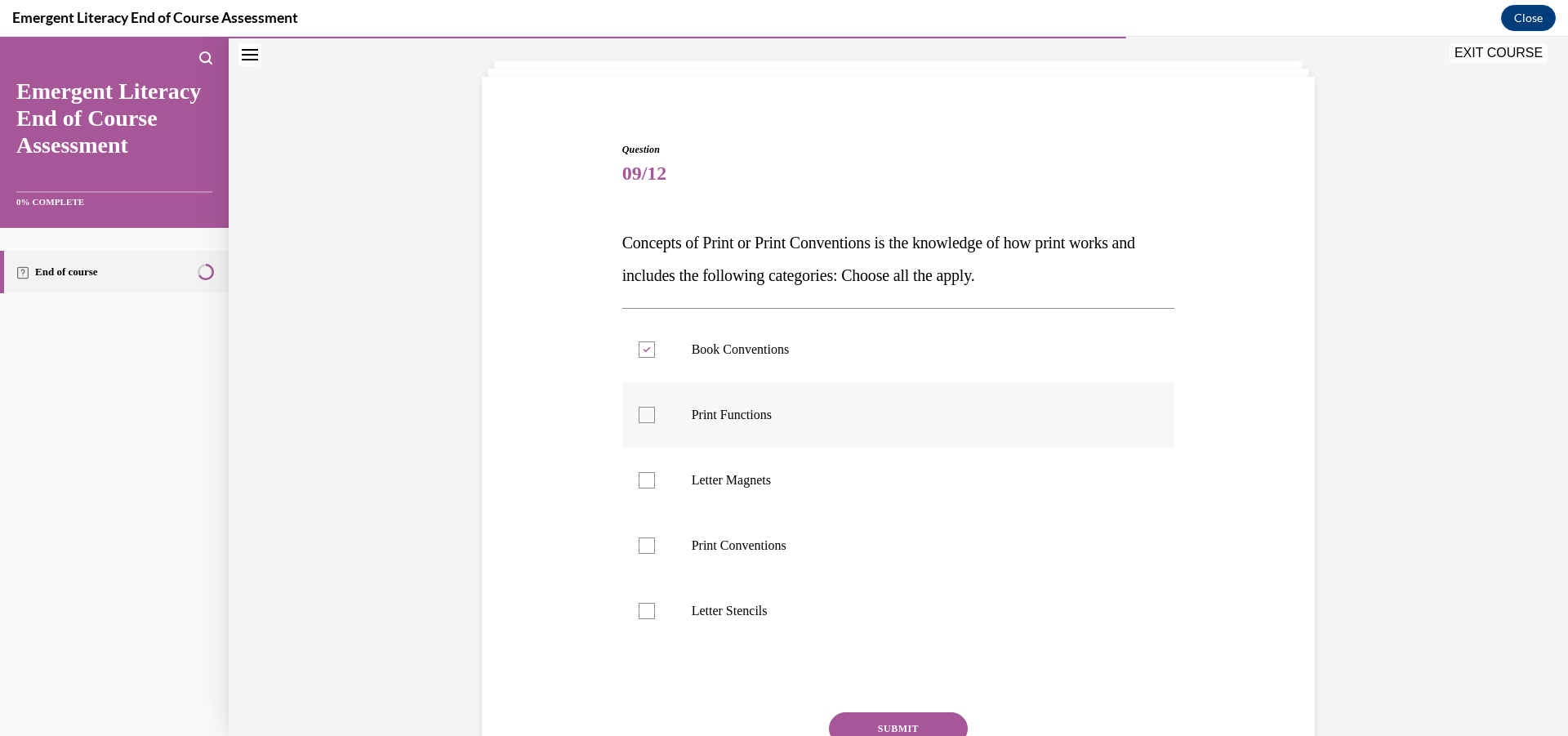
click at [641, 415] on input "Print Functions" at bounding box center [647, 415] width 16 height 16
checkbox input "true"
click at [639, 551] on div at bounding box center [647, 546] width 16 height 16
click at [639, 551] on input "Print Conventions" at bounding box center [647, 546] width 16 height 16
checkbox input "true"
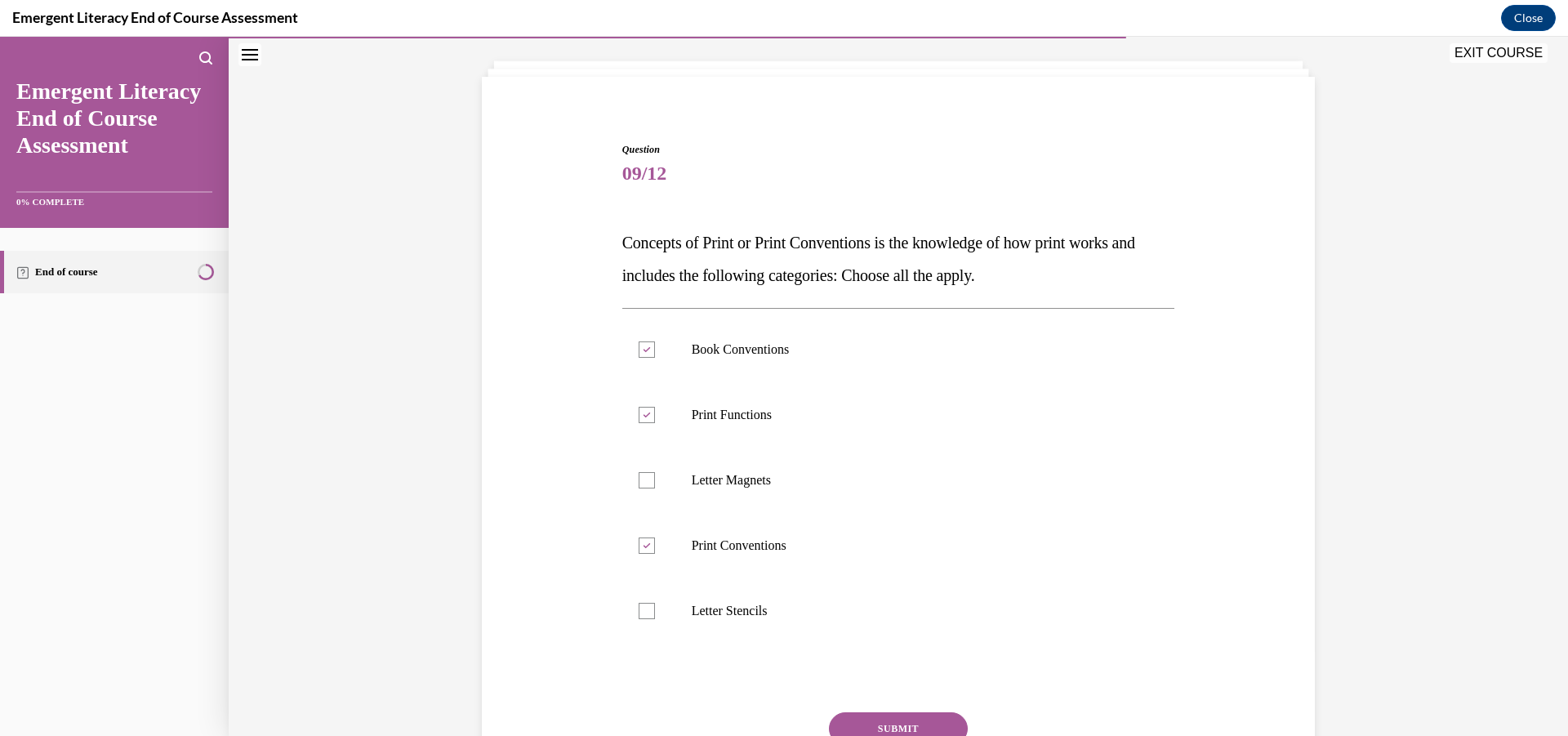
click at [874, 721] on button "SUBMIT" at bounding box center [898, 728] width 139 height 33
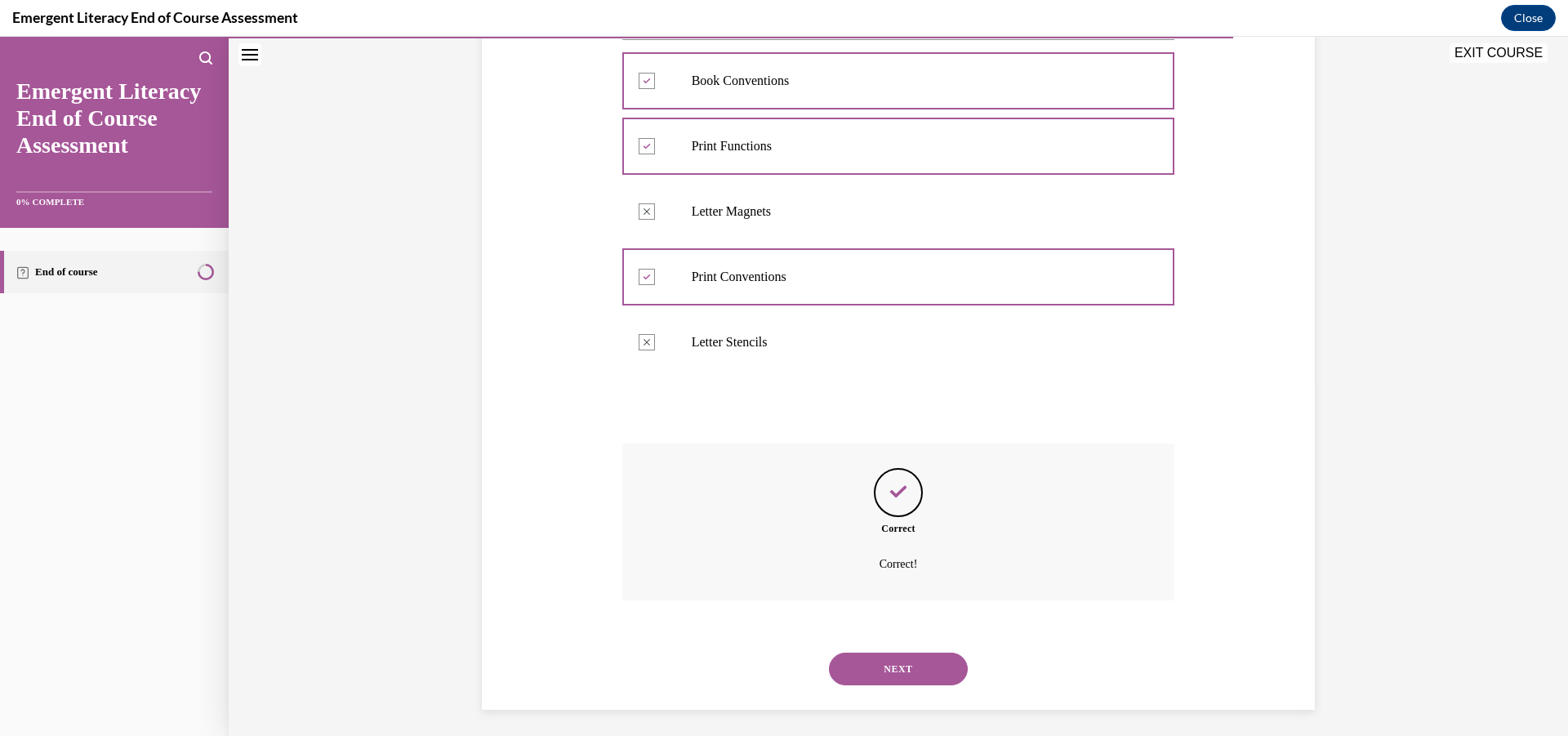
scroll to position [360, 0]
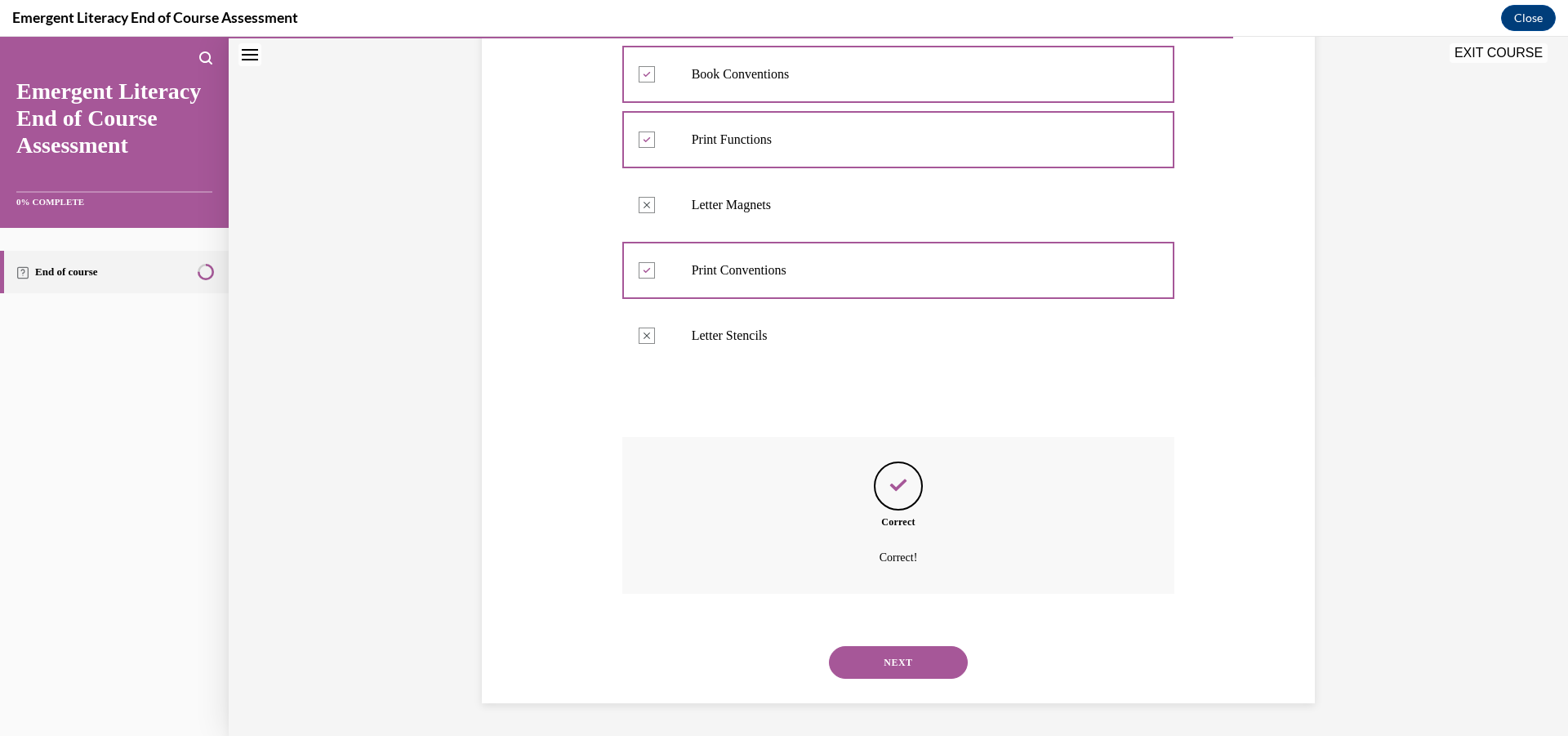
click at [933, 662] on button "NEXT" at bounding box center [898, 662] width 139 height 33
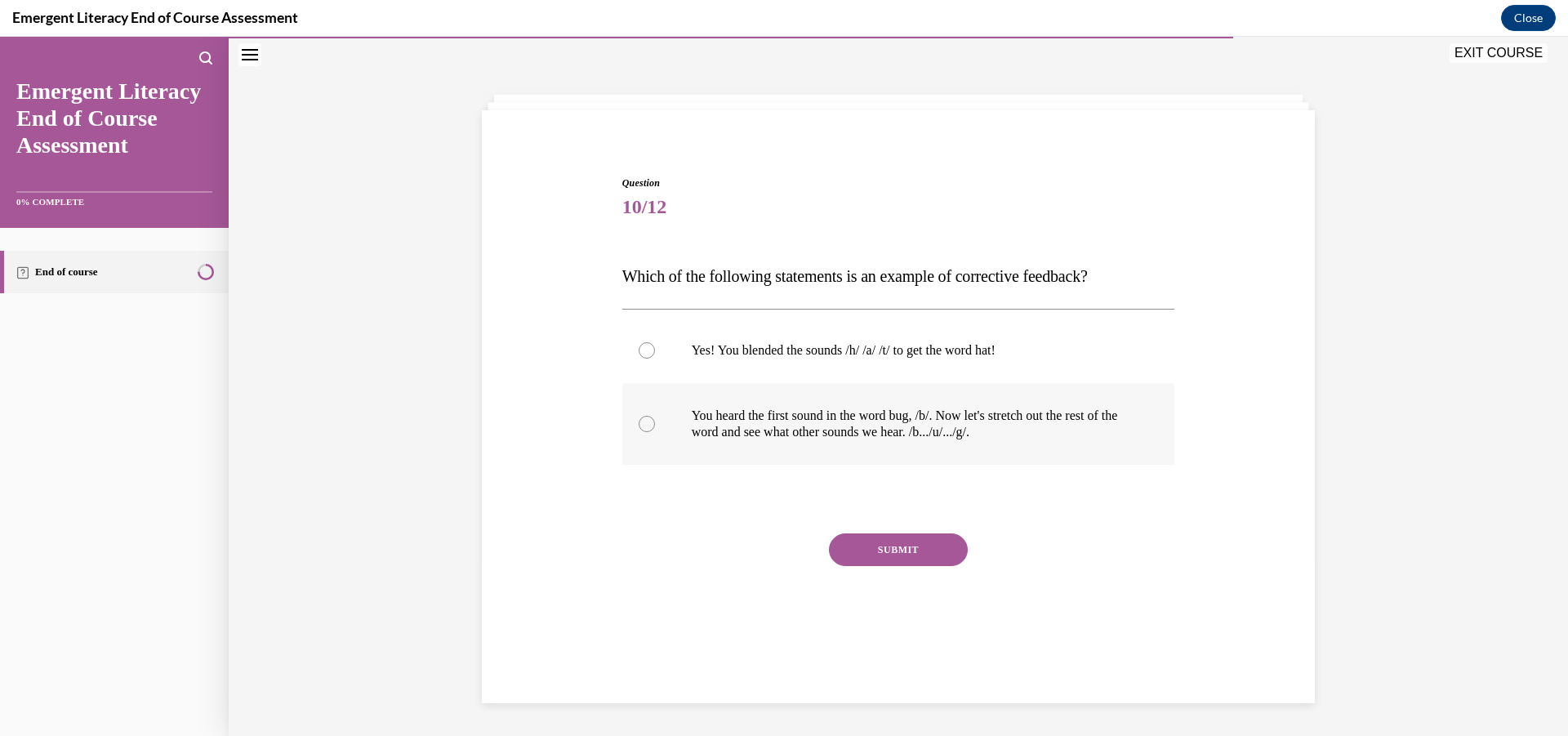
click at [639, 423] on div at bounding box center [647, 424] width 16 height 16
click at [639, 423] on input "You heard the first sound in the word bug, /b/. Now let's stretch out the rest …" at bounding box center [647, 424] width 16 height 16
radio input "true"
click at [895, 550] on button "SUBMIT" at bounding box center [898, 549] width 139 height 33
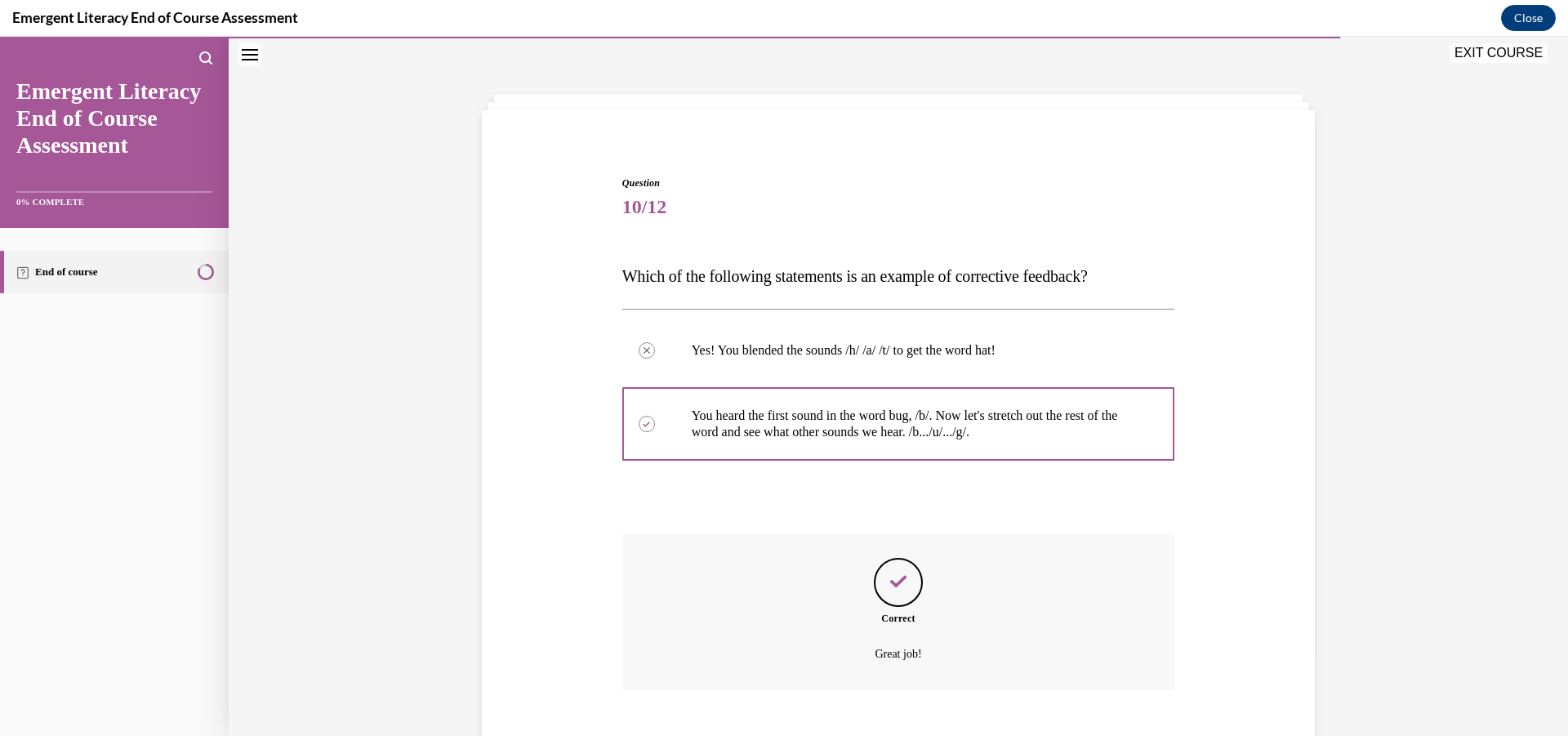
scroll to position [148, 0]
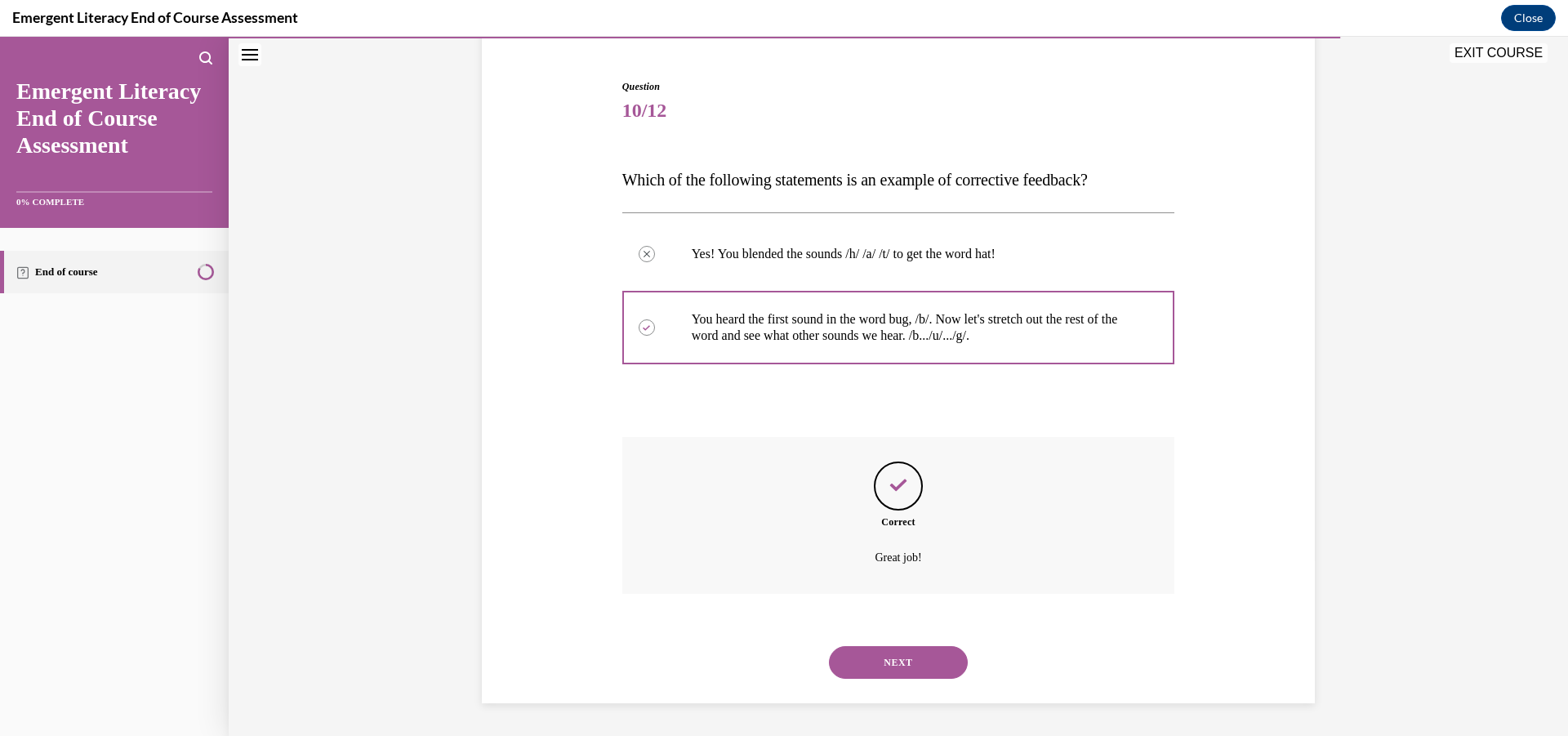
click at [930, 658] on button "NEXT" at bounding box center [898, 662] width 139 height 33
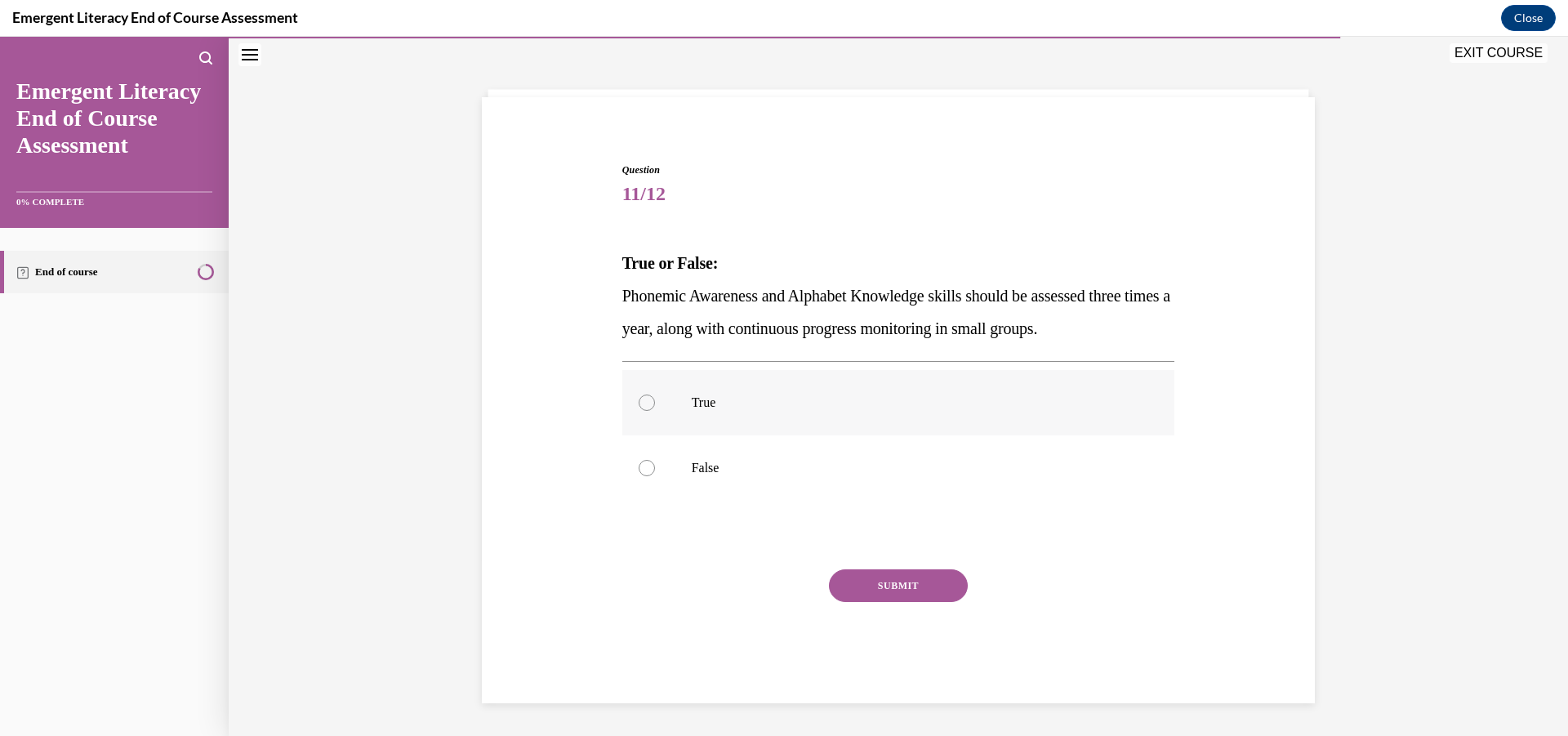
click at [643, 406] on div at bounding box center [647, 403] width 16 height 16
click at [643, 406] on input "True" at bounding box center [647, 403] width 16 height 16
radio input "true"
click at [892, 586] on button "SUBMIT" at bounding box center [898, 586] width 139 height 33
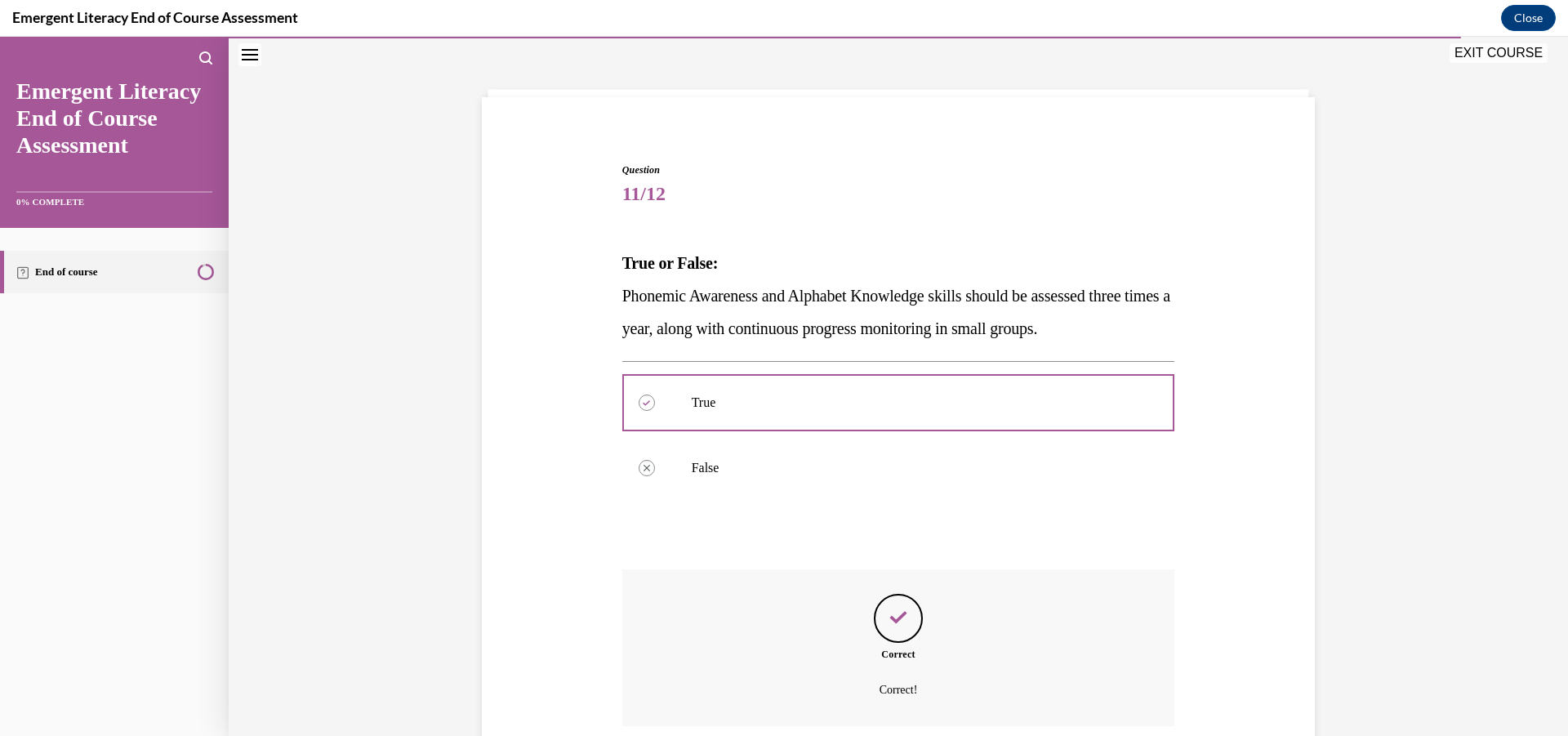
scroll to position [197, 0]
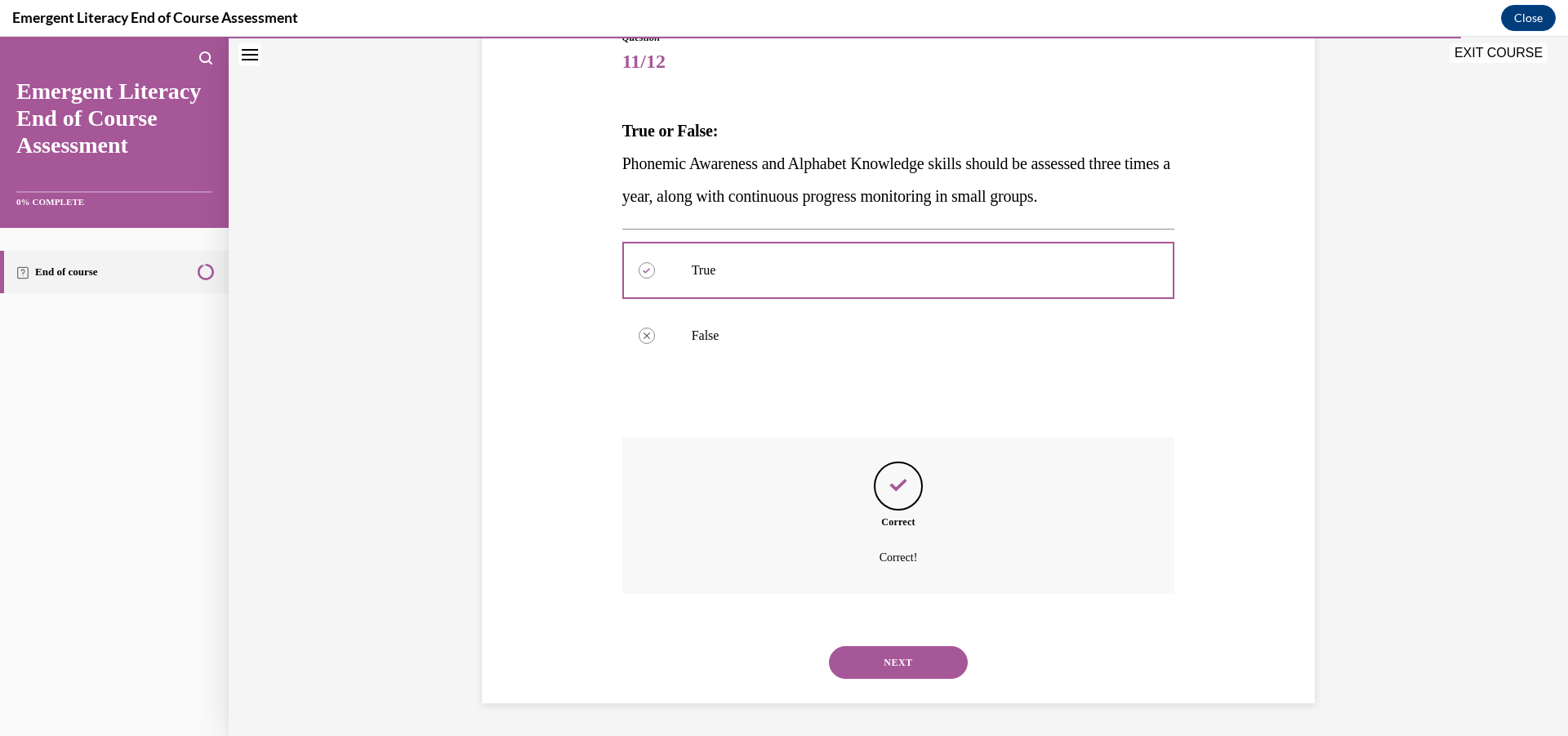
click at [916, 668] on button "NEXT" at bounding box center [898, 662] width 139 height 33
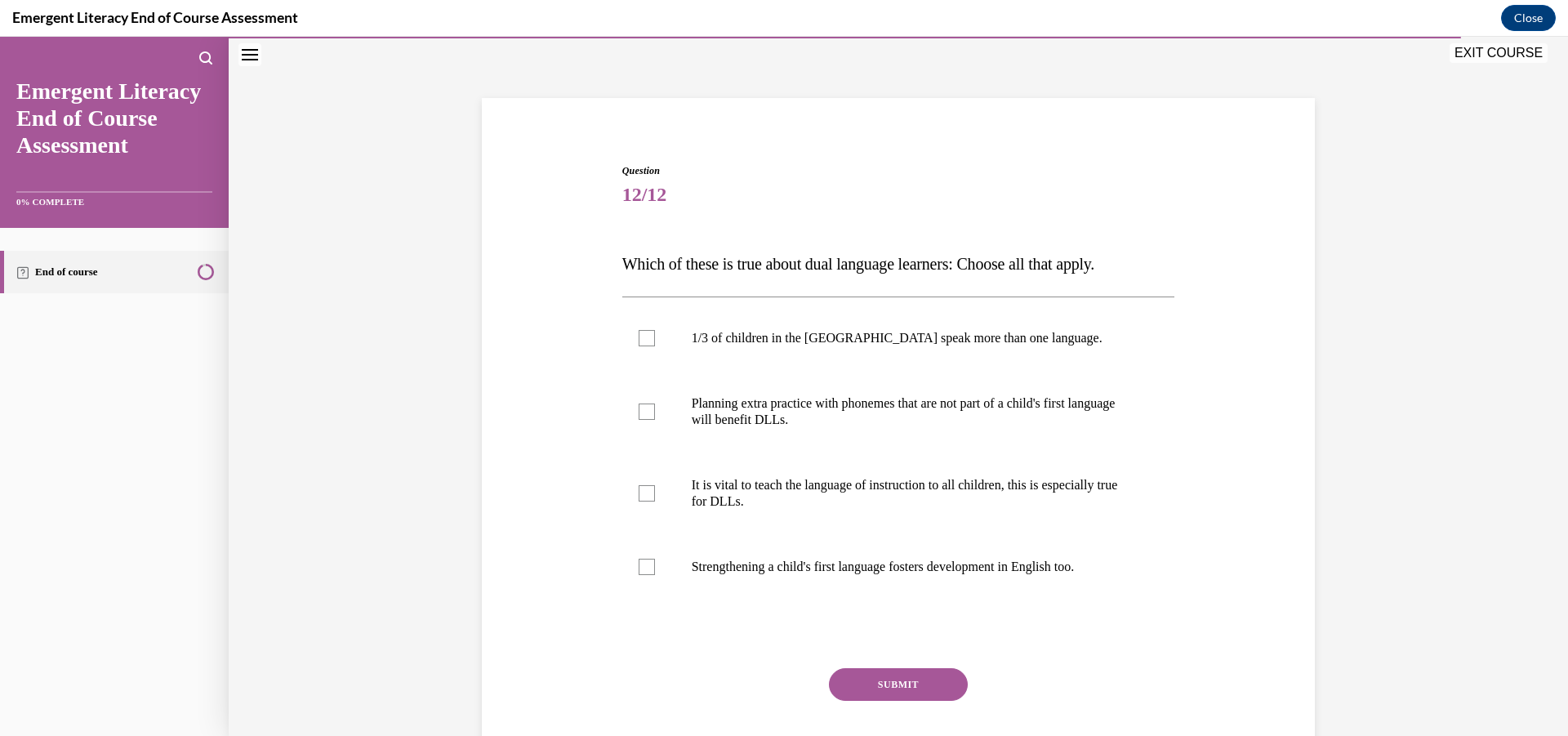
scroll to position [65, 0]
click at [639, 344] on div at bounding box center [647, 337] width 16 height 16
click at [639, 344] on input "1/3 of children in the US speak more than one language." at bounding box center [647, 337] width 16 height 16
checkbox input "true"
click at [645, 569] on div at bounding box center [647, 566] width 16 height 16
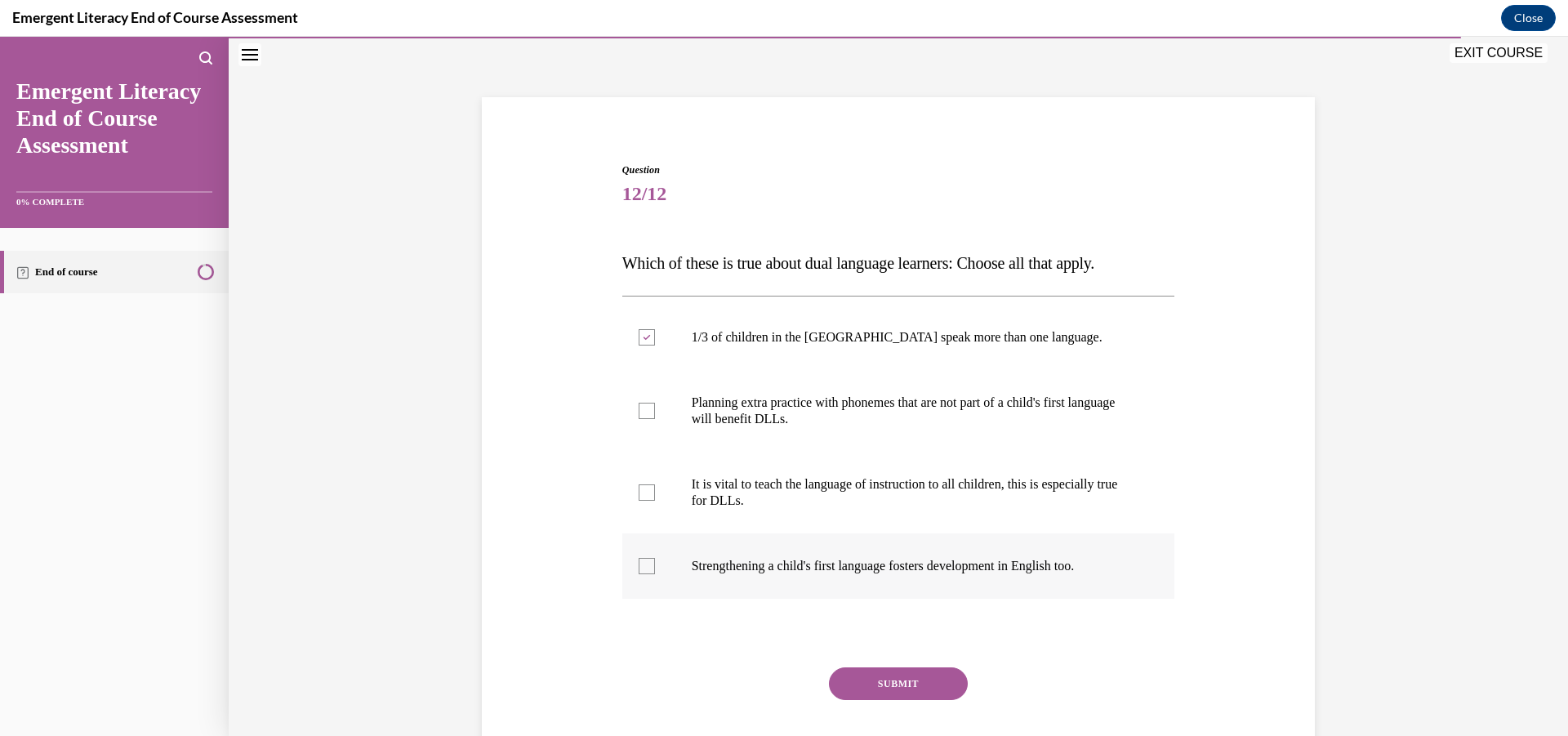
click at [645, 569] on input "Strengthening a child's first language fosters development in English too." at bounding box center [647, 566] width 16 height 16
checkbox input "true"
click at [641, 490] on div at bounding box center [647, 492] width 16 height 16
click at [641, 490] on input "It is vital to teach the language of instruction to all children, this is espec…" at bounding box center [647, 492] width 16 height 16
checkbox input "true"
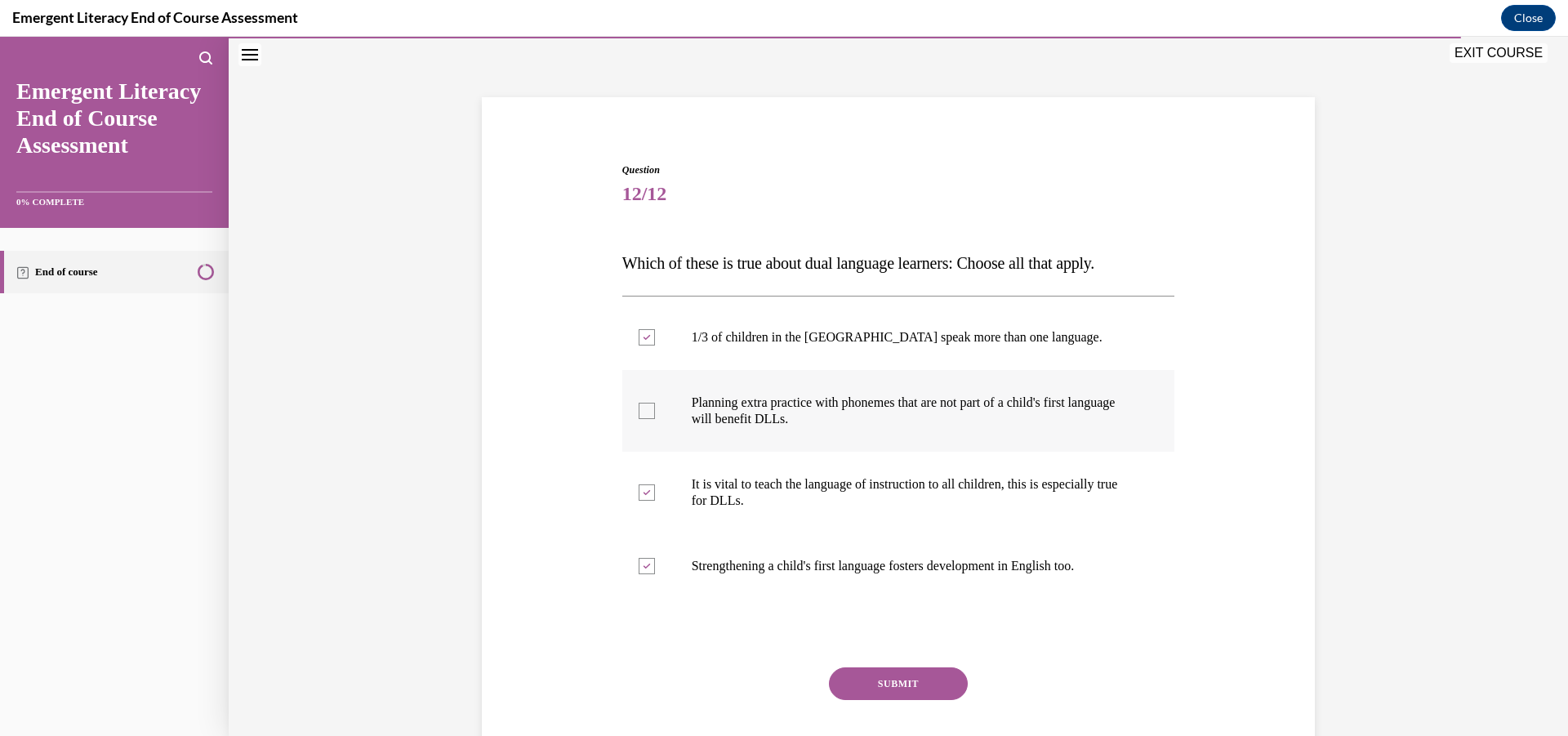
click at [639, 412] on div at bounding box center [647, 411] width 16 height 16
click at [639, 412] on input "Planning extra practice with phonemes that are not part of a child's first lang…" at bounding box center [647, 411] width 16 height 16
checkbox input "true"
click at [902, 685] on button "SUBMIT" at bounding box center [898, 684] width 139 height 33
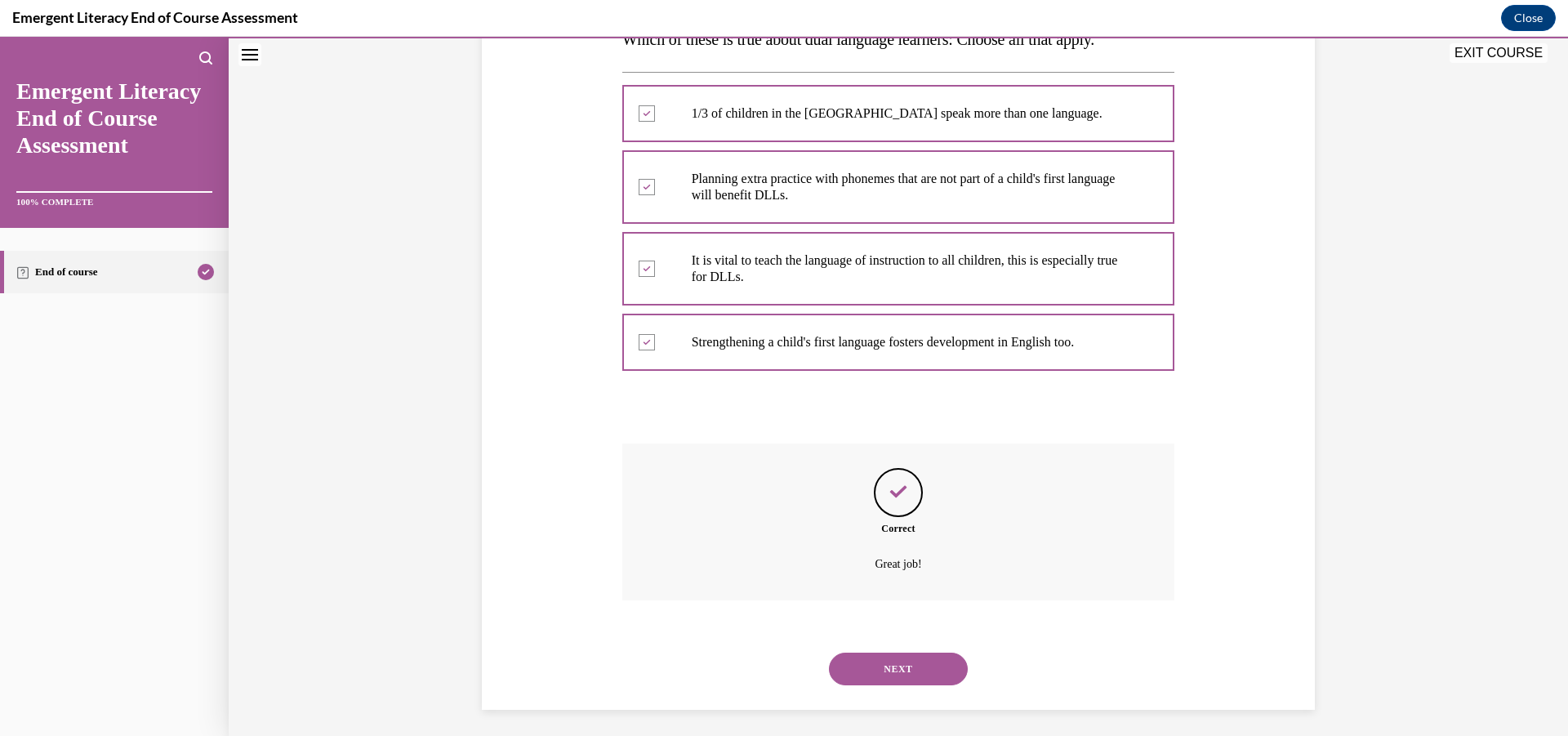
scroll to position [295, 0]
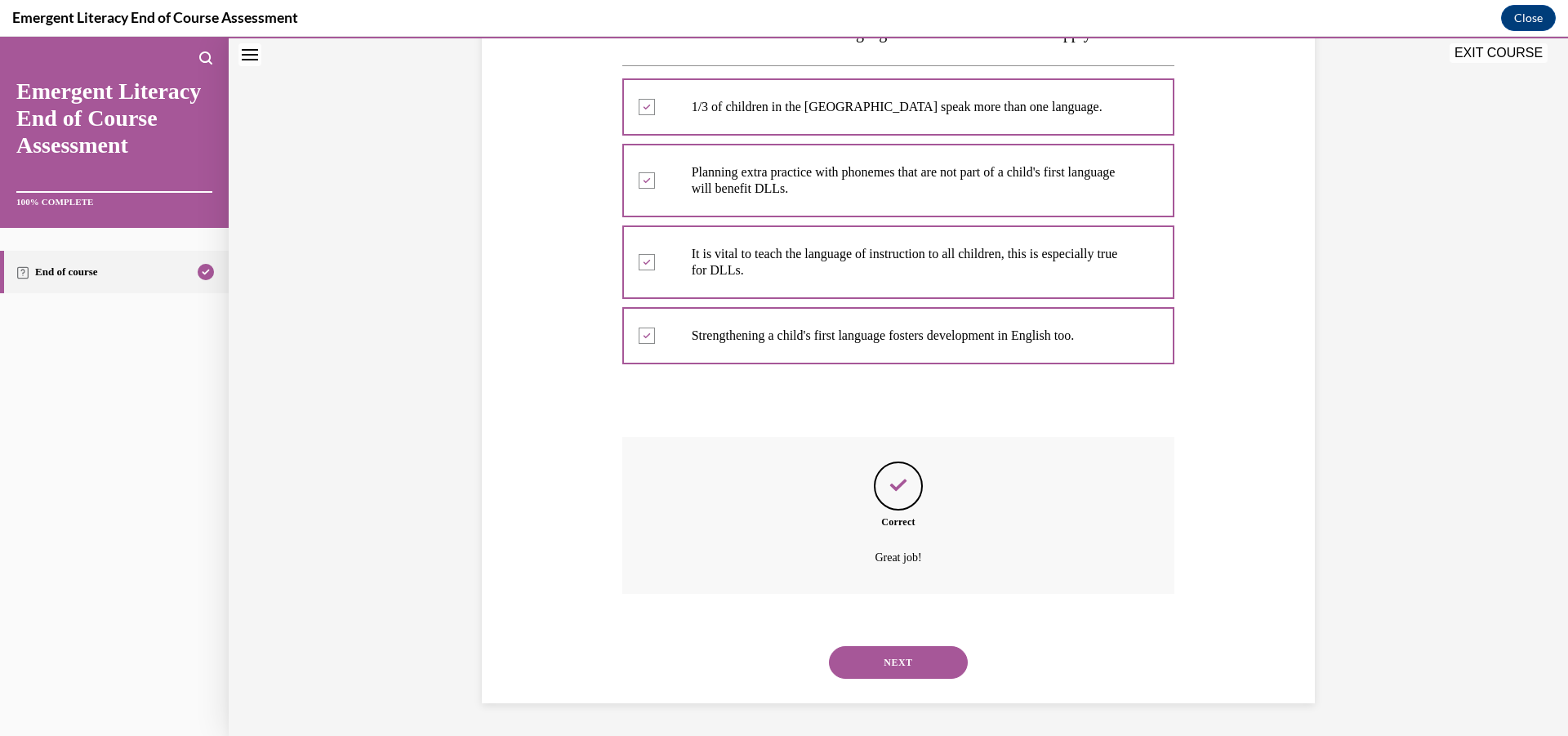
click at [934, 666] on button "NEXT" at bounding box center [898, 662] width 139 height 33
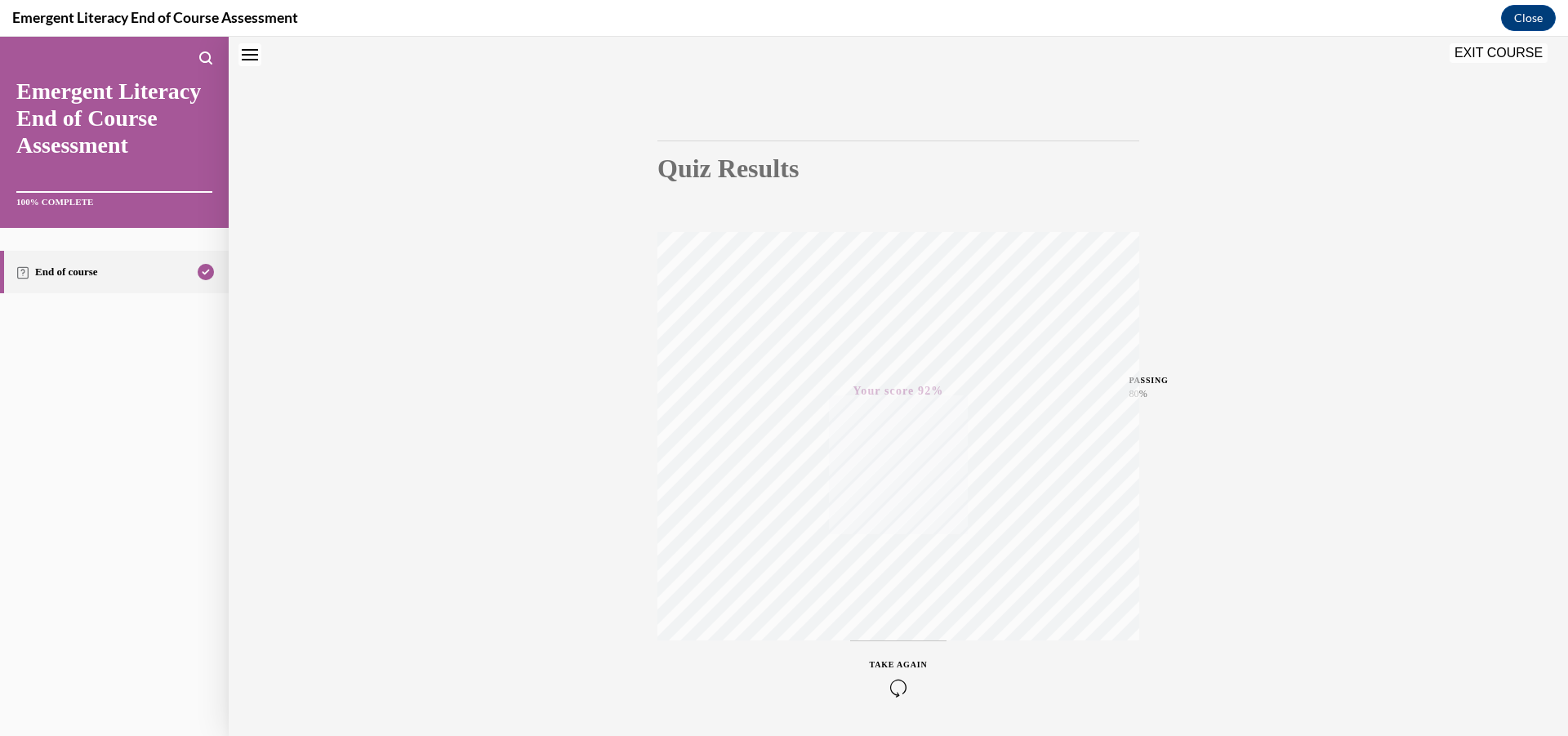
scroll to position [138, 0]
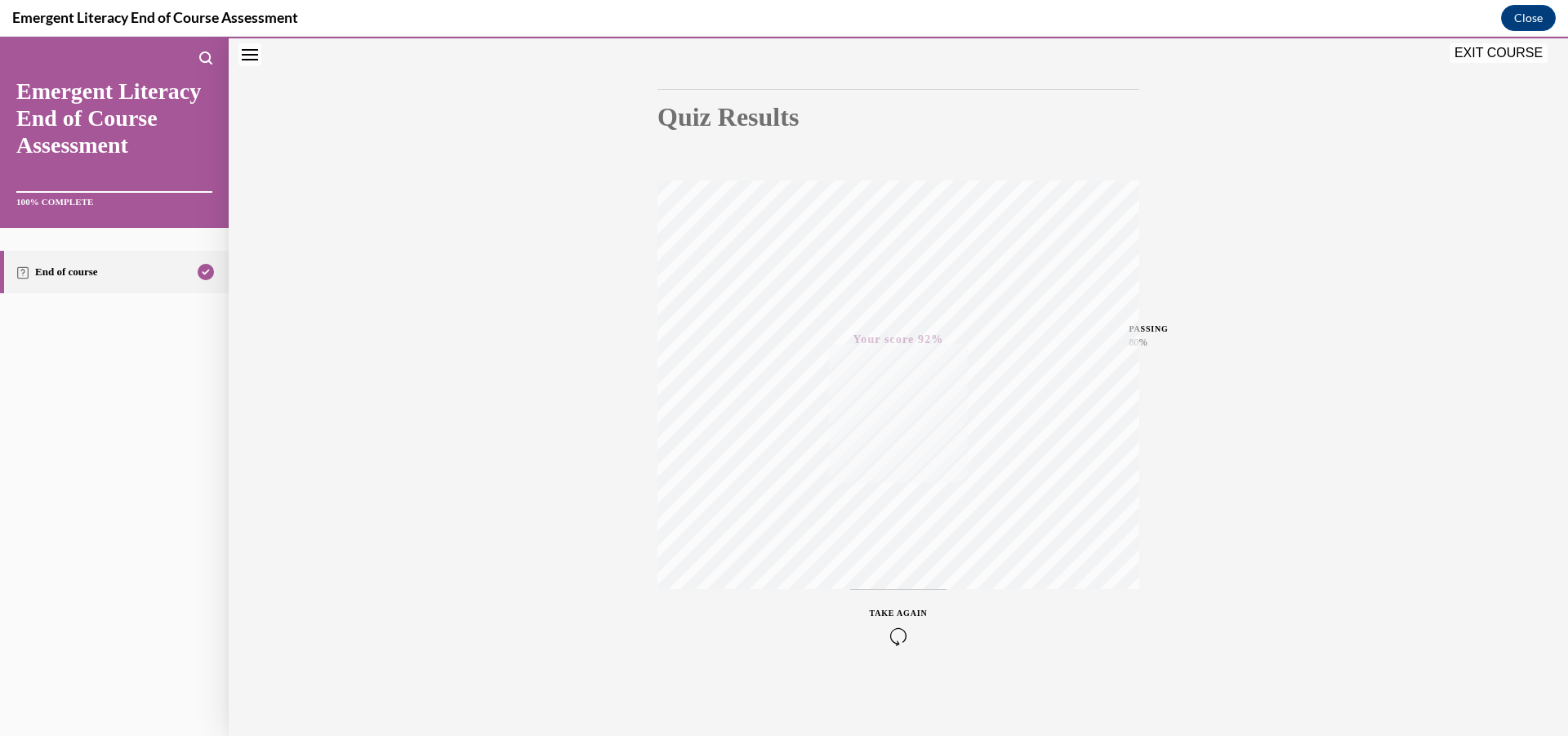
click at [1477, 52] on button "EXIT COURSE" at bounding box center [1498, 53] width 98 height 20
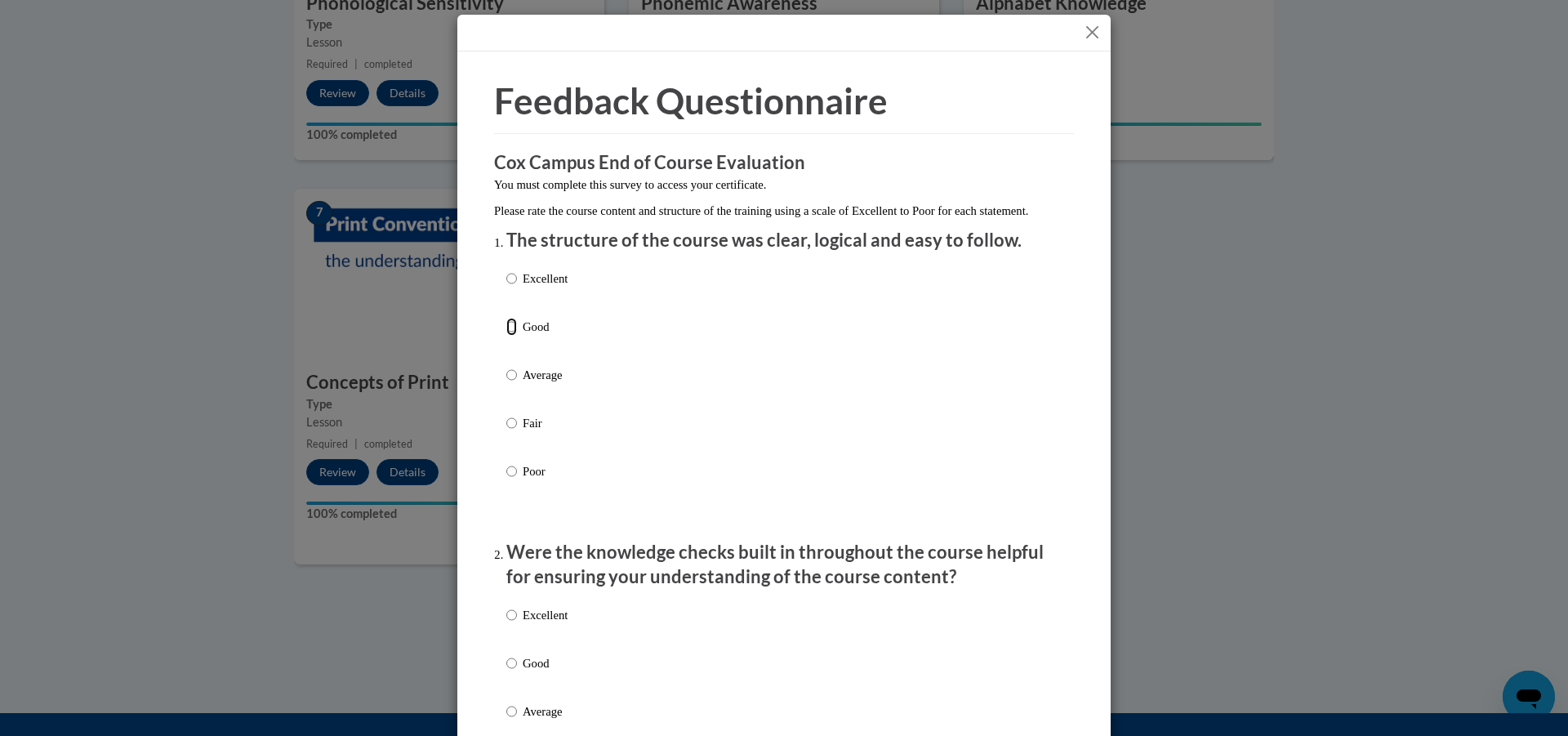
click at [506, 336] on input "Good" at bounding box center [512, 327] width 11 height 18
radio input "true"
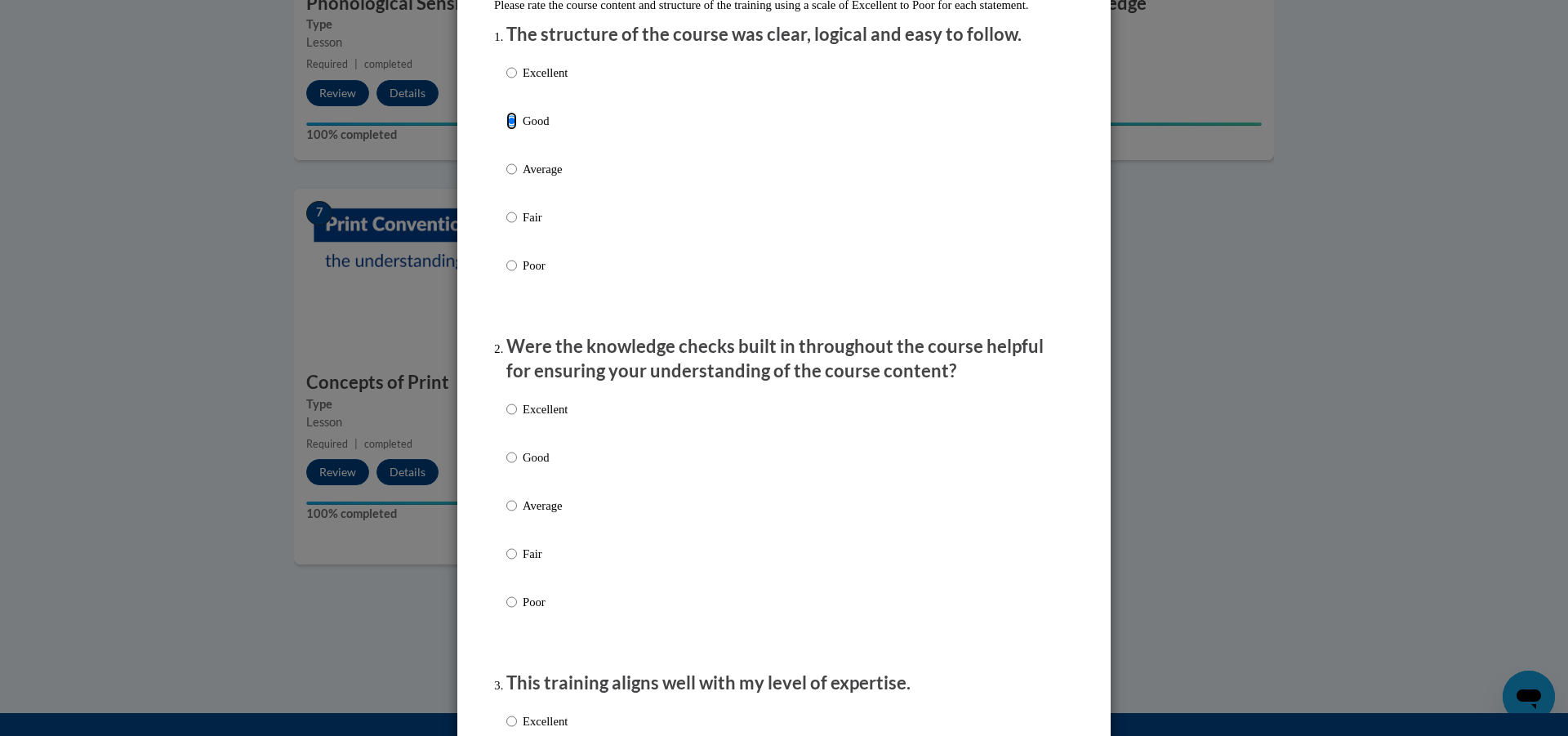
scroll to position [245, 0]
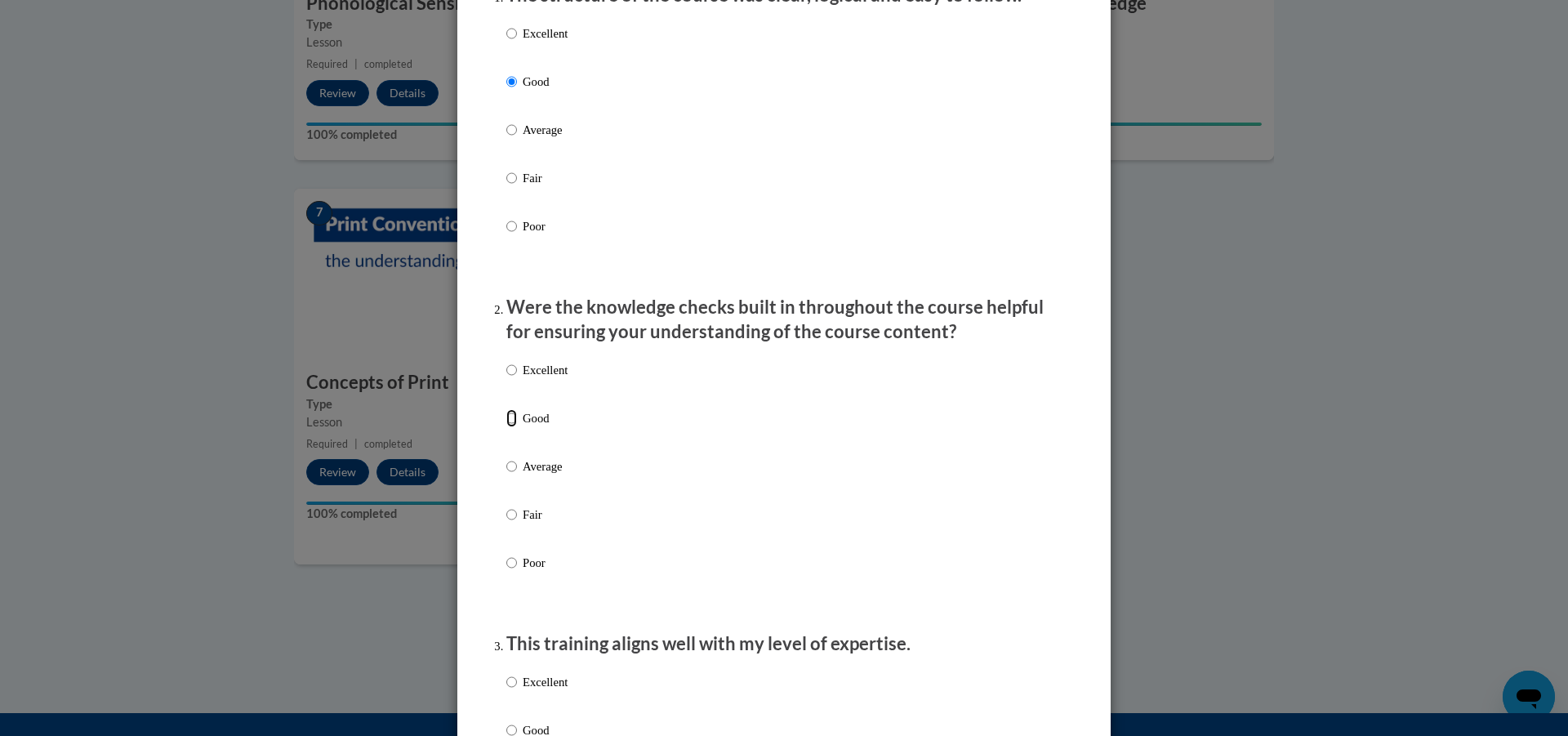
click at [510, 428] on input "Good" at bounding box center [512, 418] width 11 height 18
radio input "true"
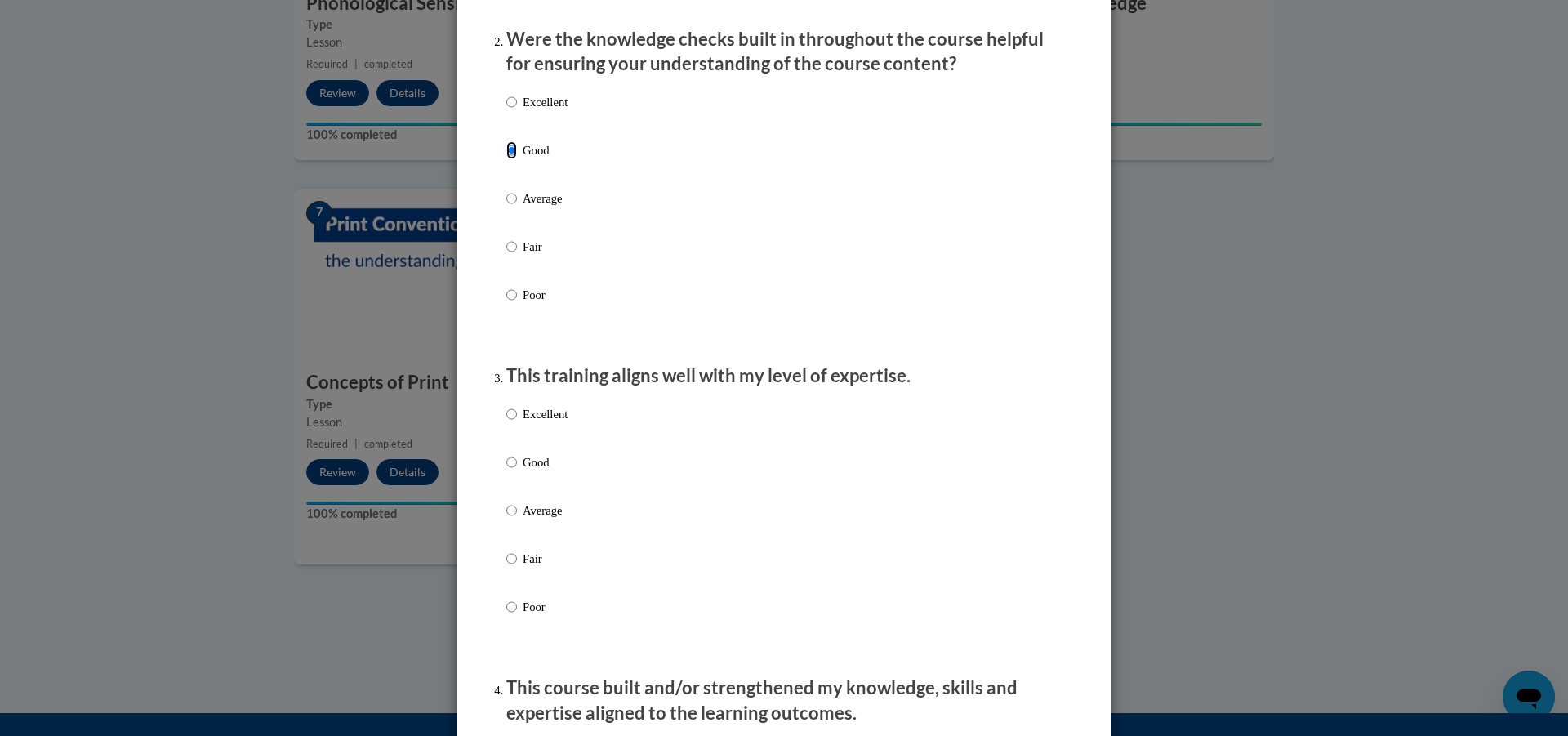
scroll to position [572, 0]
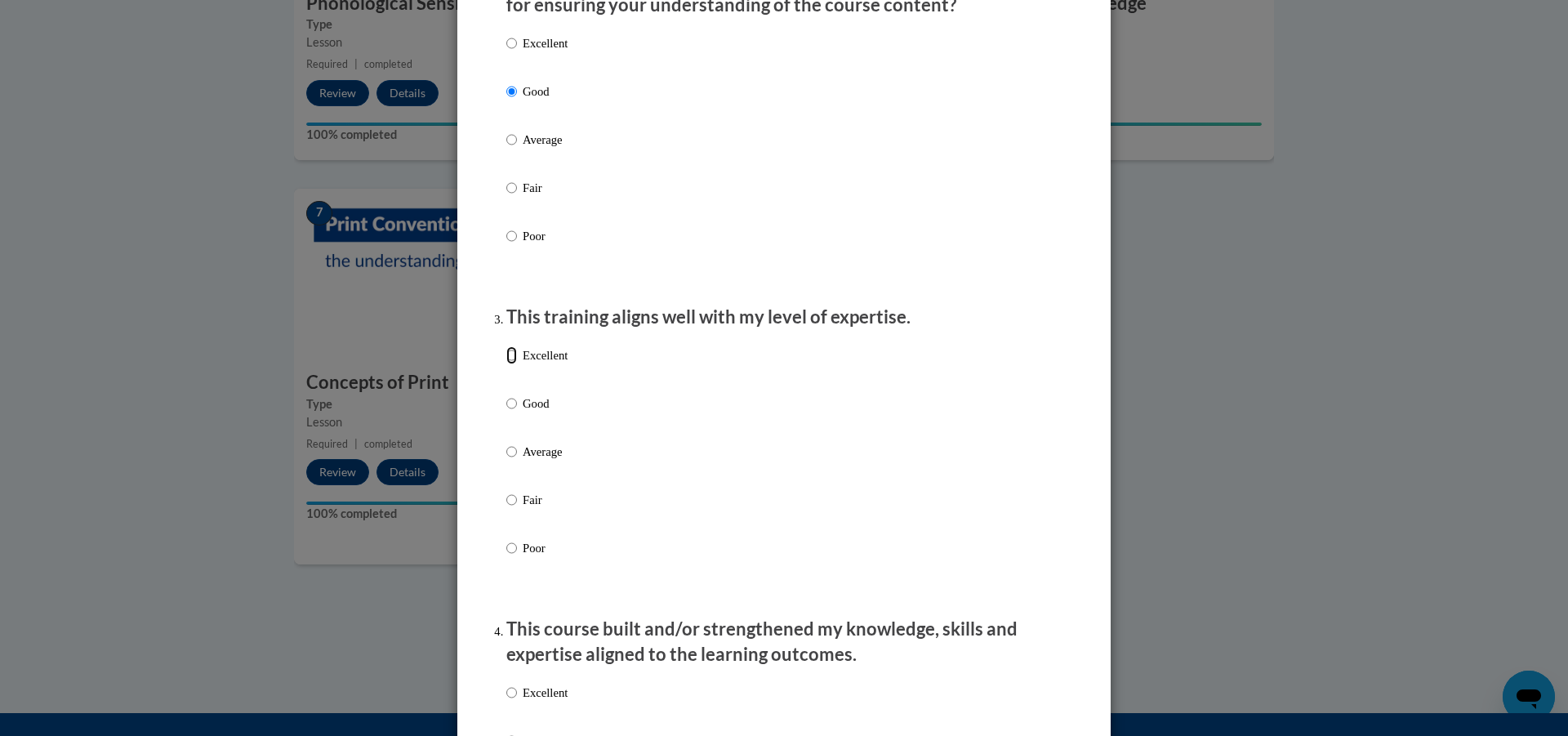
click at [506, 364] on input "Excellent" at bounding box center [512, 356] width 11 height 18
radio input "true"
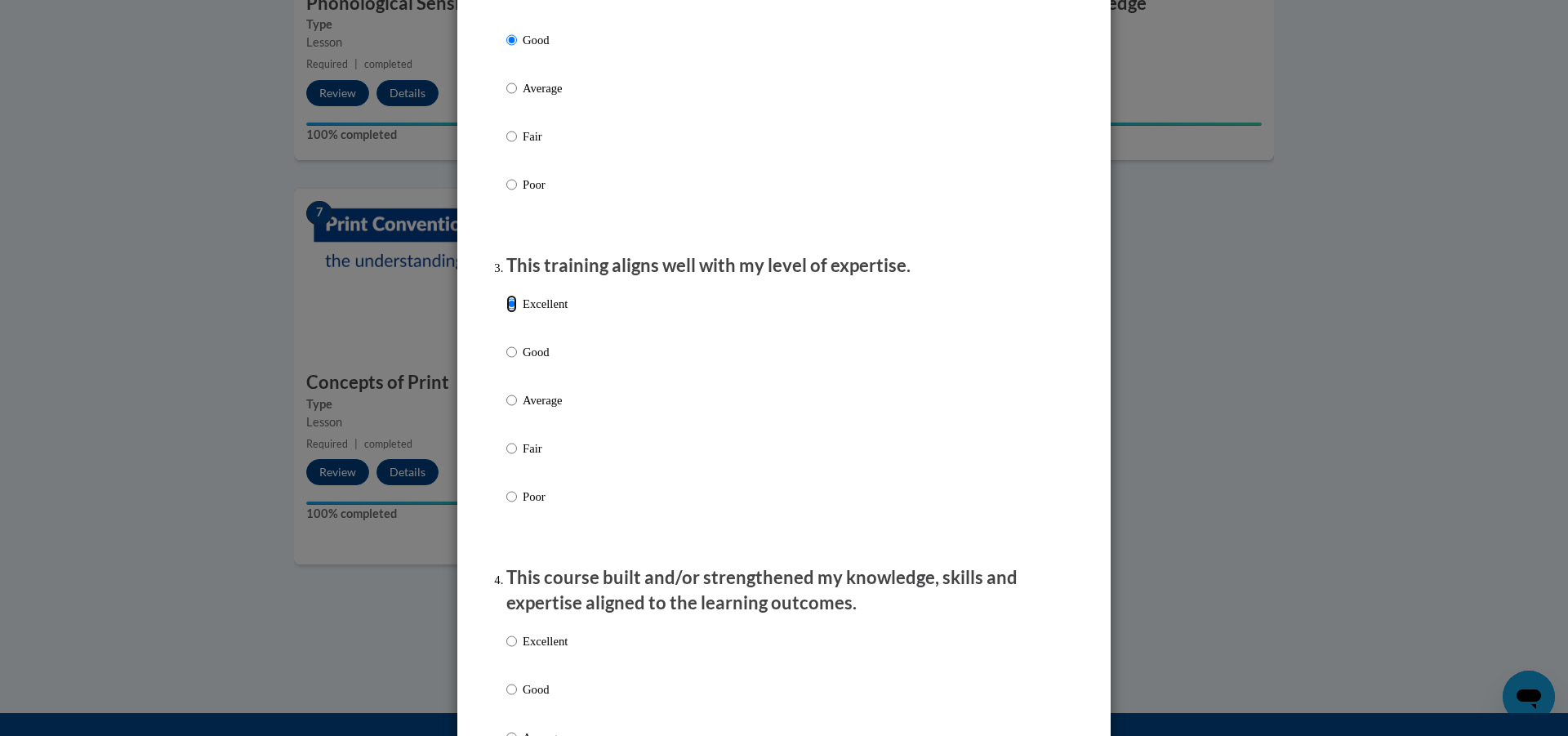
scroll to position [899, 0]
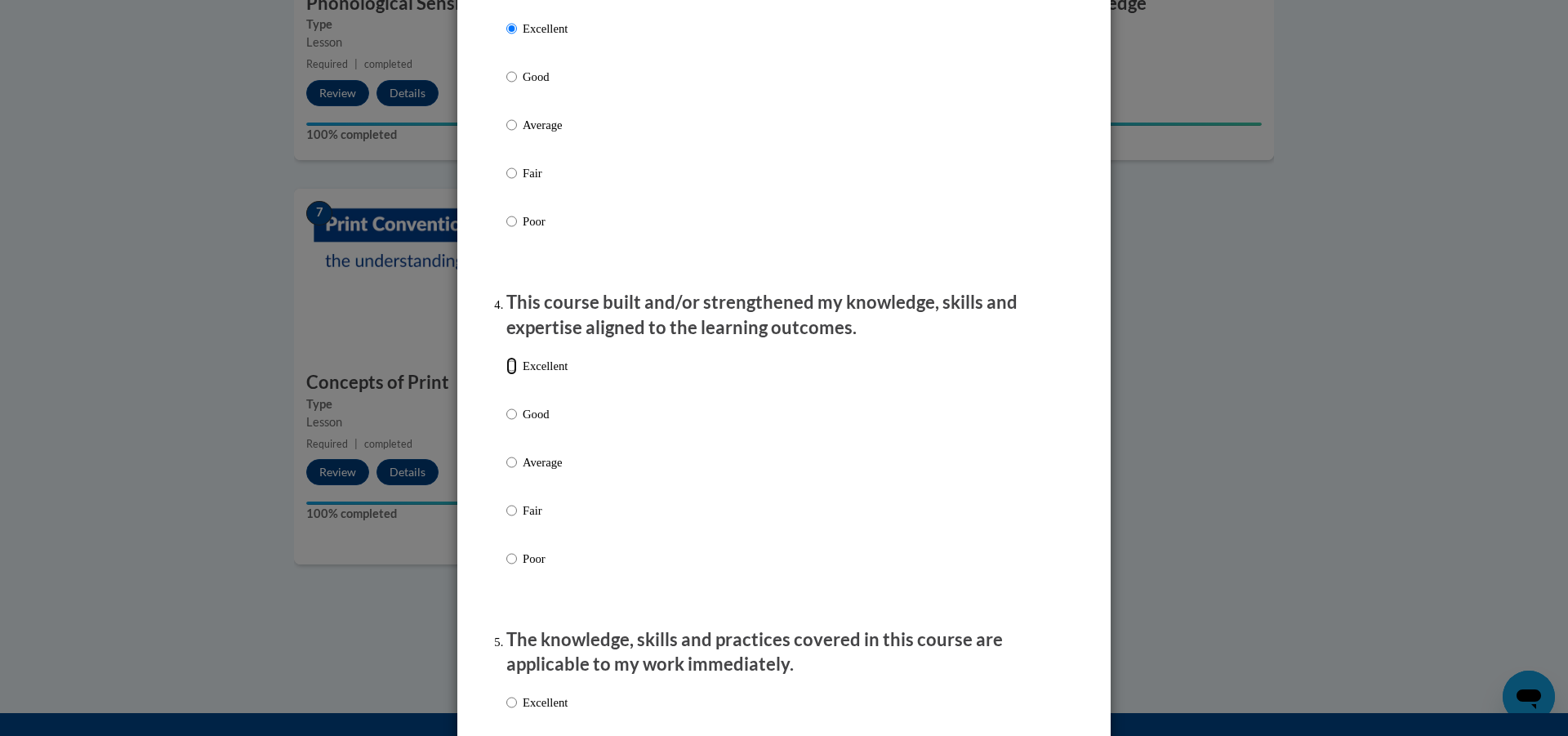
click at [507, 375] on input "Excellent" at bounding box center [512, 366] width 11 height 18
radio input "true"
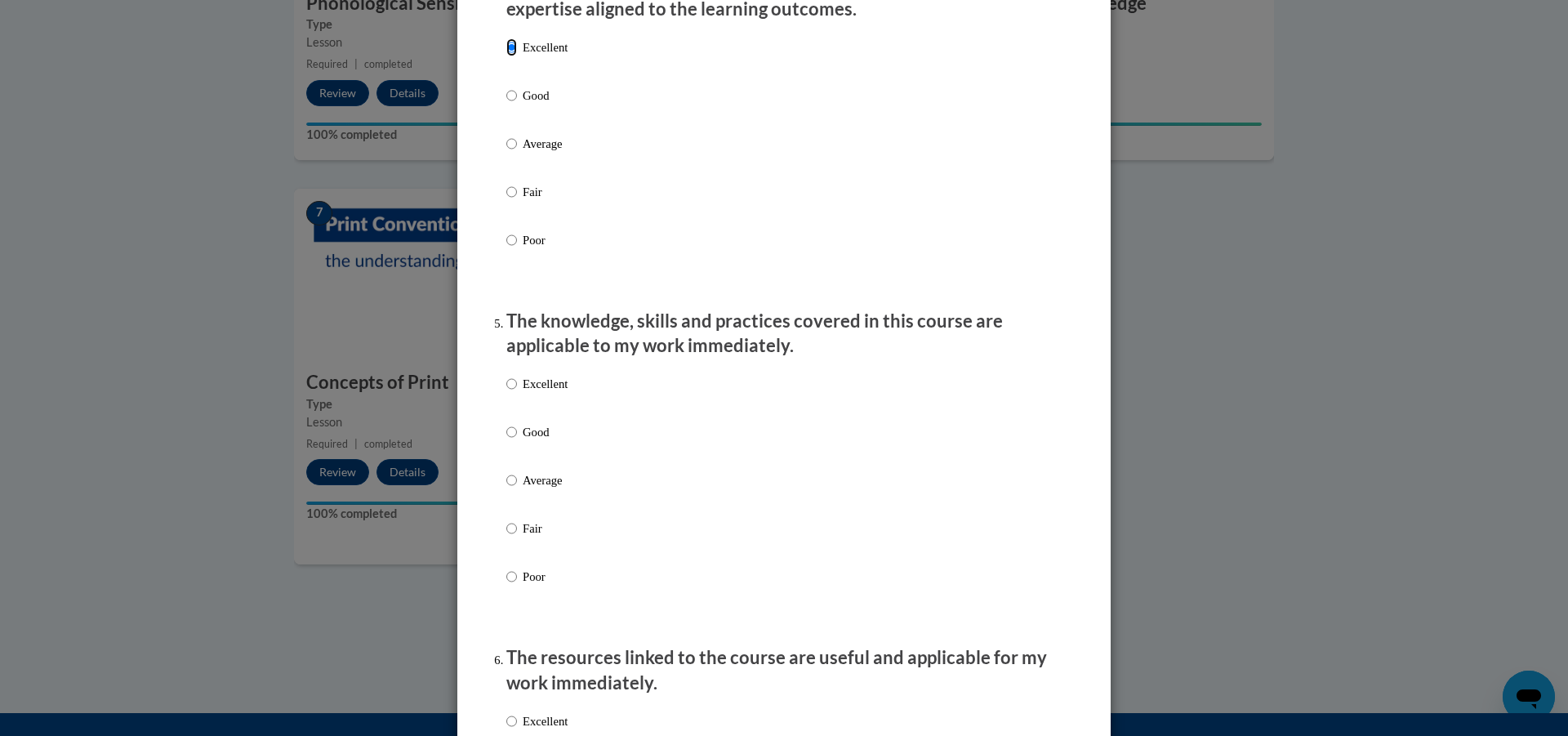
scroll to position [1226, 0]
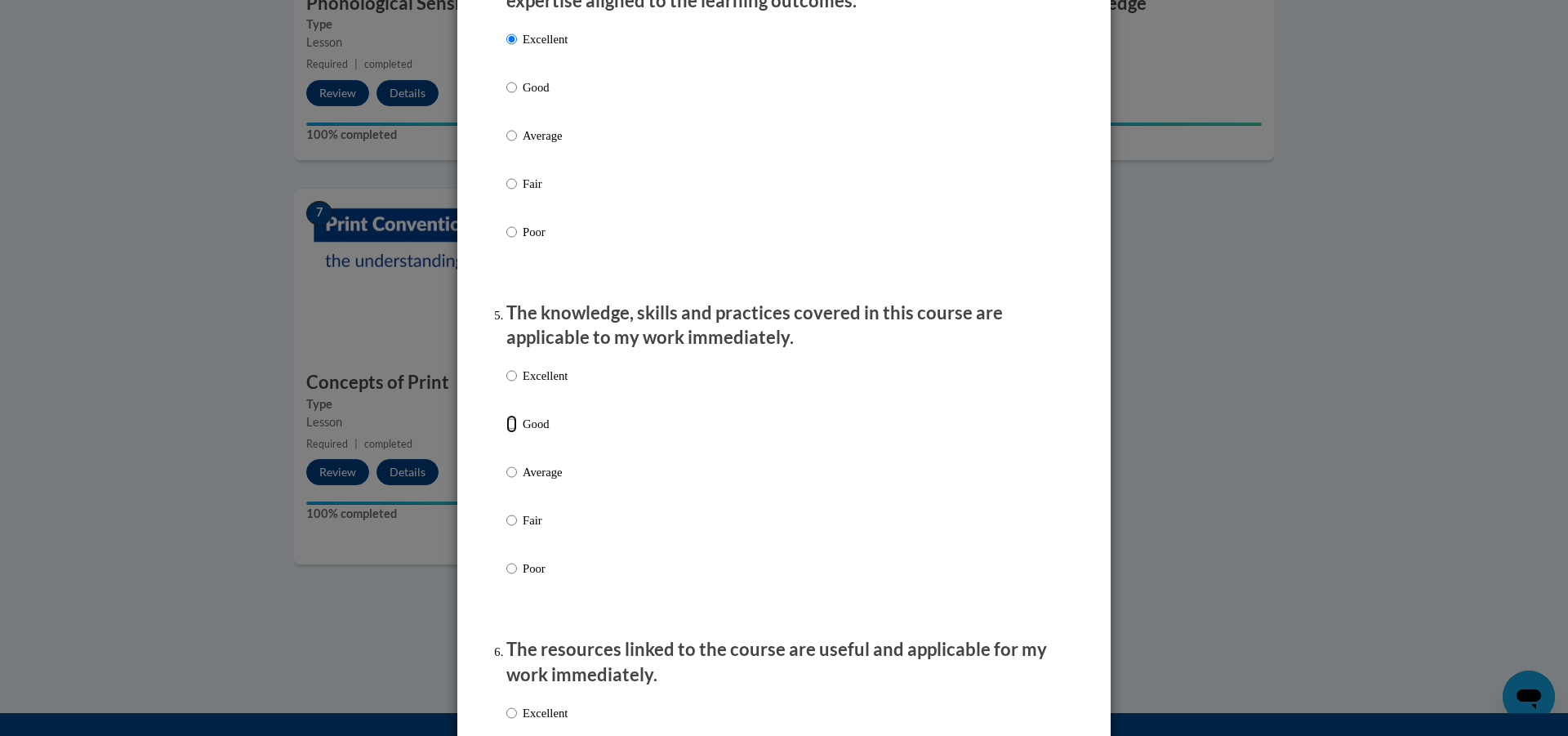
click at [506, 433] on input "Good" at bounding box center [512, 424] width 11 height 18
radio input "true"
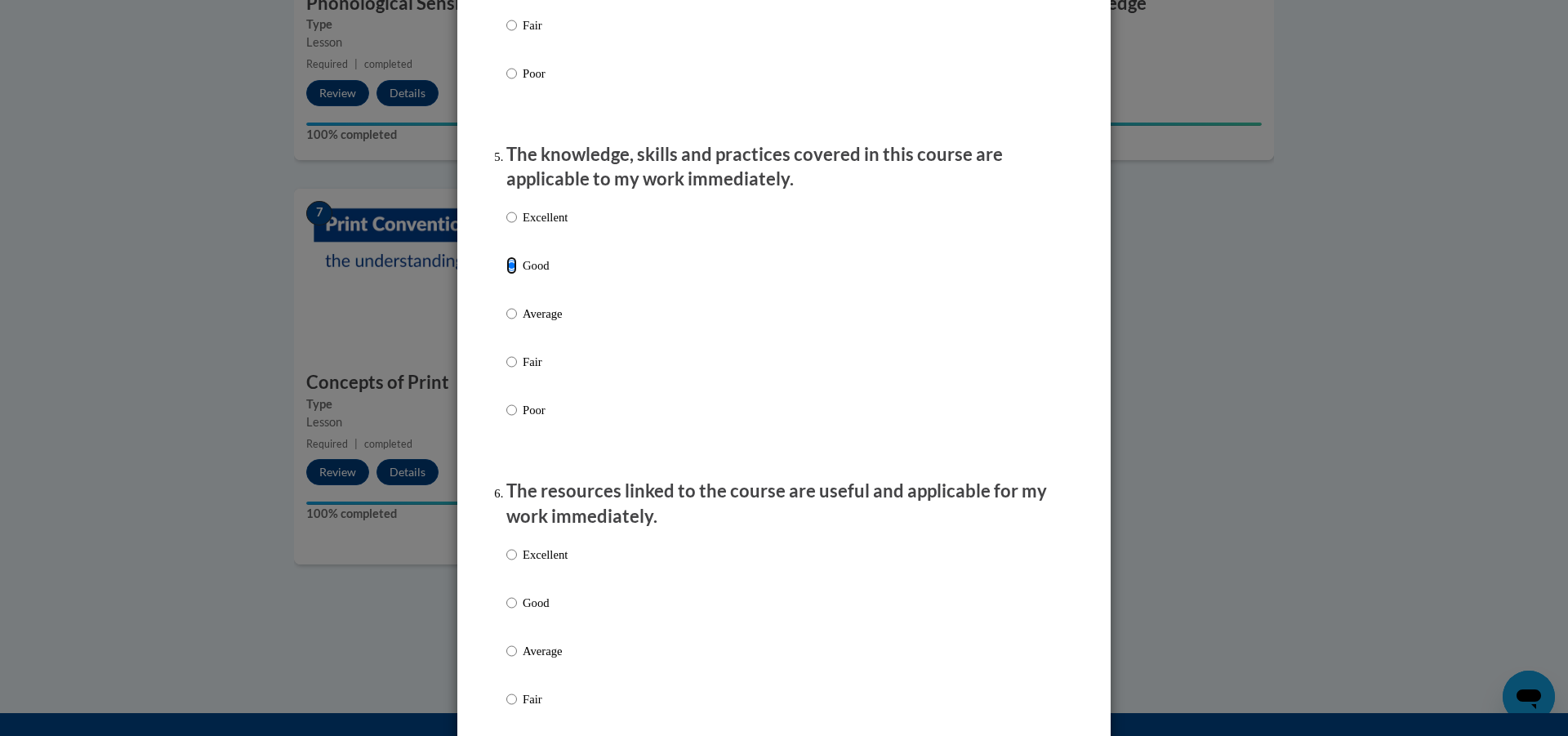
scroll to position [1470, 0]
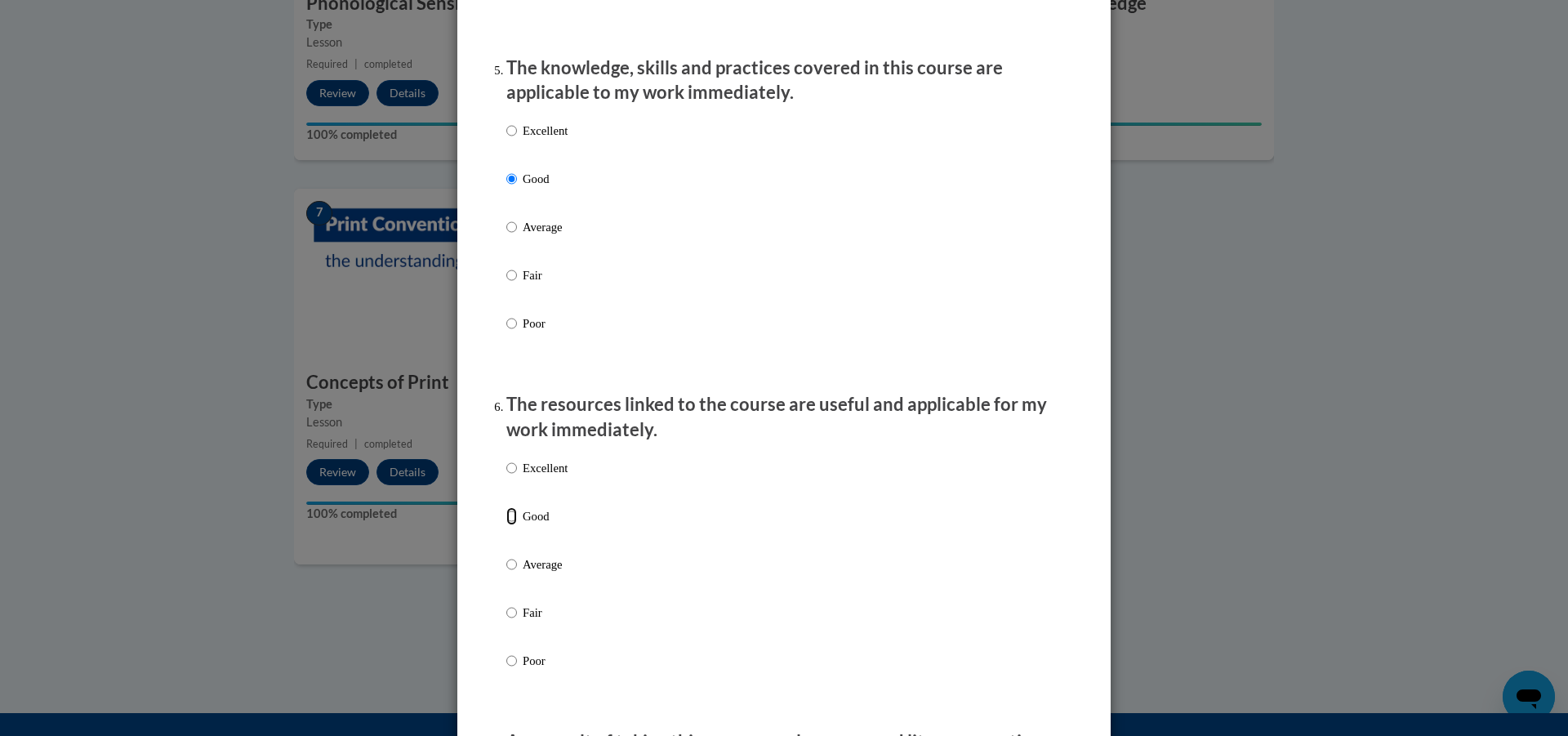
click at [509, 525] on input "Good" at bounding box center [512, 516] width 11 height 18
radio input "true"
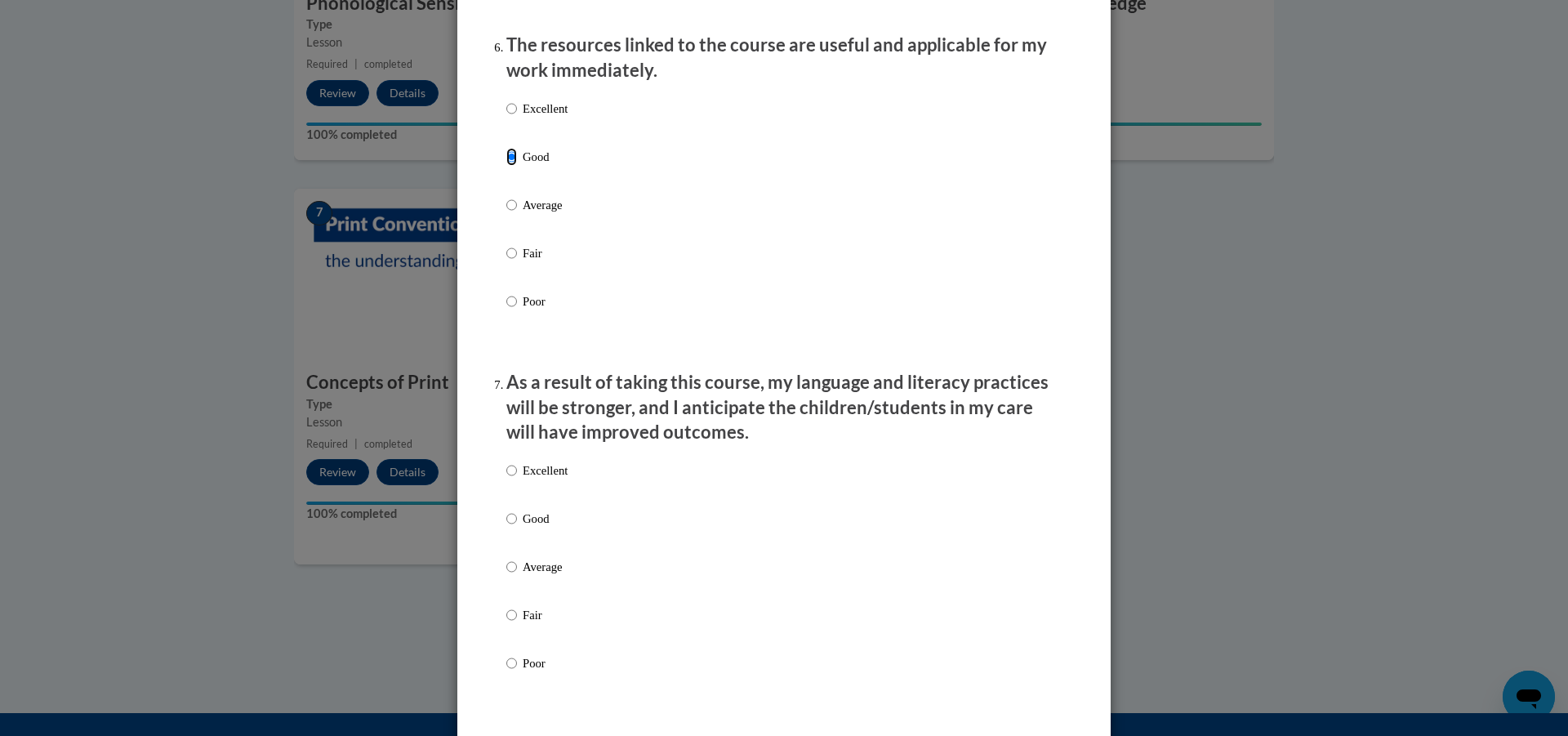
scroll to position [1879, 0]
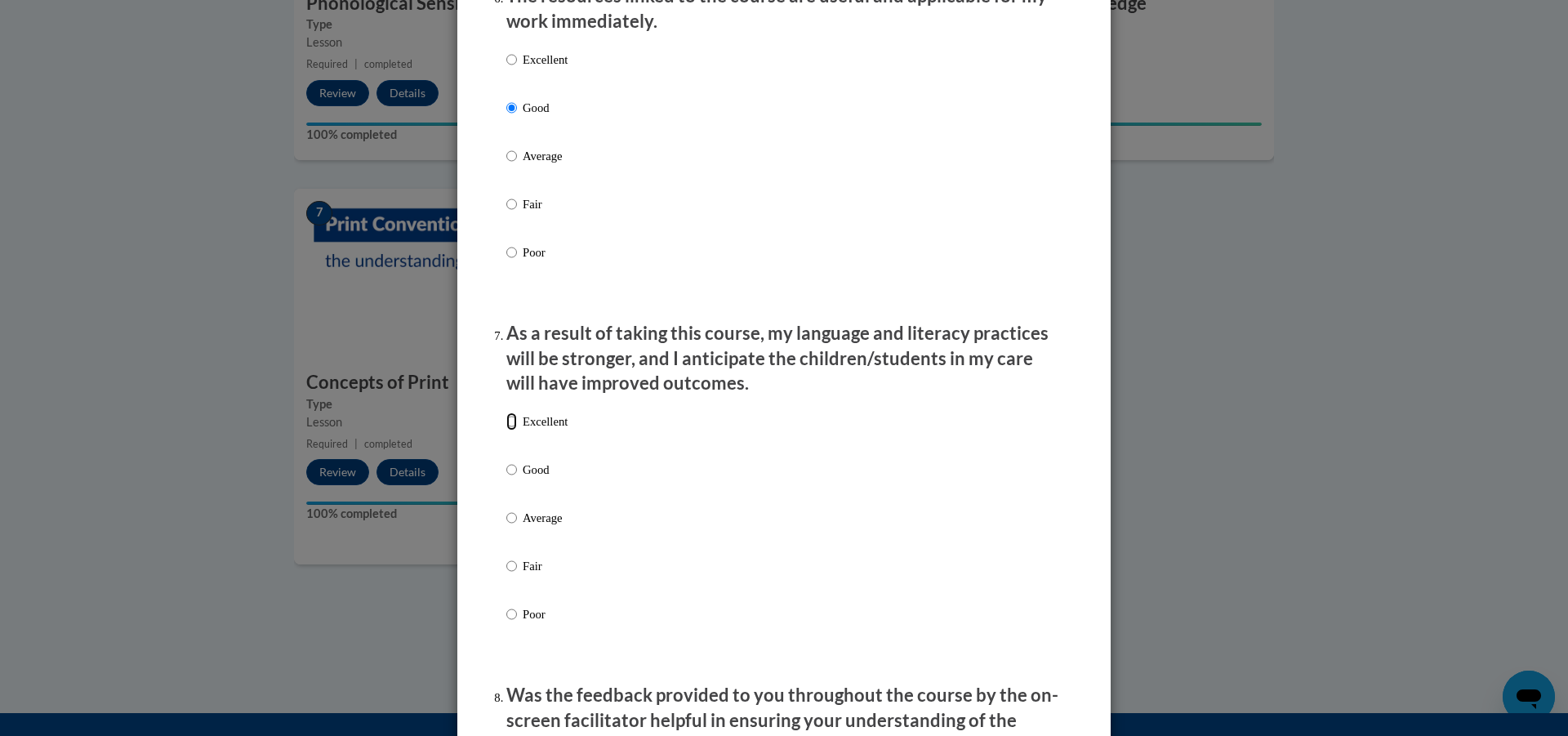
click at [506, 430] on input "Excellent" at bounding box center [512, 421] width 11 height 18
radio input "true"
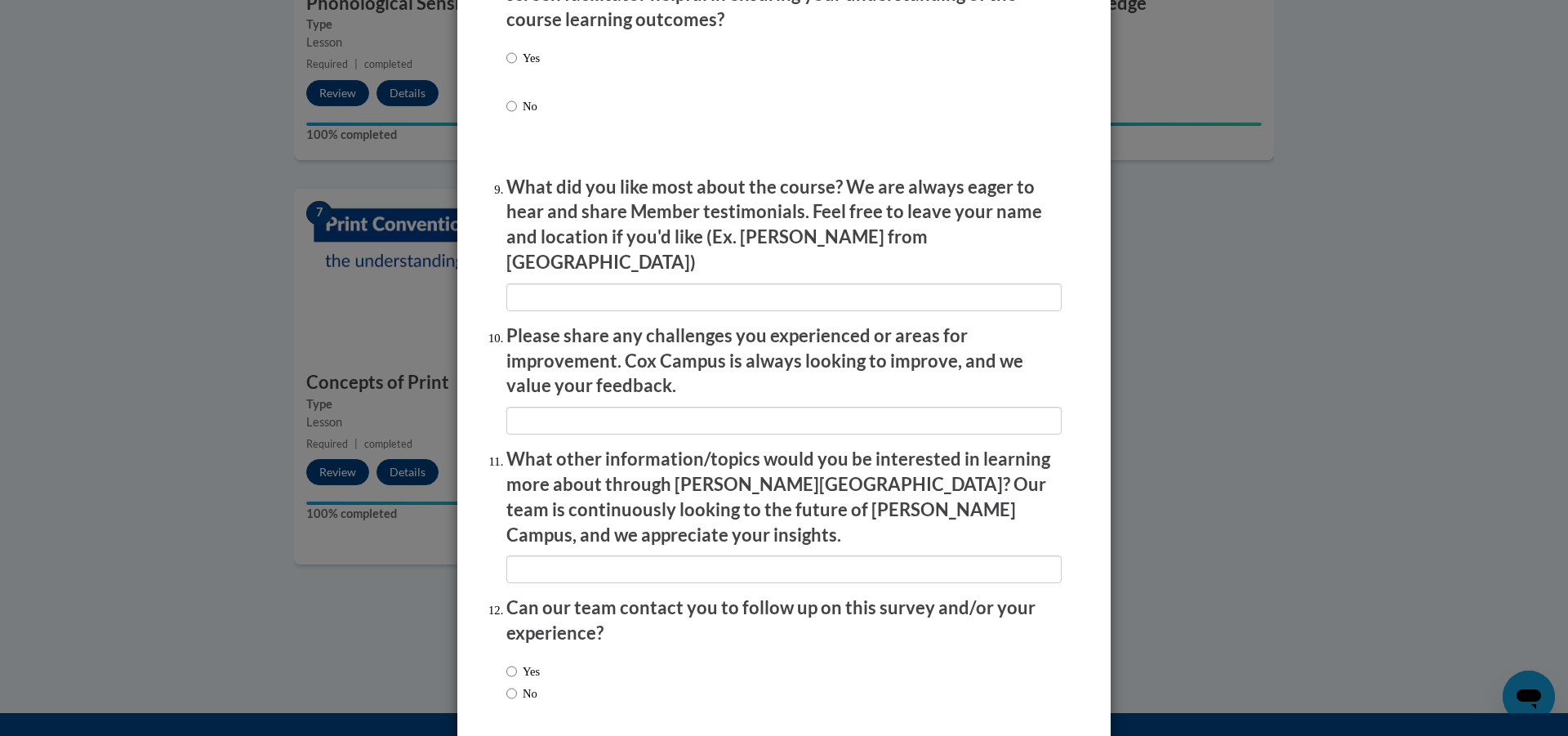
scroll to position [2659, 0]
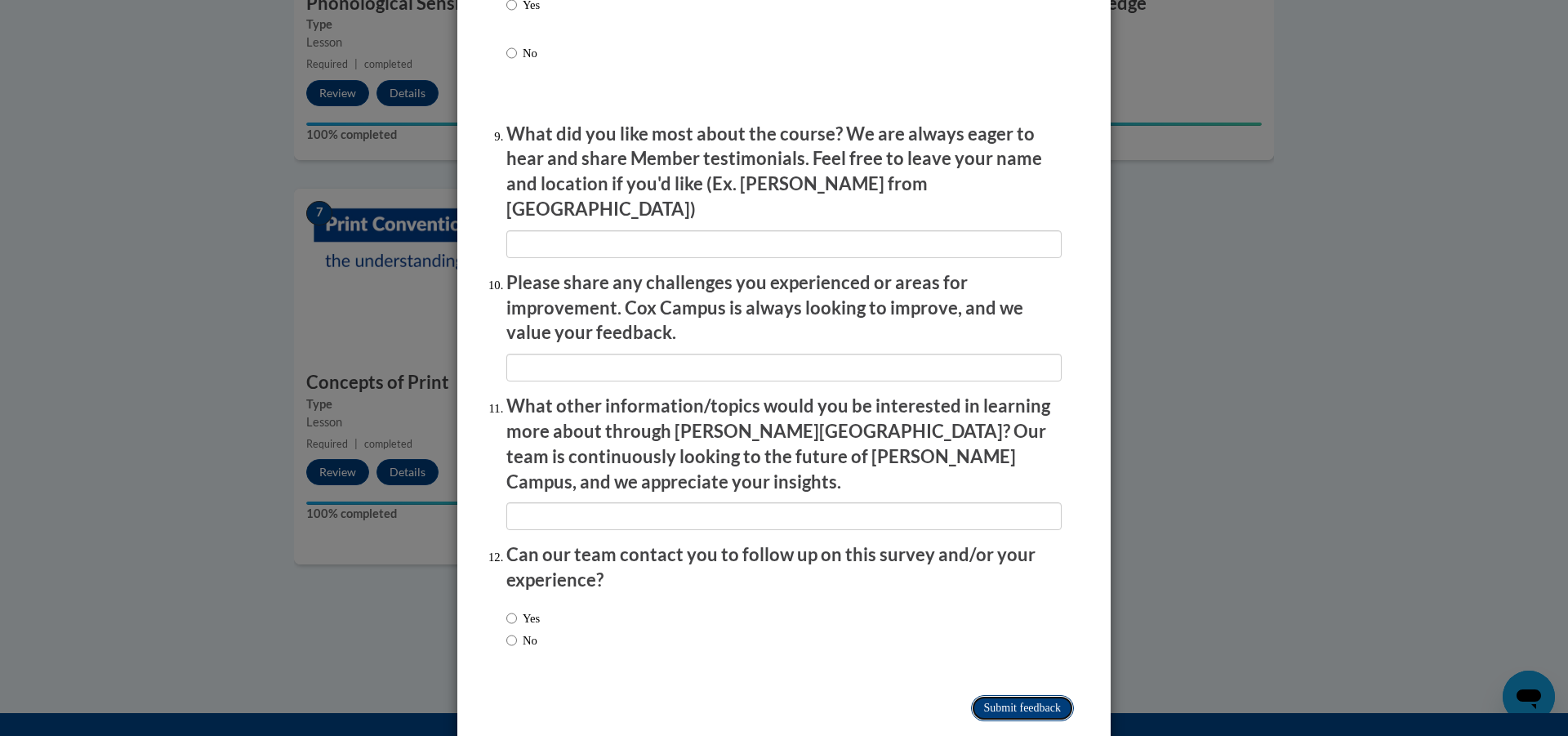
click at [1033, 695] on input "Submit feedback" at bounding box center [1023, 708] width 103 height 26
